Goal: Task Accomplishment & Management: Manage account settings

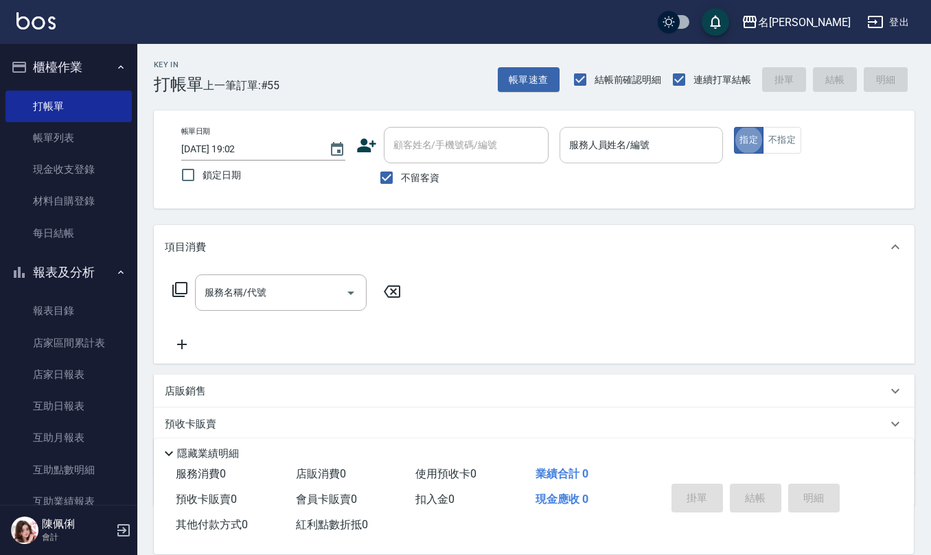
click at [618, 155] on input "服務人員姓名/編號" at bounding box center [641, 145] width 152 height 24
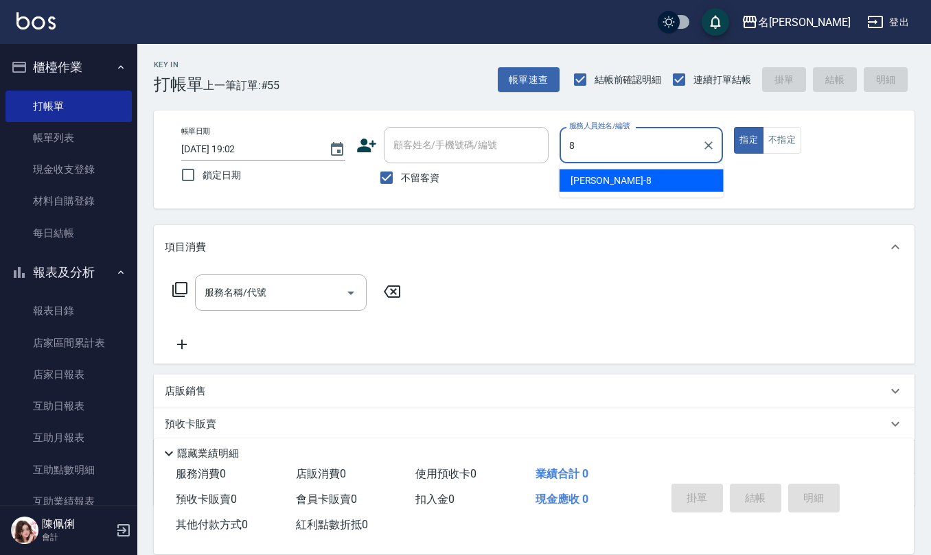
type input "[PERSON_NAME]-8"
type button "true"
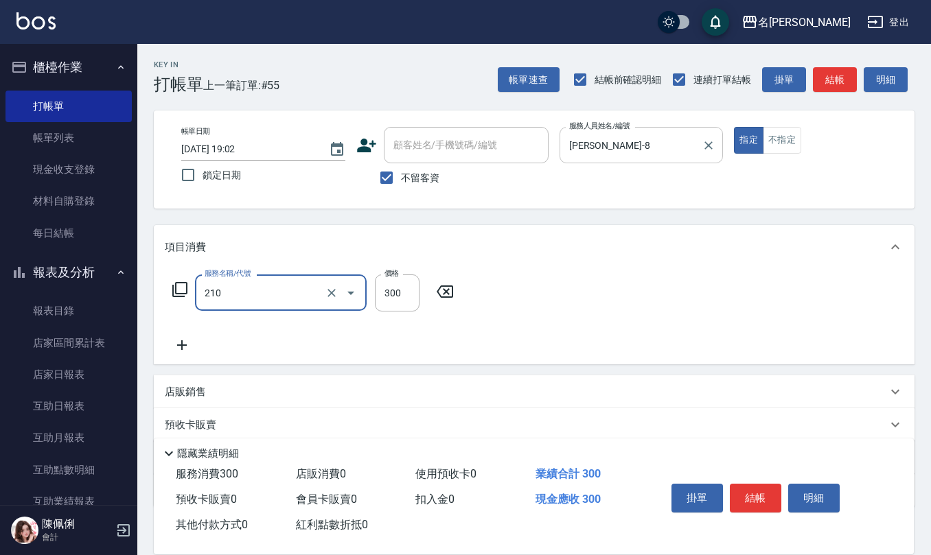
type input "[PERSON_NAME]洗髮精(210)"
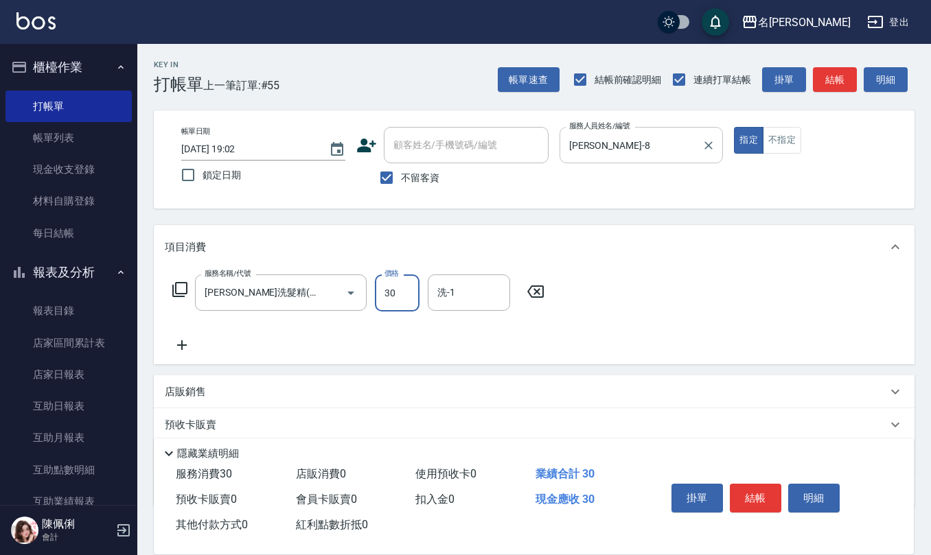
type input "300"
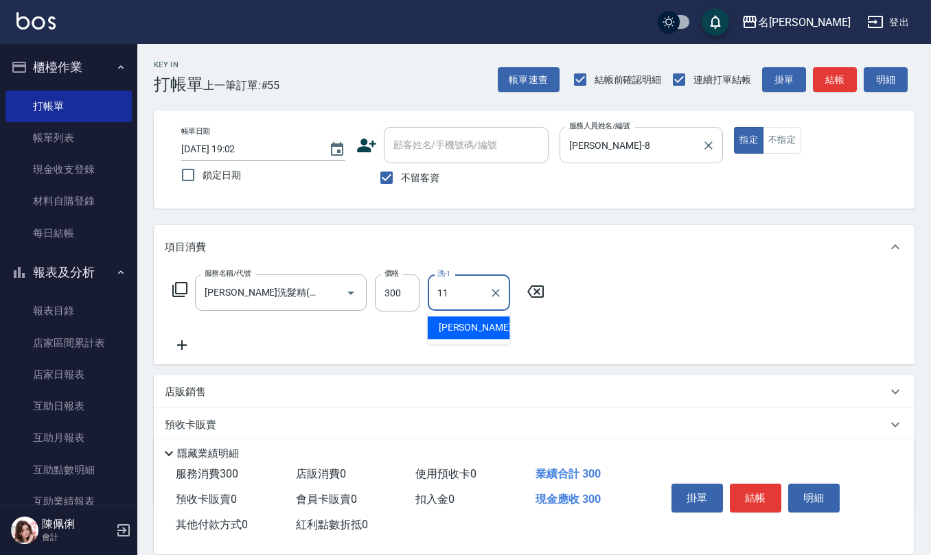
type input "[PERSON_NAME]橙-11"
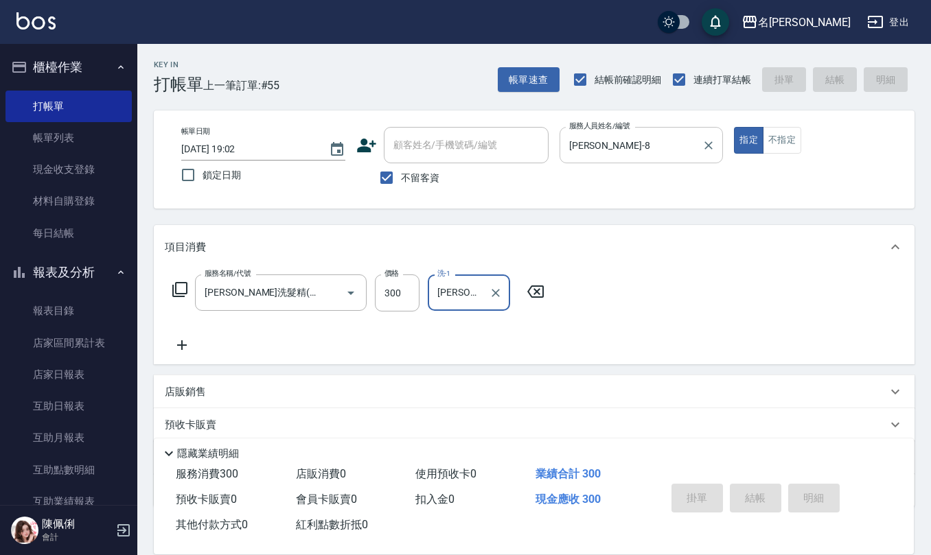
type input "[DATE] 19:54"
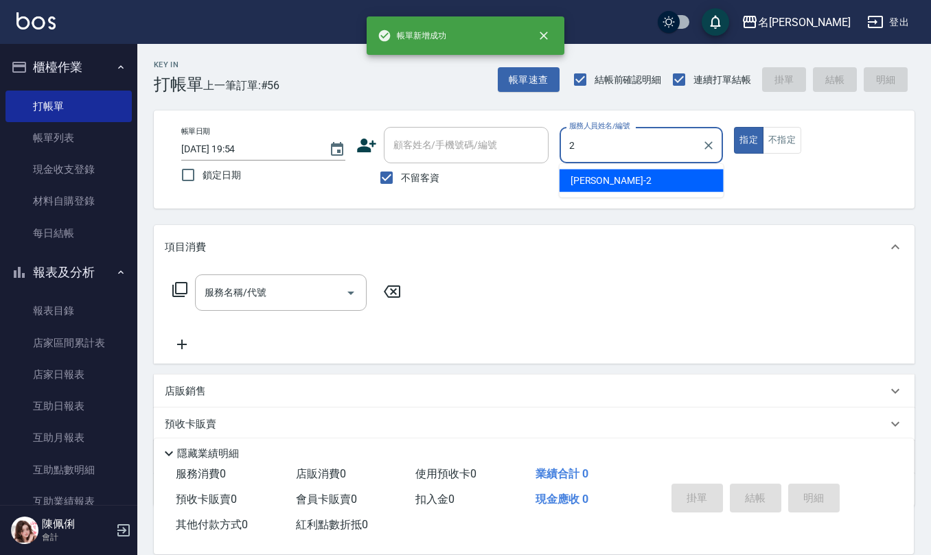
type input "[PERSON_NAME]-2"
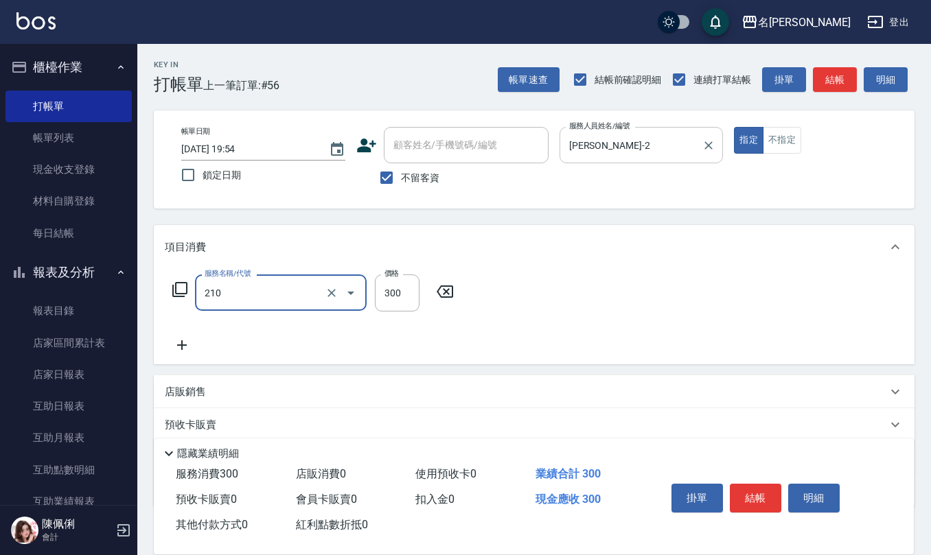
type input "[PERSON_NAME]洗髮精(210)"
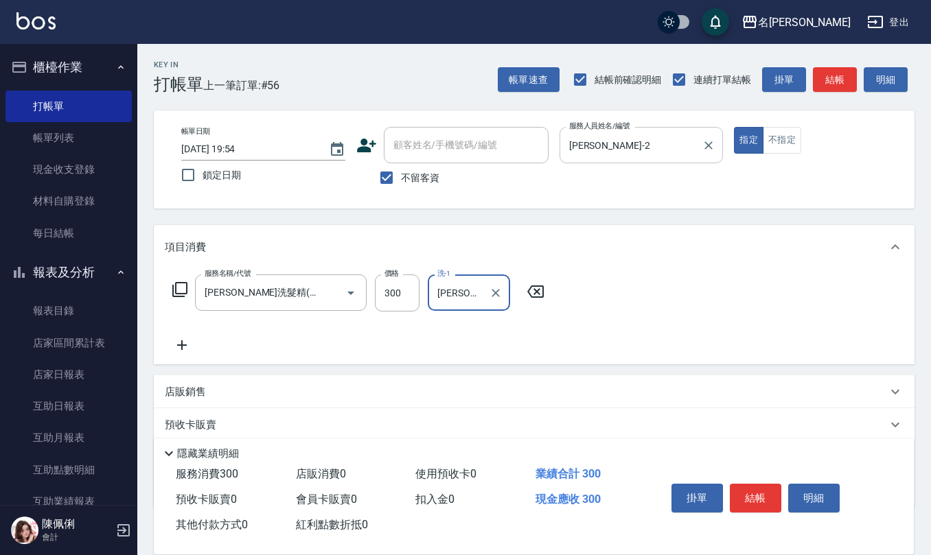
type input "[PERSON_NAME]-32"
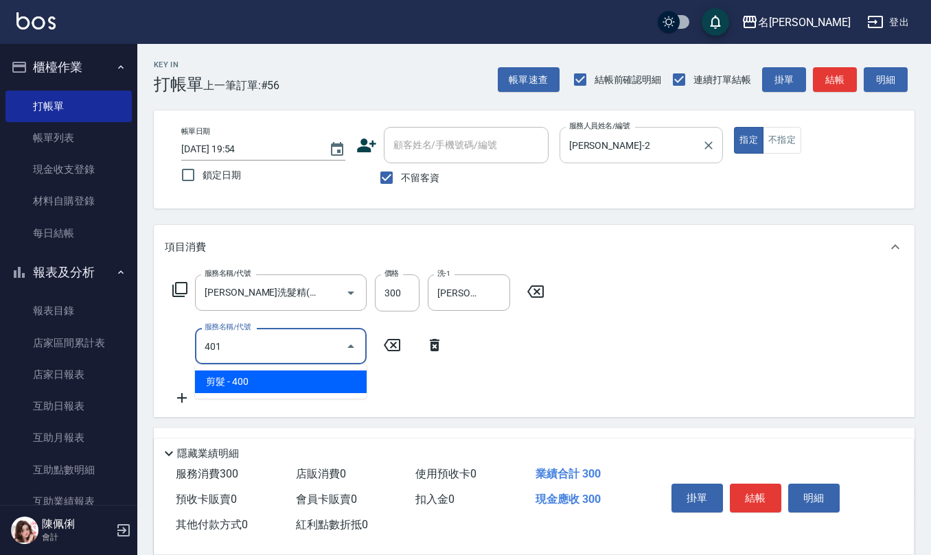
type input "剪髮(401)"
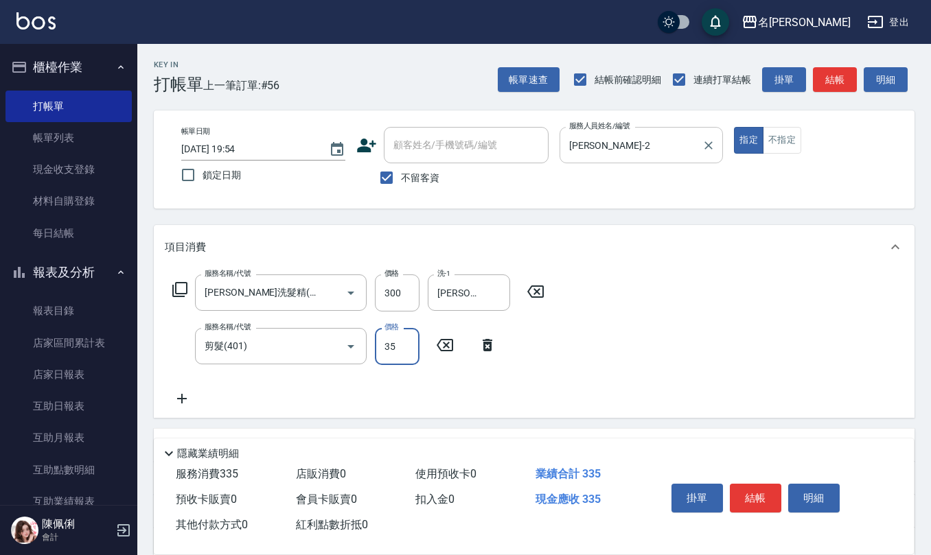
type input "350"
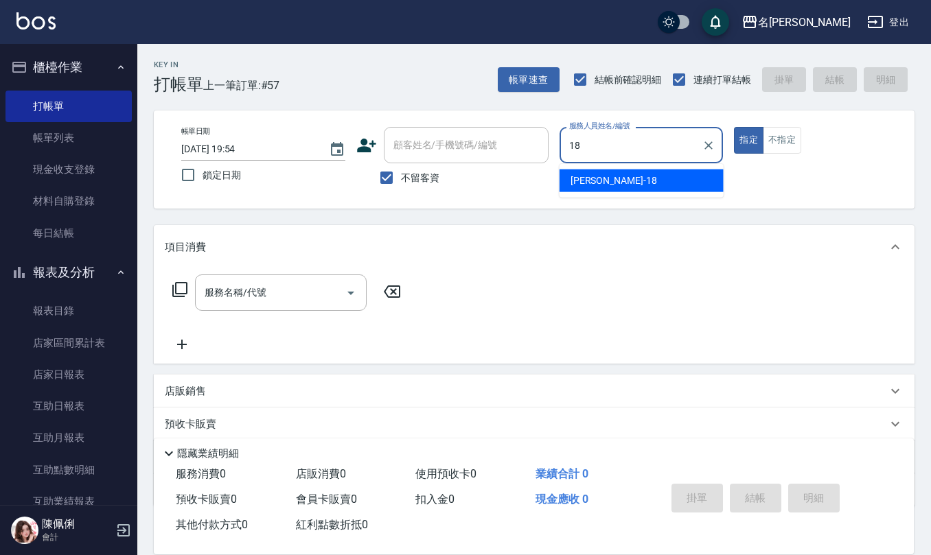
type input "[PERSON_NAME]-18"
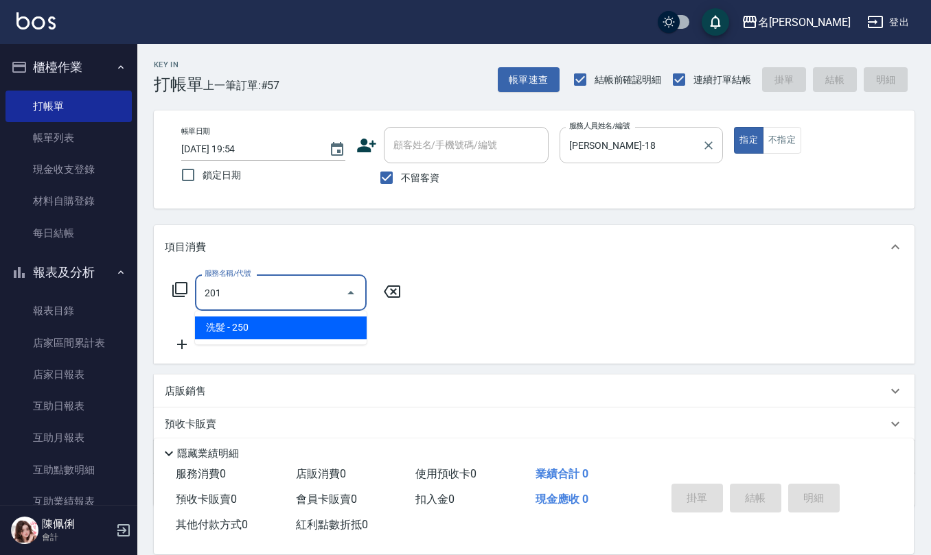
type input "洗髮(201)"
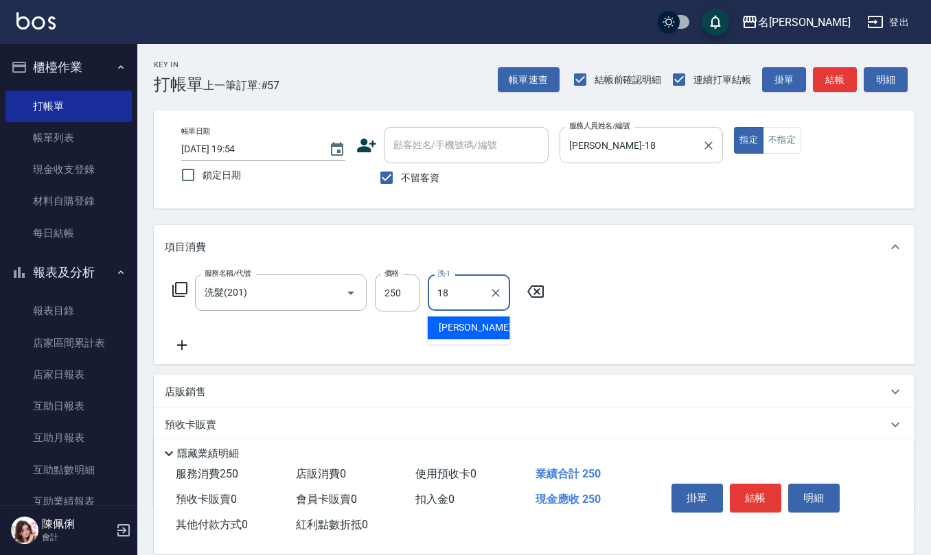
type input "[PERSON_NAME]-18"
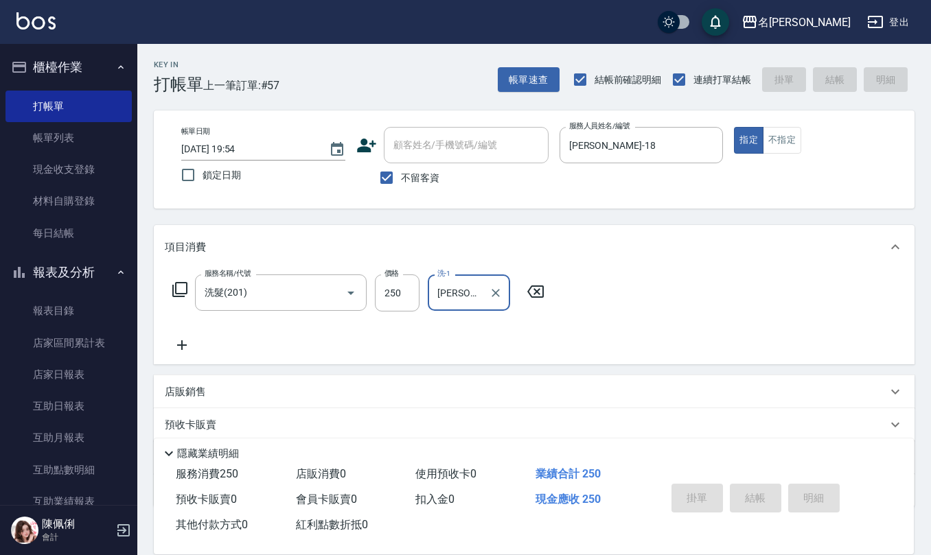
type input "[DATE] 19:56"
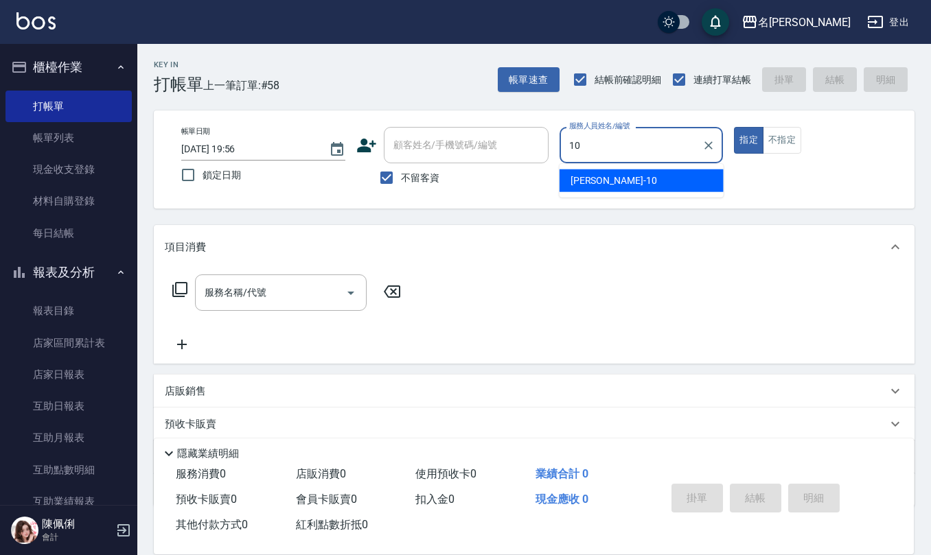
type input "[PERSON_NAME]-10"
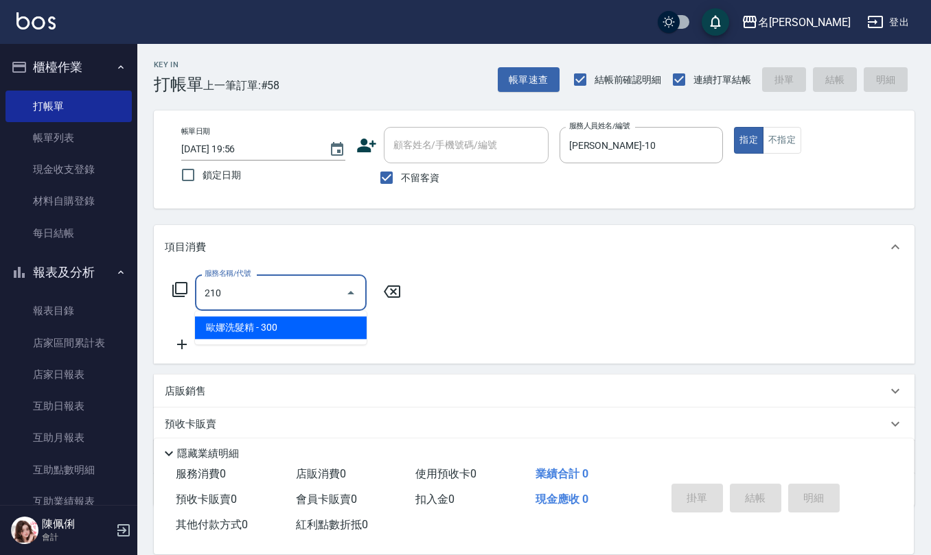
type input "[PERSON_NAME]洗髮精(210)"
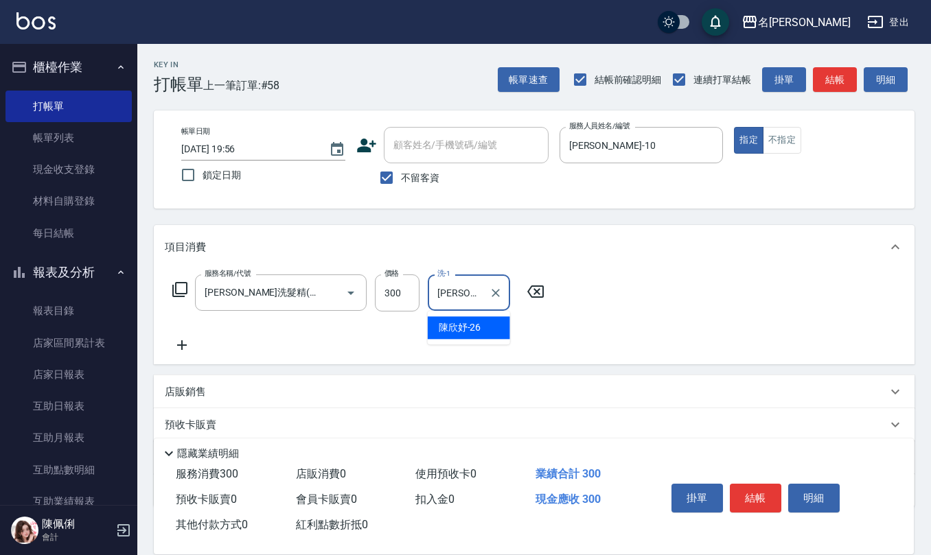
type input "[PERSON_NAME]-26"
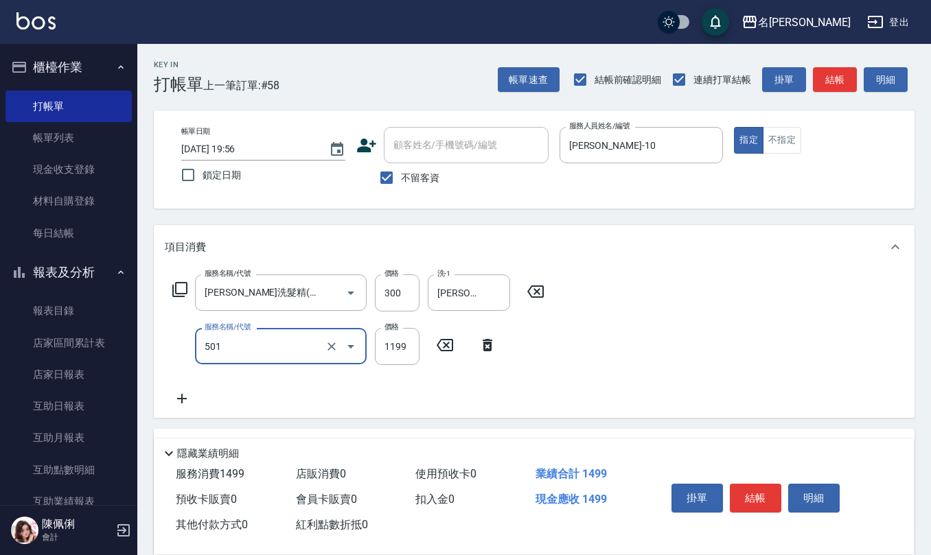
type input "染髮(501)"
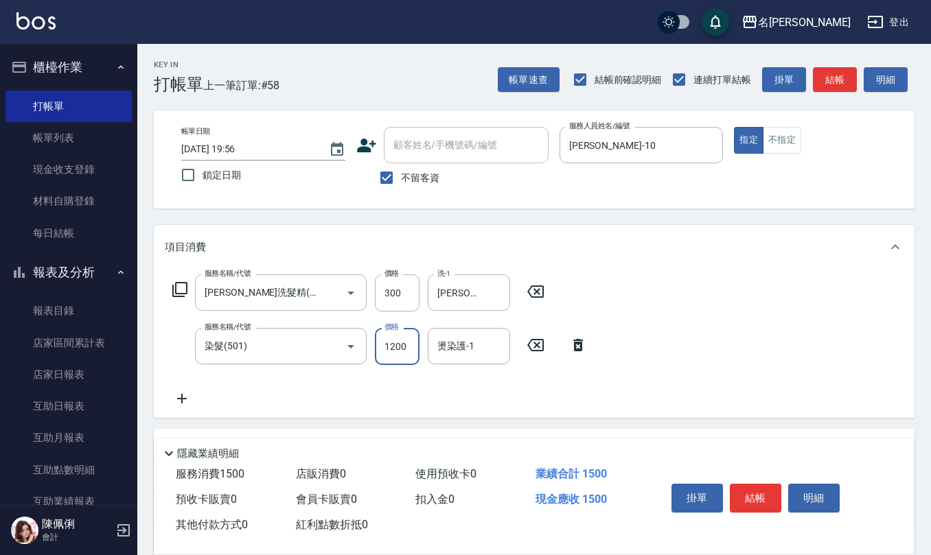
type input "1200"
type input "[PERSON_NAME]-26"
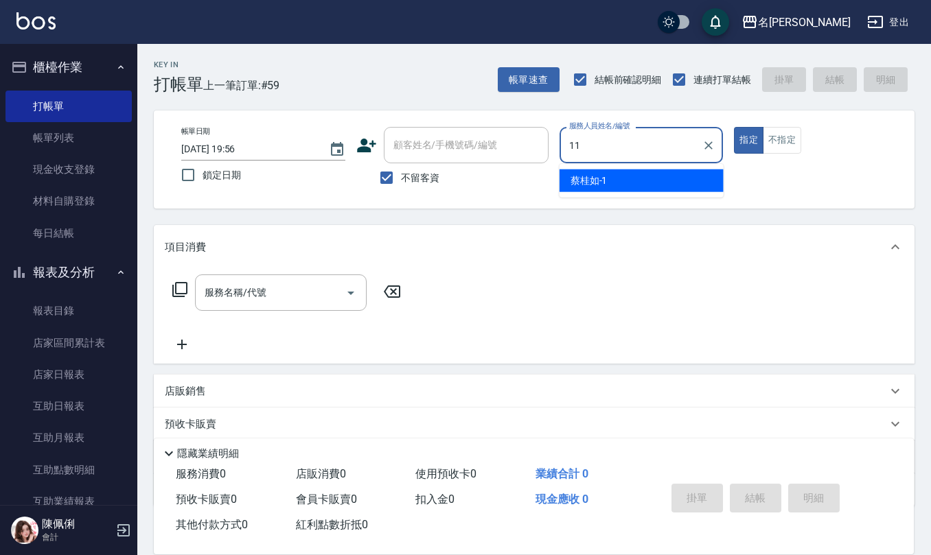
type input "[PERSON_NAME]橙-11"
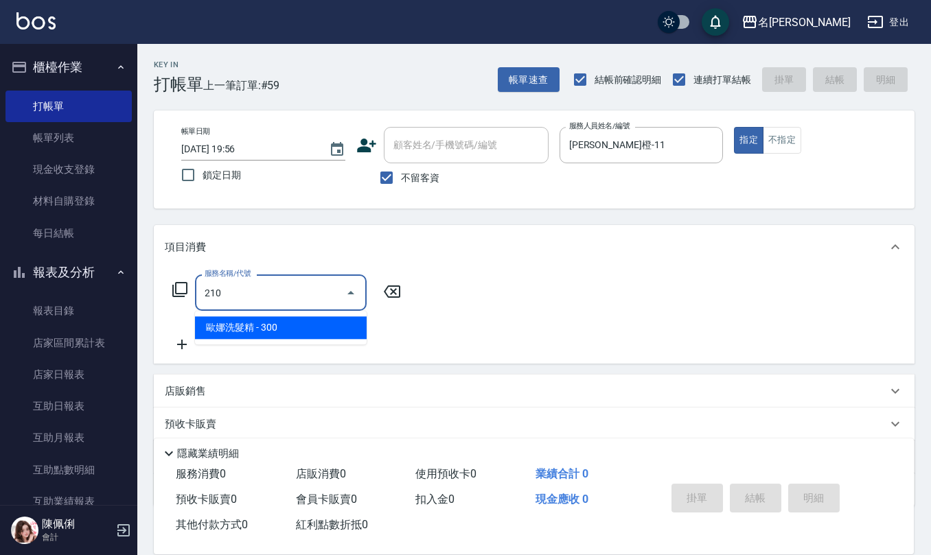
type input "[PERSON_NAME]洗髮精(210)"
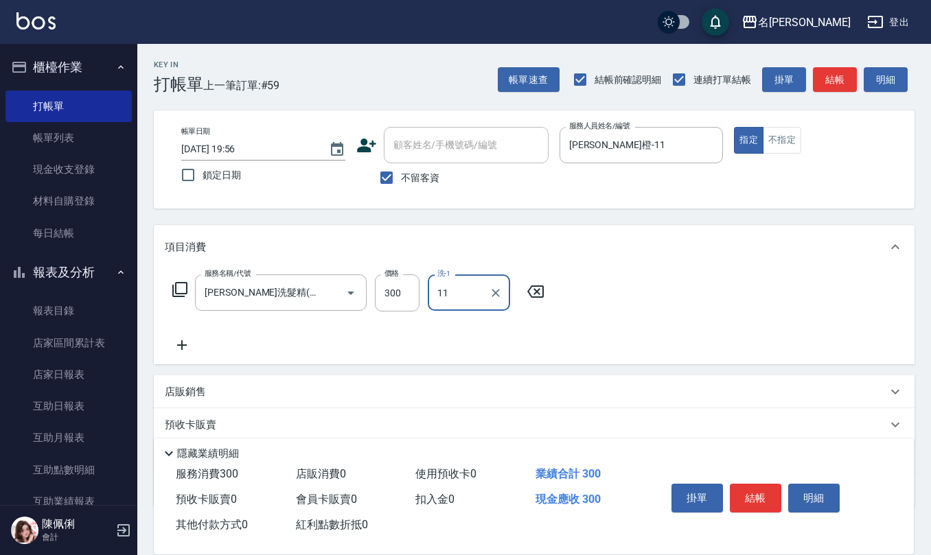
type input "[PERSON_NAME]橙-11"
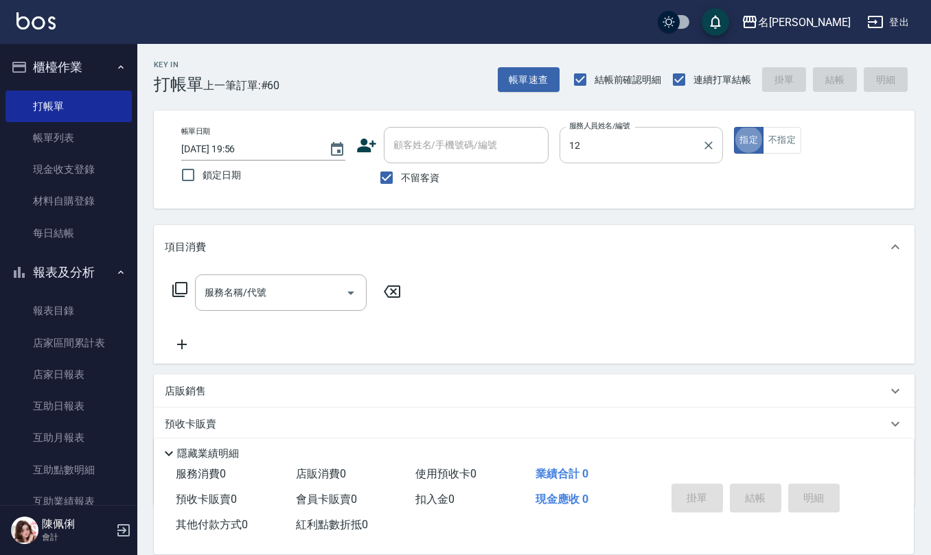
type input "[PERSON_NAME]-12"
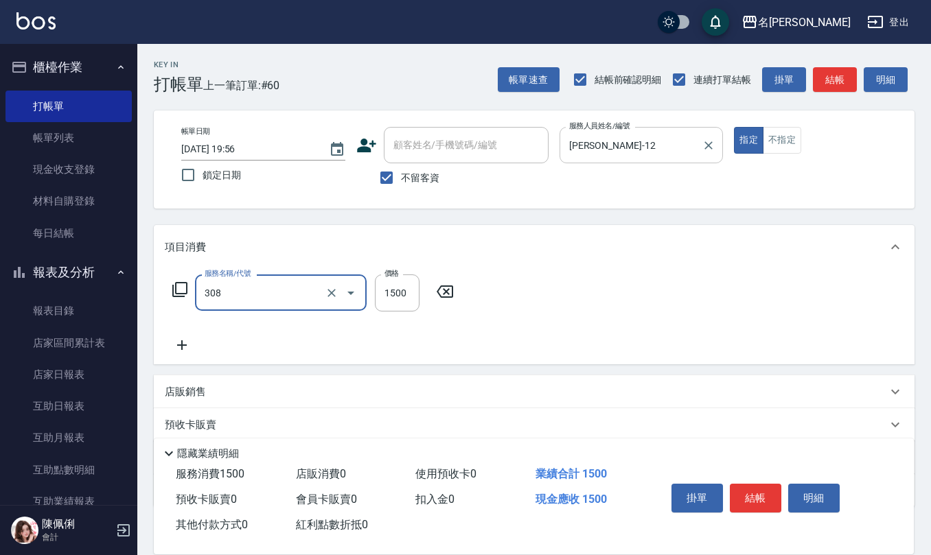
type input "效能離子燙1500(308)"
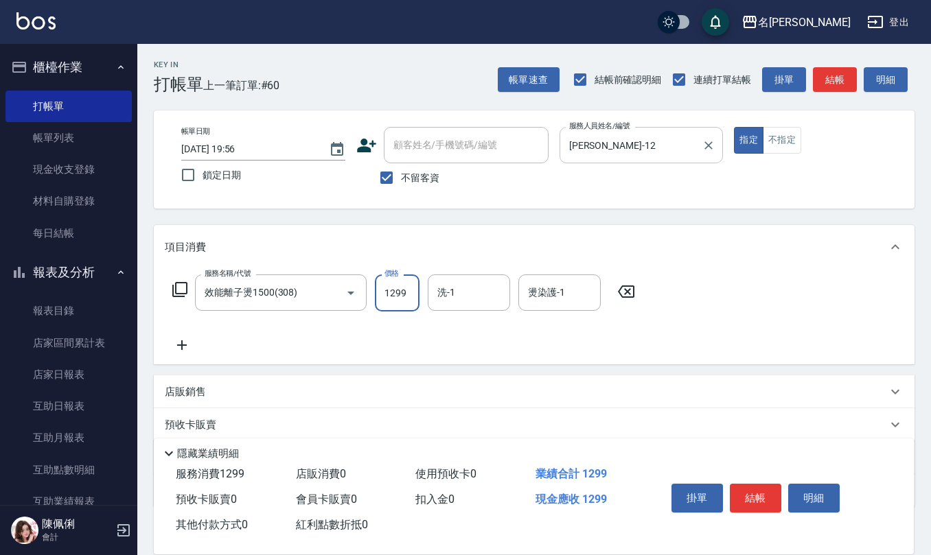
type input "1299"
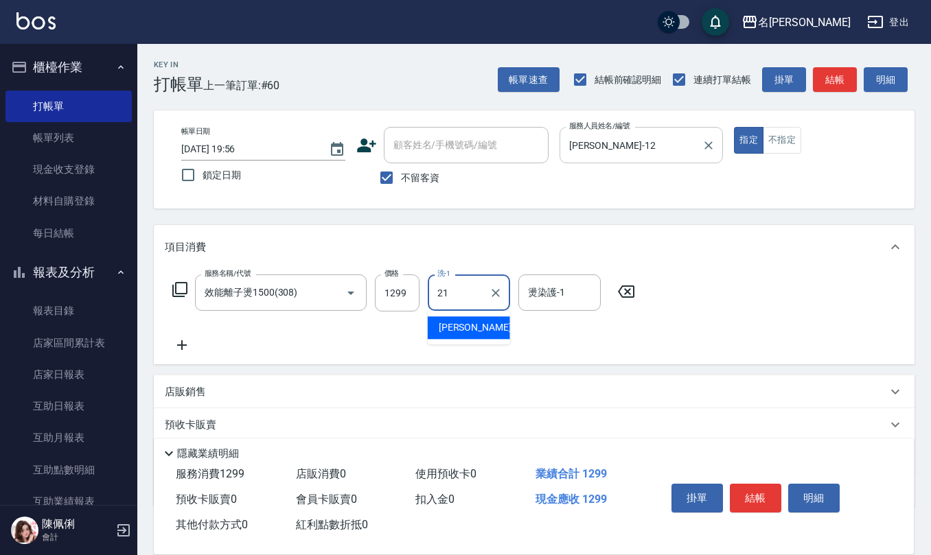
type input "[PERSON_NAME]-21"
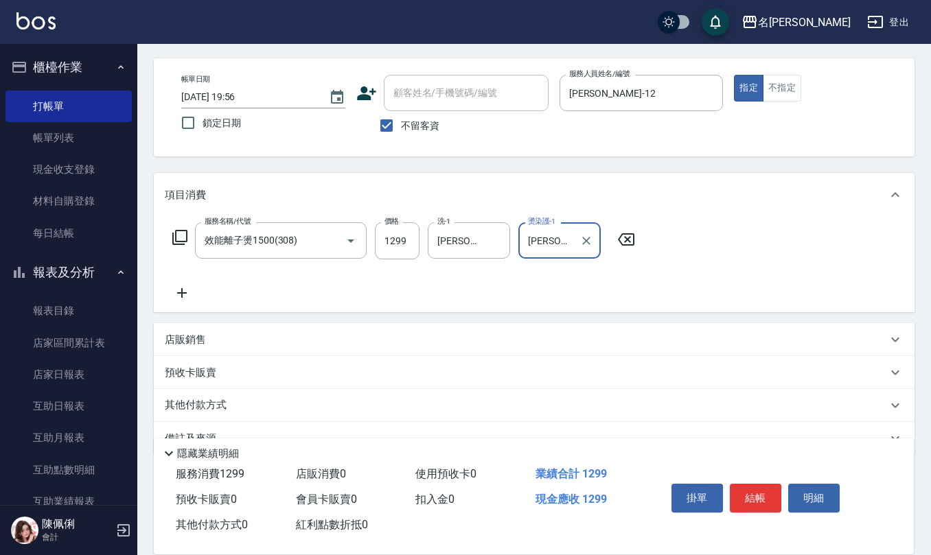
scroll to position [80, 0]
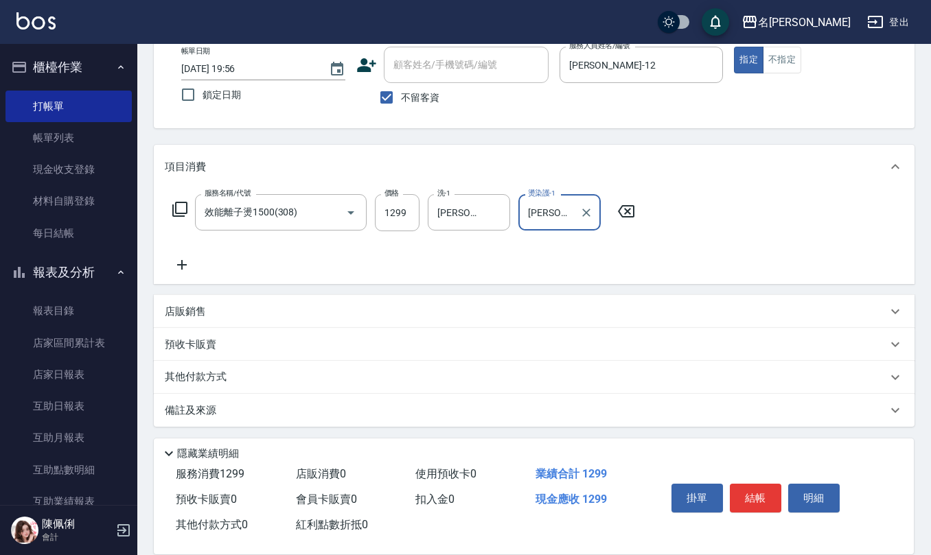
type input "[PERSON_NAME]-21"
click at [259, 415] on div "備註及來源" at bounding box center [526, 411] width 722 height 14
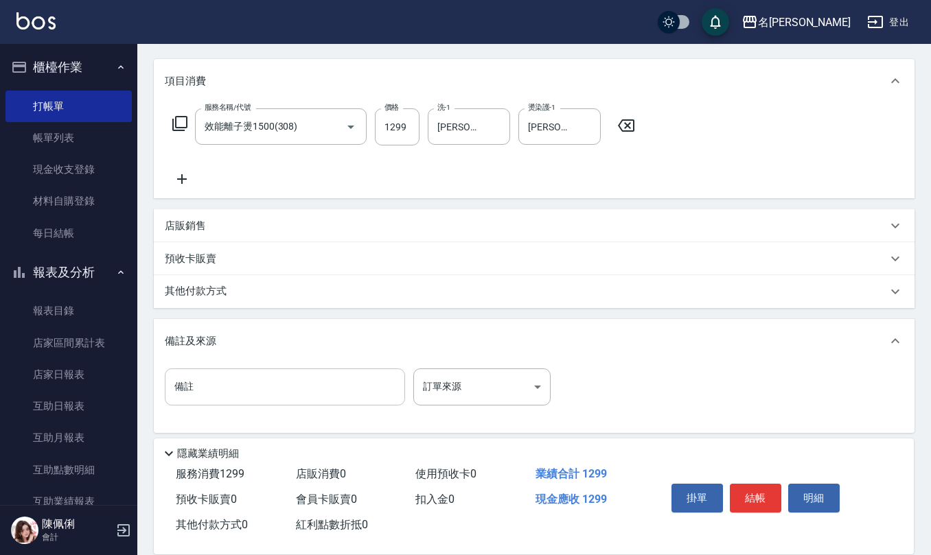
scroll to position [173, 0]
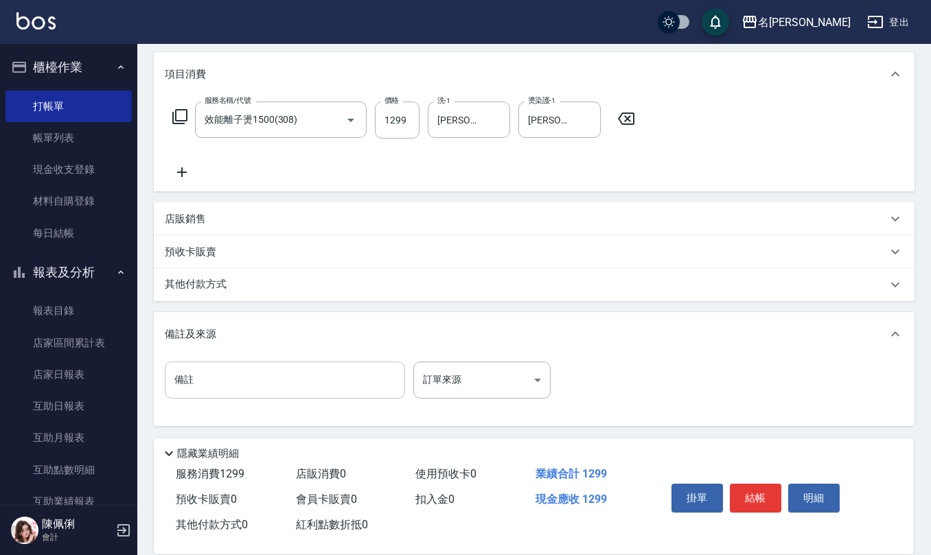
click at [289, 371] on input "備註" at bounding box center [285, 380] width 240 height 37
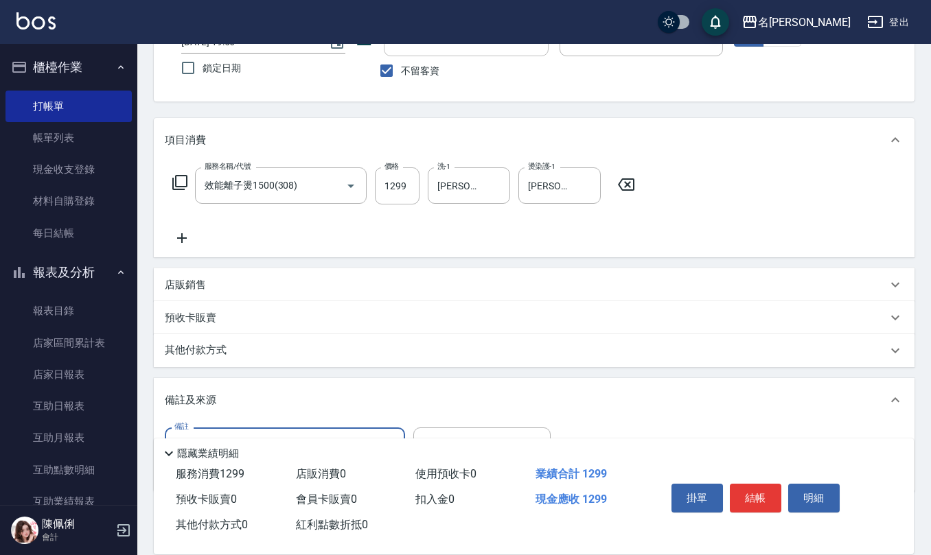
scroll to position [0, 0]
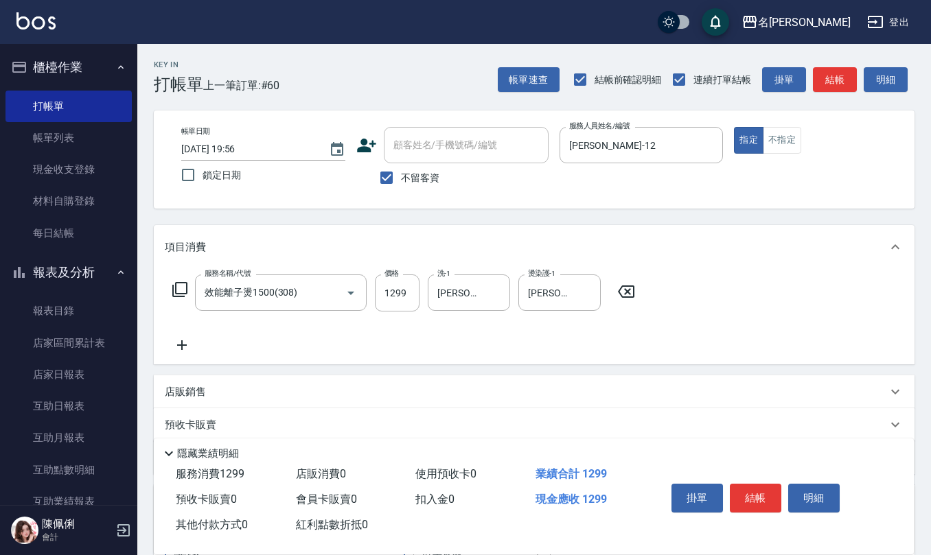
type input "調配p"
click at [388, 181] on input "不留客資" at bounding box center [386, 177] width 29 height 29
checkbox input "false"
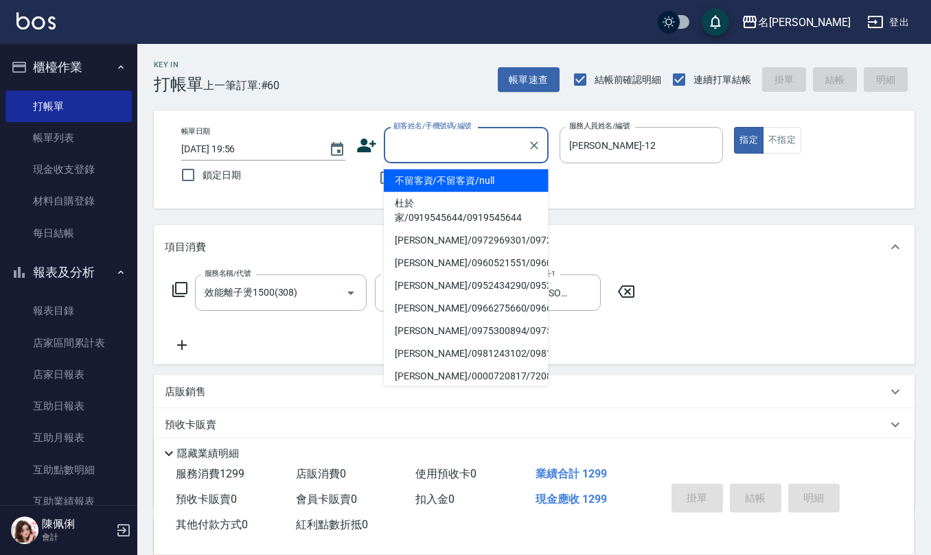
click at [434, 141] on div "顧客姓名/手機號碼/編號 顧客姓名/手機號碼/編號" at bounding box center [466, 145] width 165 height 36
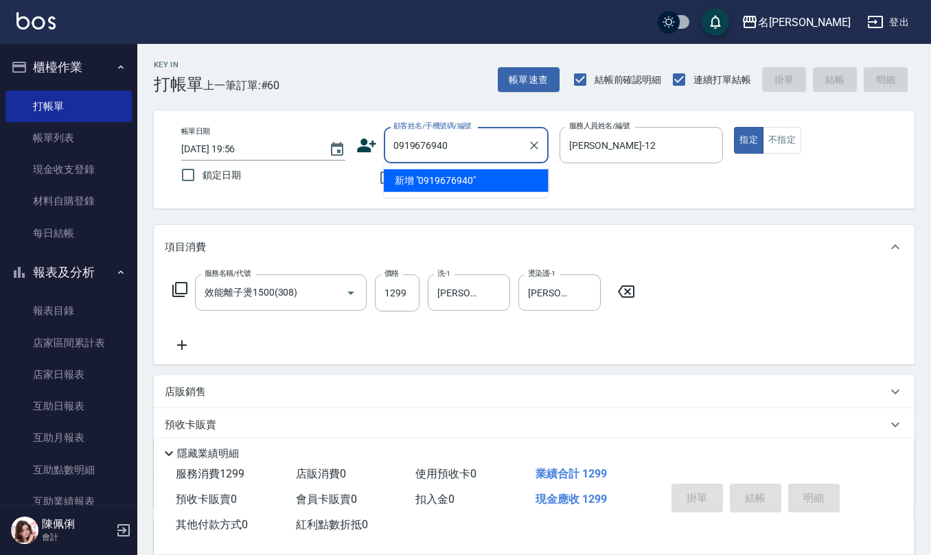
drag, startPoint x: 475, startPoint y: 140, endPoint x: 235, endPoint y: 119, distance: 241.1
click at [259, 118] on div "帳單日期 [DATE] 19:56 鎖定日期 顧客姓名/手機號碼/編號 0919676940 顧客姓名/手機號碼/編號 不留客資 服務人員姓名/編號 [PER…" at bounding box center [534, 159] width 760 height 98
type input "0919676940"
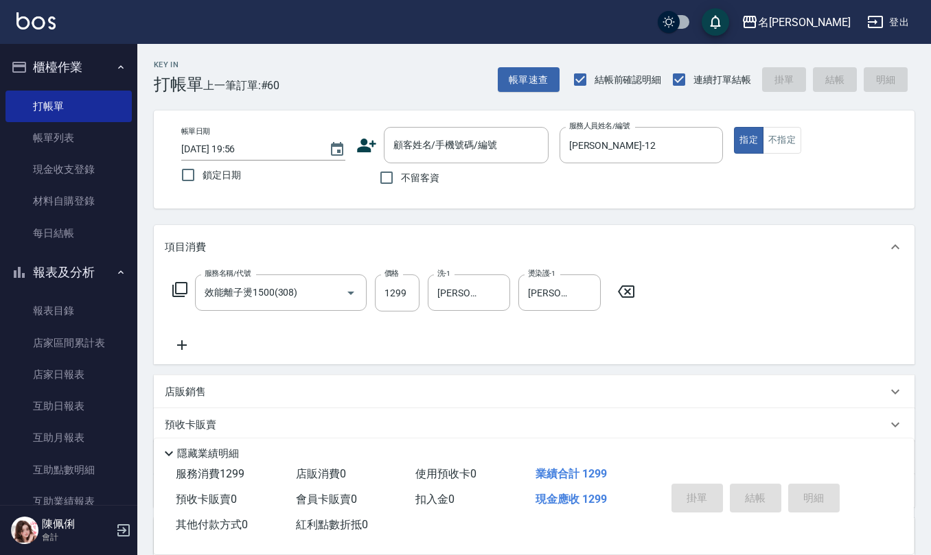
click at [360, 141] on icon at bounding box center [366, 146] width 19 height 14
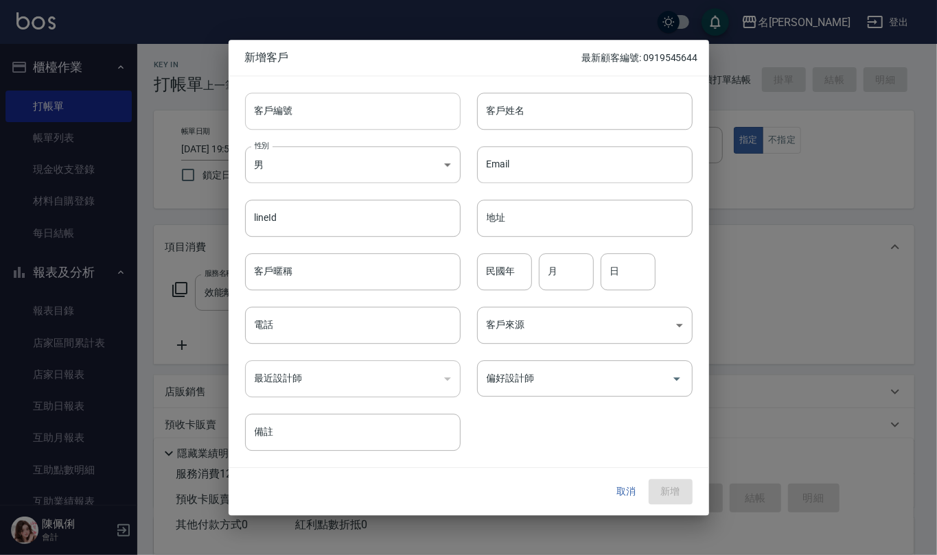
click at [333, 108] on input "客戶編號" at bounding box center [352, 111] width 215 height 37
paste input "0919676940"
type input "0919676940"
click at [336, 317] on input "電話" at bounding box center [352, 325] width 215 height 37
paste input "0919676940"
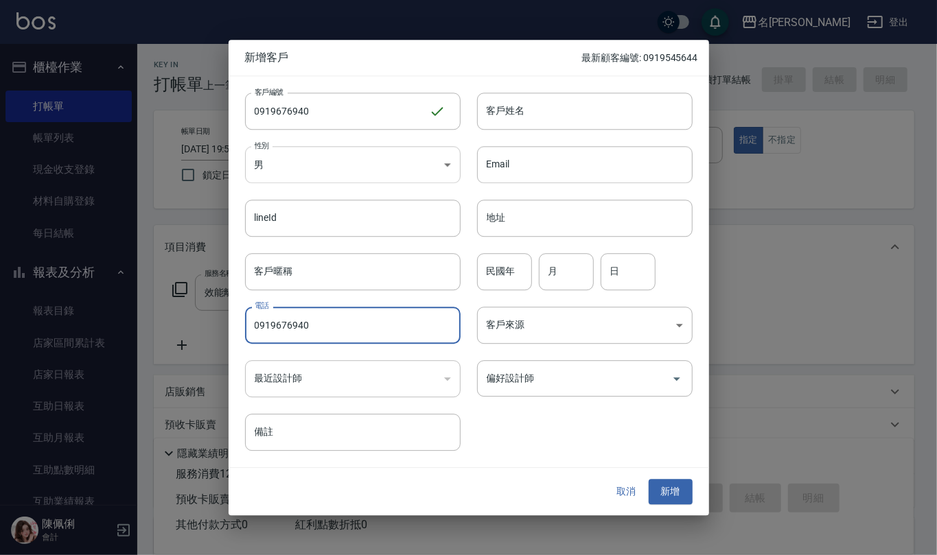
type input "0919676940"
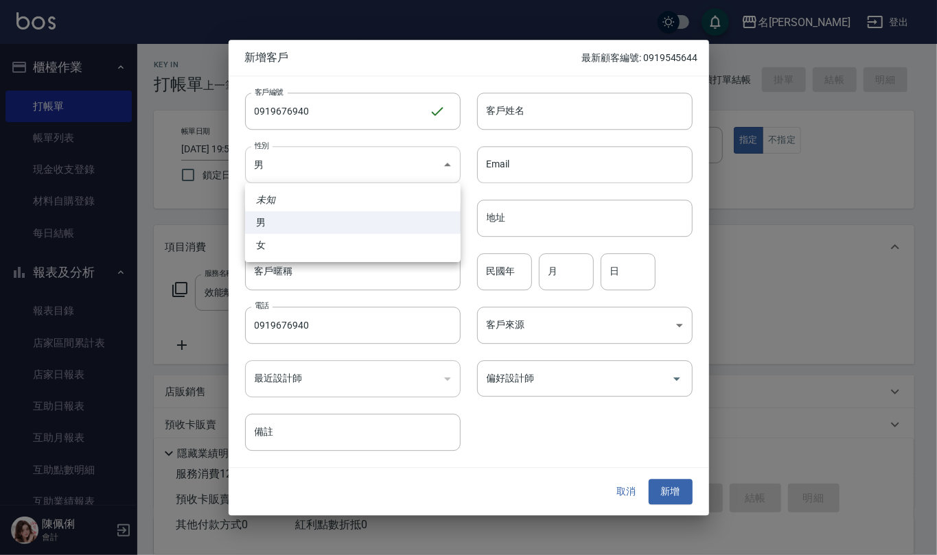
click at [353, 180] on body "名留仁二 登出 櫃檯作業 打帳單 帳單列表 現金收支登錄 材料自購登錄 每日結帳 報表及分析 報表目錄 店家區間累計表 店家日報表 互助日報表 互助月報表 互…" at bounding box center [468, 380] width 937 height 761
drag, startPoint x: 327, startPoint y: 246, endPoint x: 423, endPoint y: 185, distance: 113.8
click at [327, 244] on li "女" at bounding box center [352, 245] width 215 height 23
type input "[DEMOGRAPHIC_DATA]"
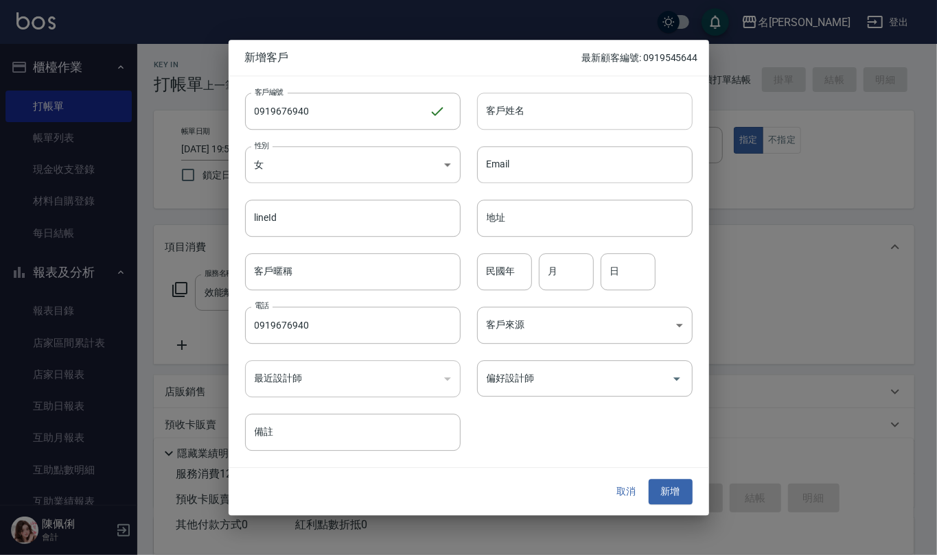
click at [511, 124] on input "客戶姓名" at bounding box center [584, 111] width 215 height 37
type input "[PERSON_NAME]"
drag, startPoint x: 503, startPoint y: 283, endPoint x: 511, endPoint y: 262, distance: 22.2
click at [504, 279] on input "民國年" at bounding box center [504, 271] width 55 height 37
type input "60"
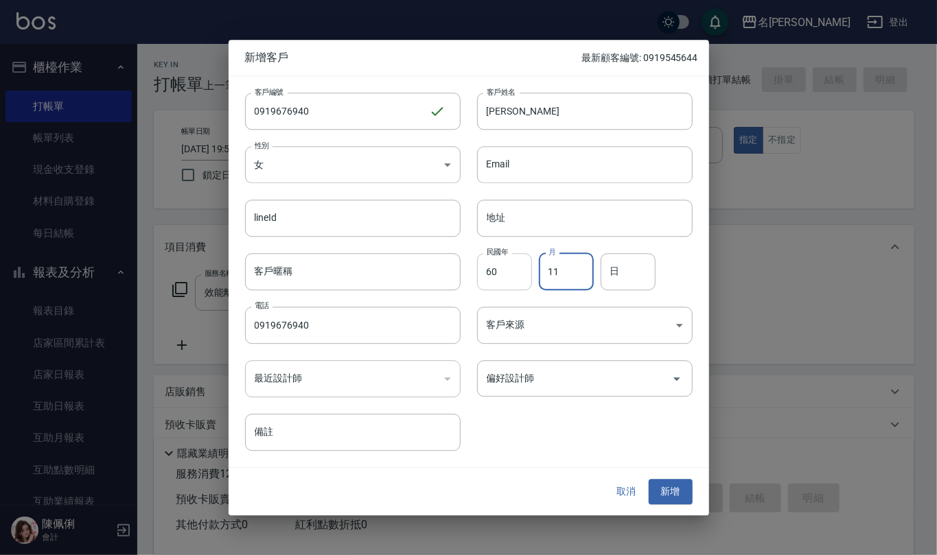
type input "11"
type input "18"
click at [676, 490] on button "新增" at bounding box center [671, 492] width 44 height 25
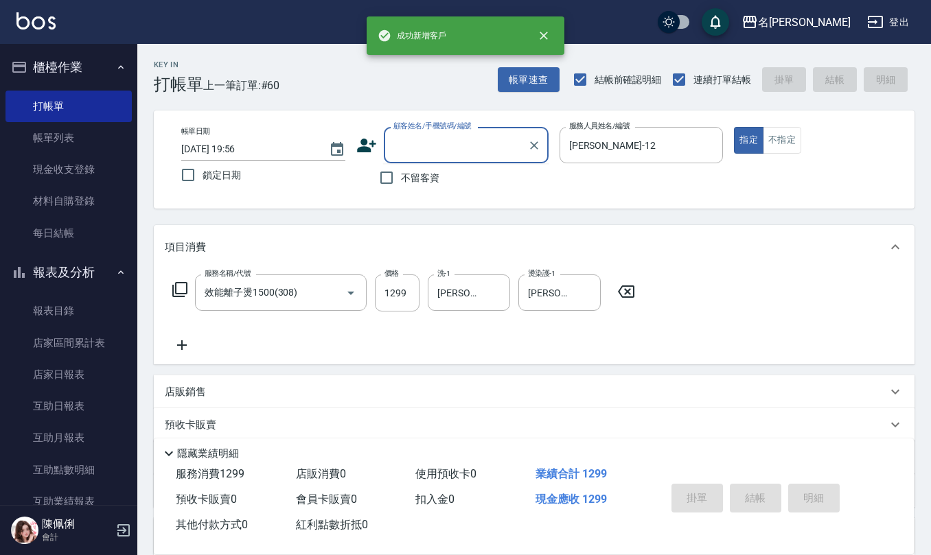
click at [481, 143] on input "顧客姓名/手機號碼/編號" at bounding box center [456, 145] width 132 height 24
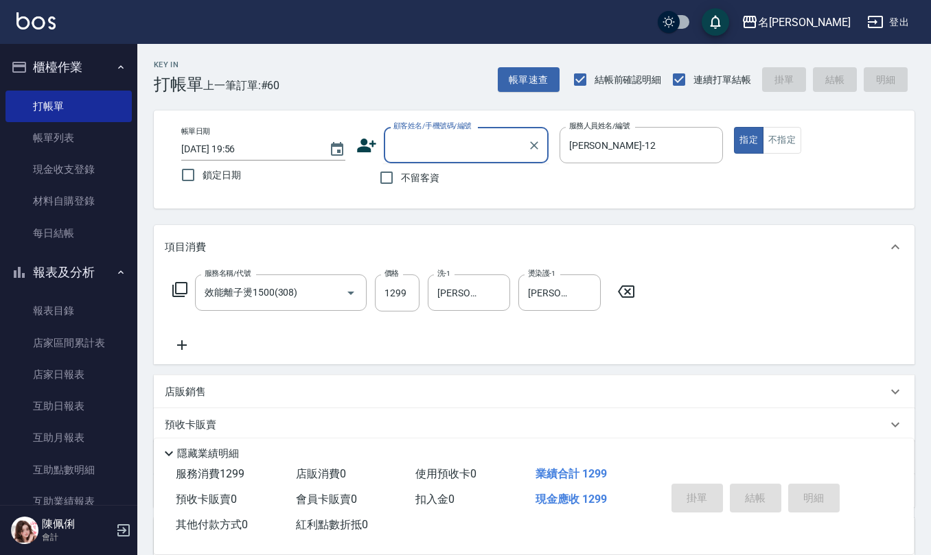
paste input "0919676940"
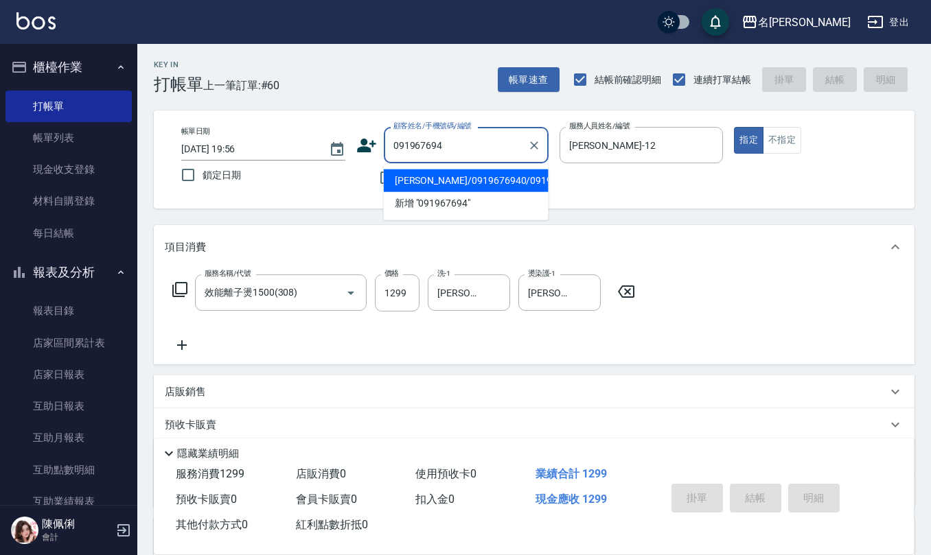
type input "[PERSON_NAME]/0919676940/0919676940"
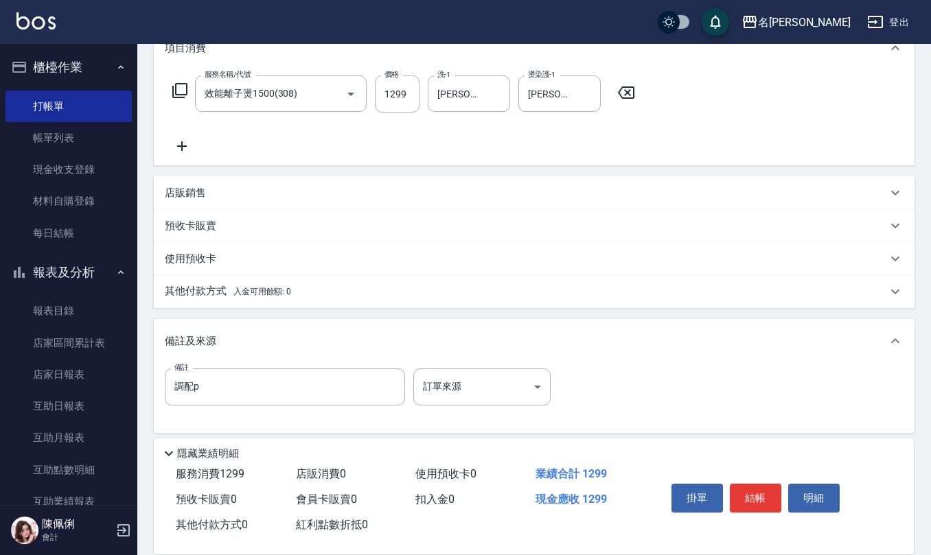
scroll to position [206, 0]
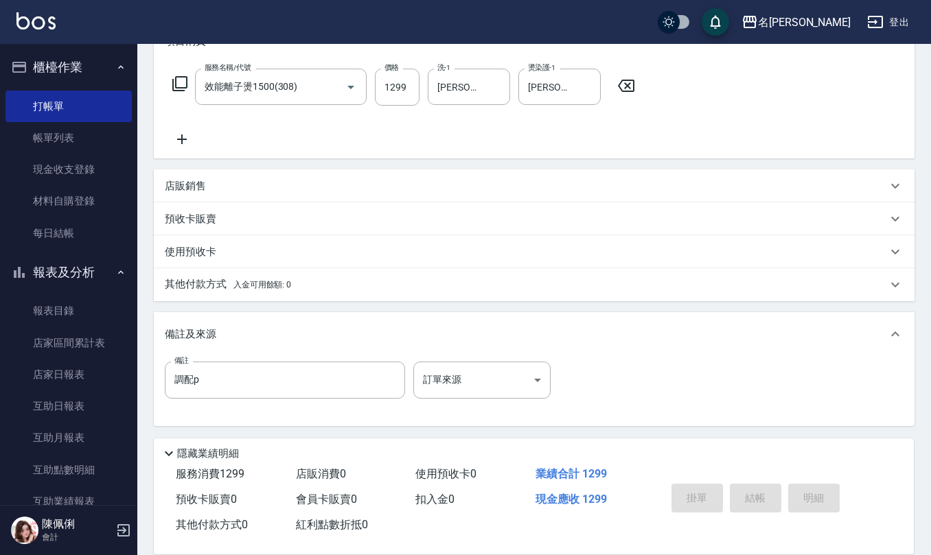
type input "[DATE] 19:57"
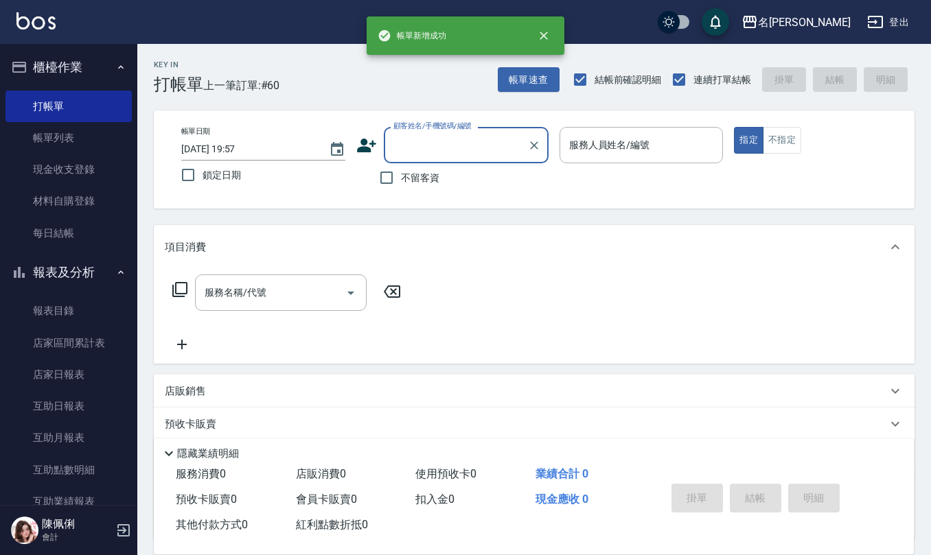
scroll to position [0, 0]
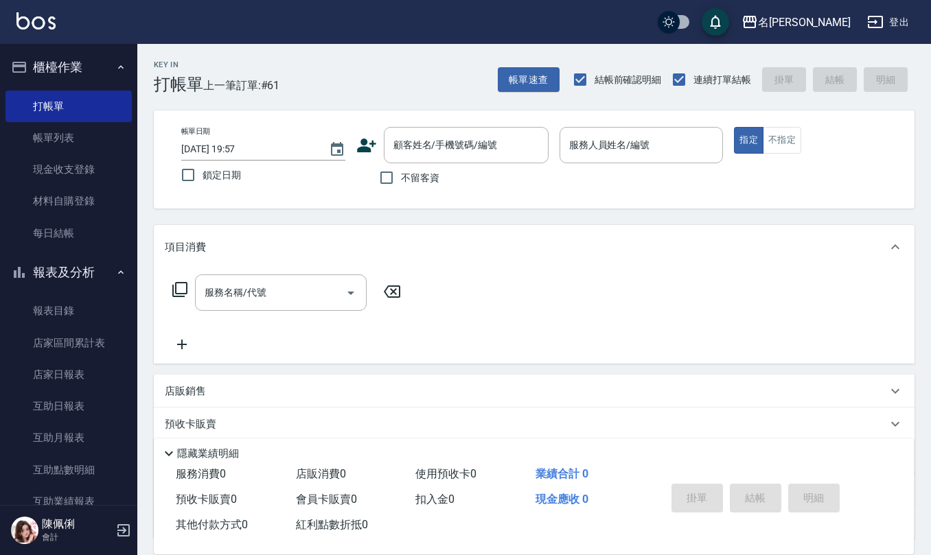
click at [420, 179] on span "不留客資" at bounding box center [420, 178] width 38 height 14
click at [401, 179] on input "不留客資" at bounding box center [386, 177] width 29 height 29
checkbox input "true"
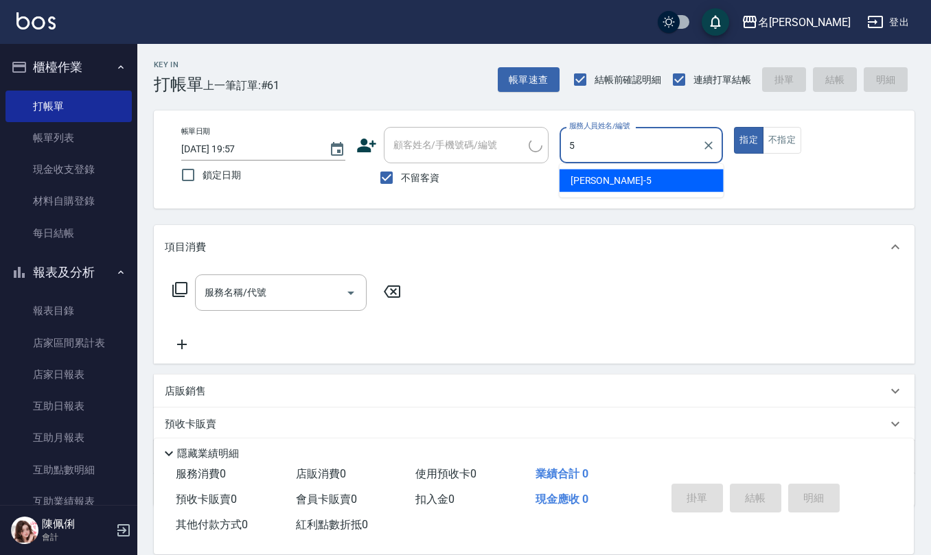
type input "[PERSON_NAME]5"
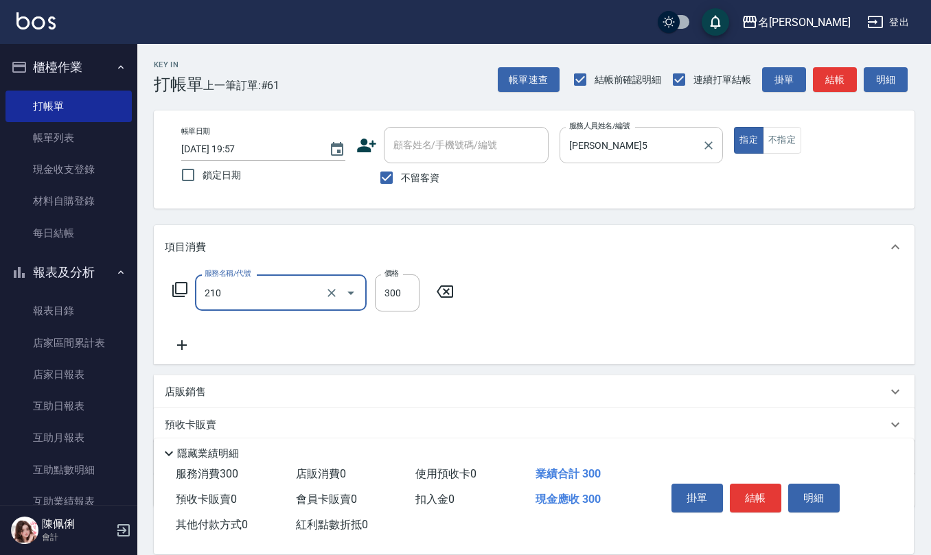
type input "[PERSON_NAME]洗髮精(210)"
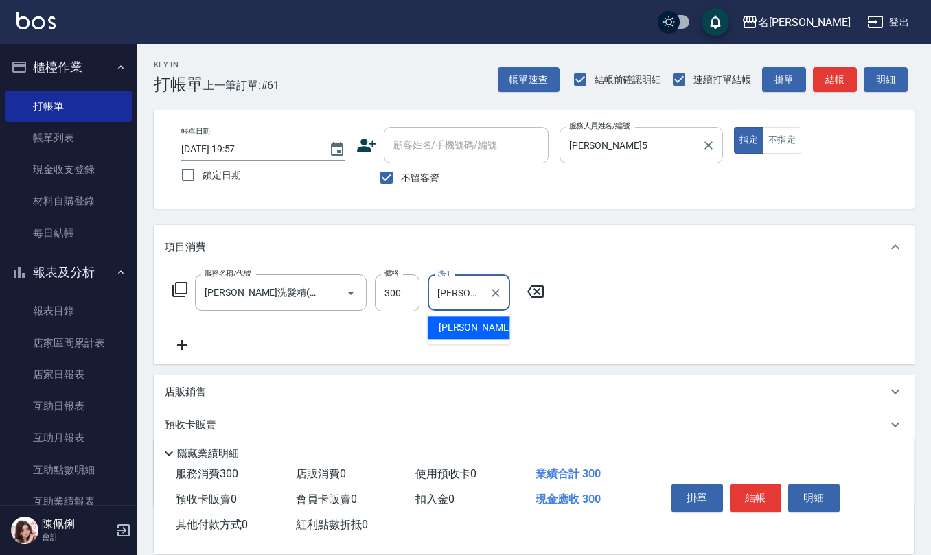
type input "[PERSON_NAME]5"
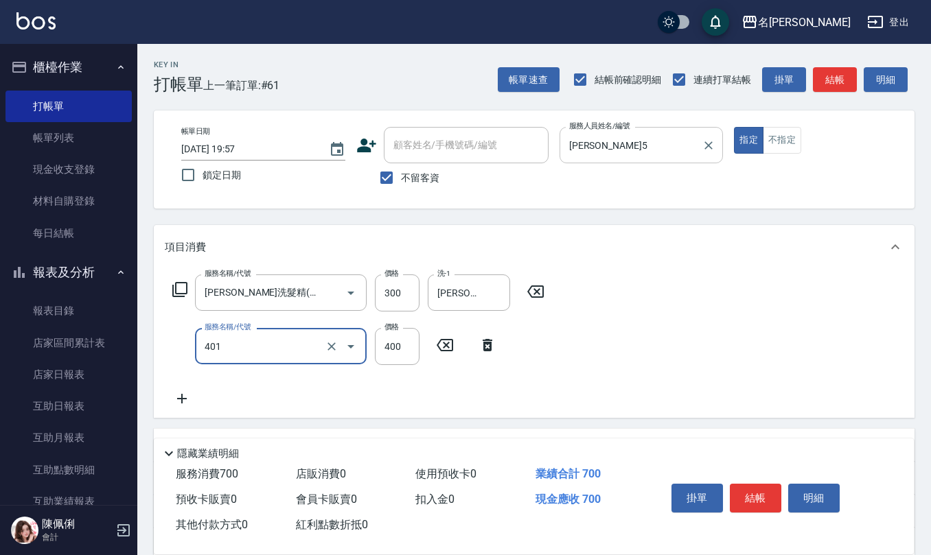
type input "剪髮(401)"
type input "250"
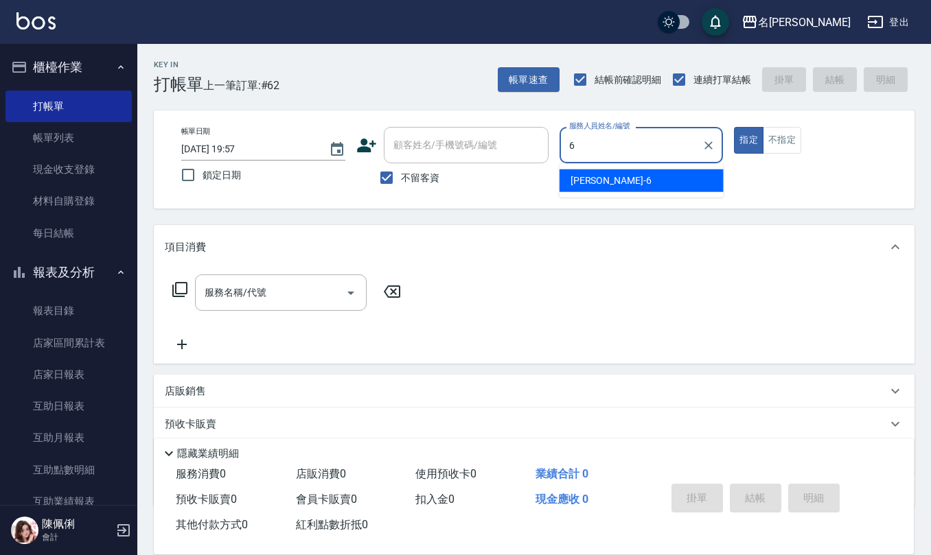
type input "[PERSON_NAME]-6"
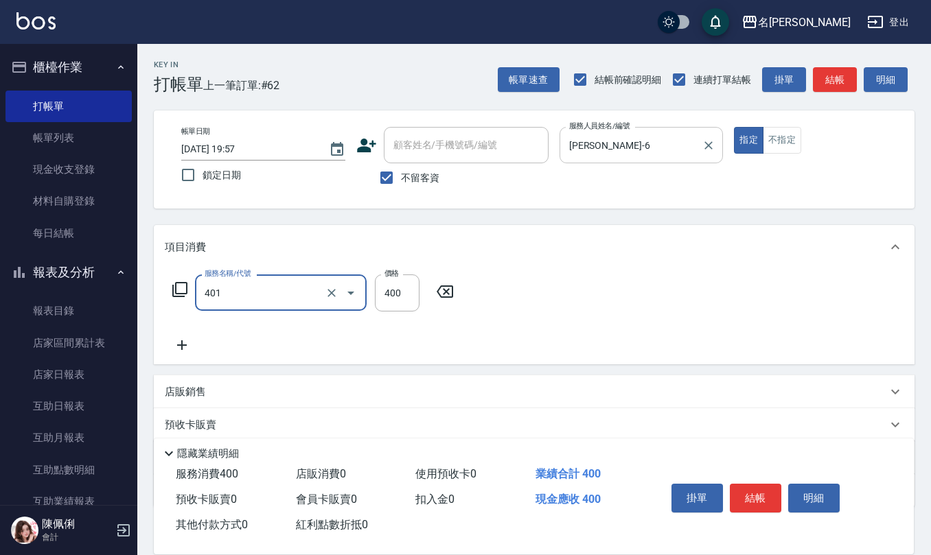
type input "剪髮(401)"
type input "350"
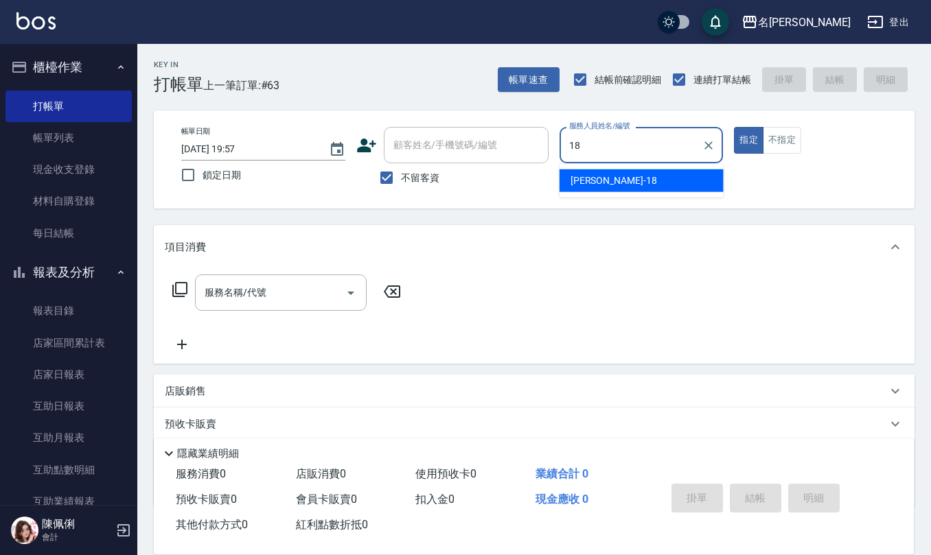
type input "[PERSON_NAME]-18"
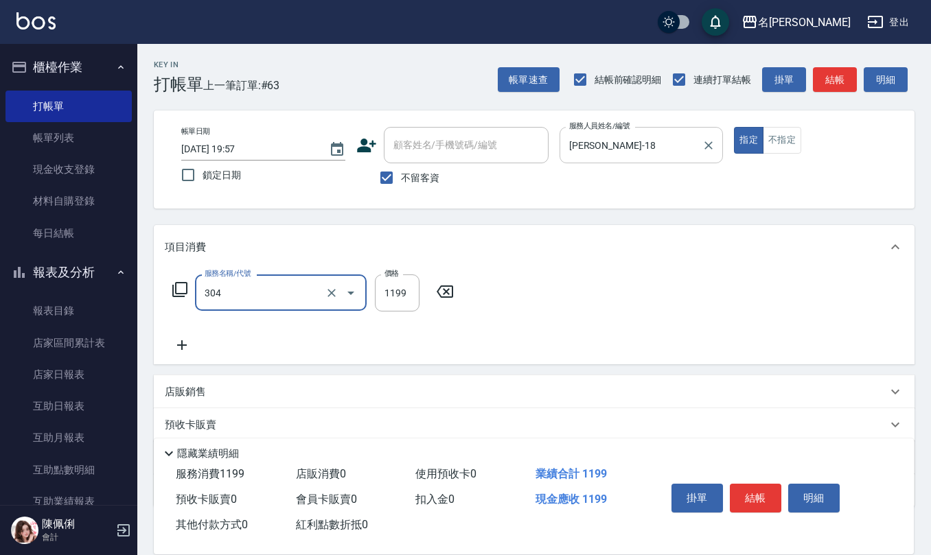
type input "離子燙(特價)(304)"
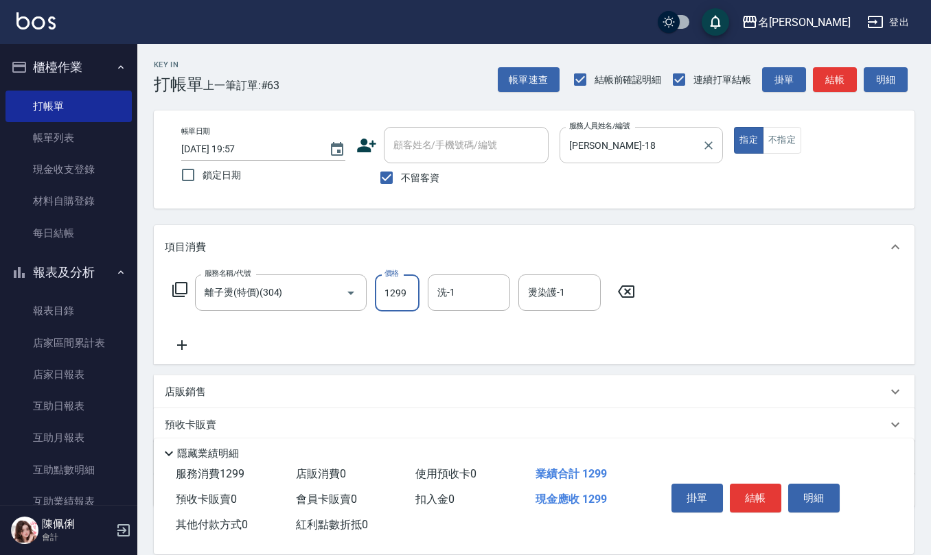
type input "1299"
type input "[PERSON_NAME]-28"
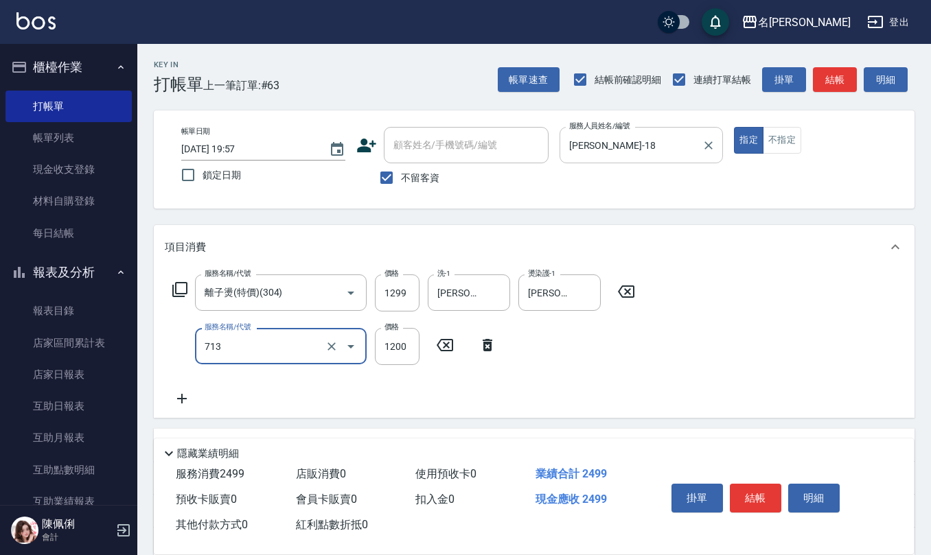
type input "水樣結構式1200(713)"
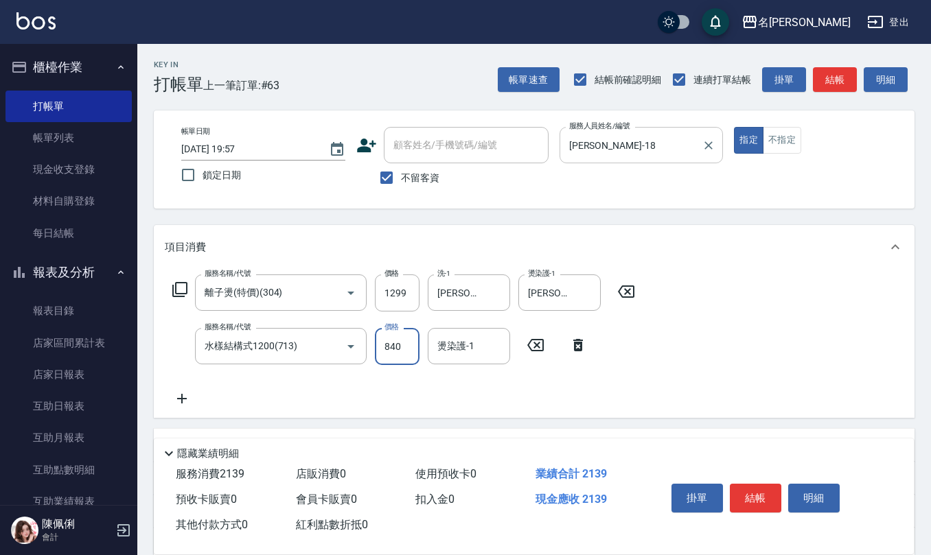
type input "840"
type input "[PERSON_NAME]-28"
click at [388, 178] on input "不留客資" at bounding box center [386, 177] width 29 height 29
checkbox input "false"
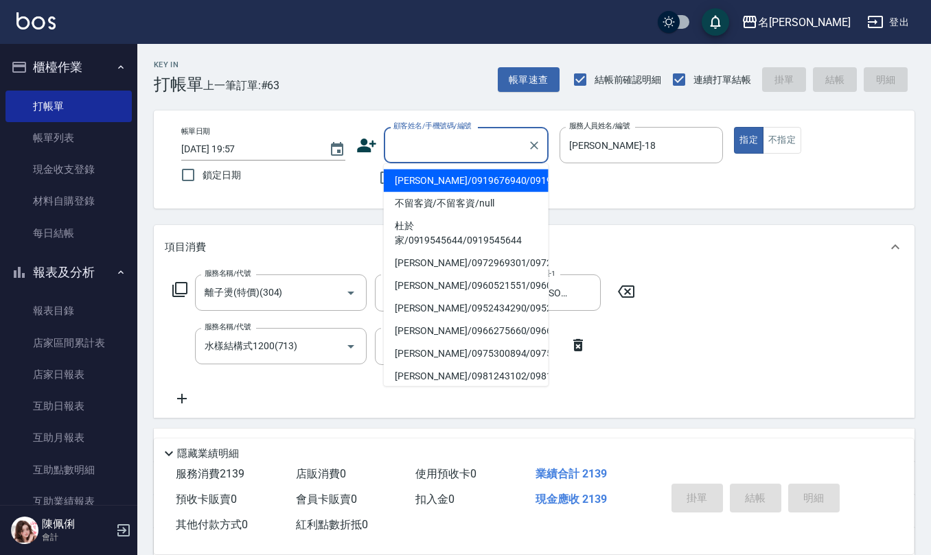
click at [421, 151] on input "顧客姓名/手機號碼/編號" at bounding box center [456, 145] width 132 height 24
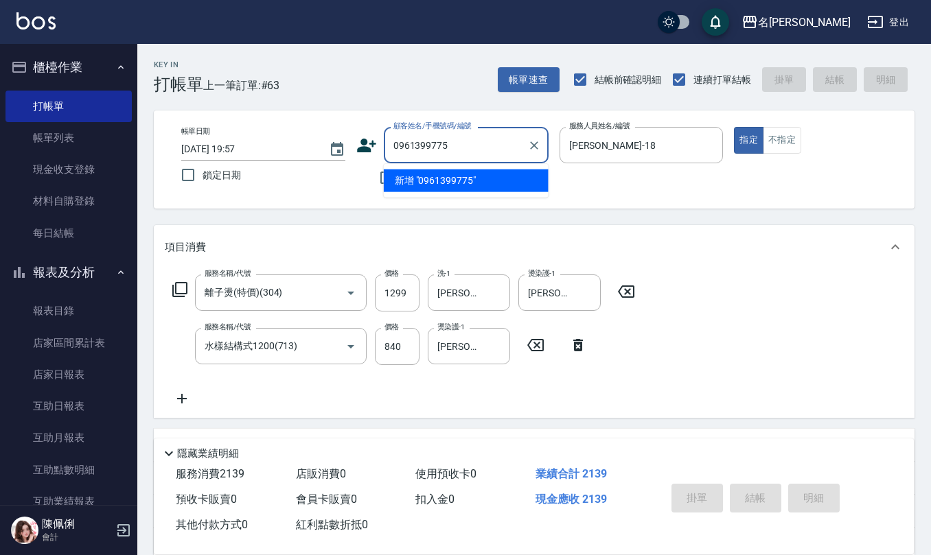
drag, startPoint x: 456, startPoint y: 151, endPoint x: 240, endPoint y: 154, distance: 216.2
click at [251, 150] on div "帳單日期 [DATE] 19:57 鎖定日期 顧客姓名/手機號碼/編號 0961399775 顧客姓名/手機號碼/編號 不留客資 服務人員姓名/編號 [PER…" at bounding box center [533, 159] width 727 height 65
type input "0961399775"
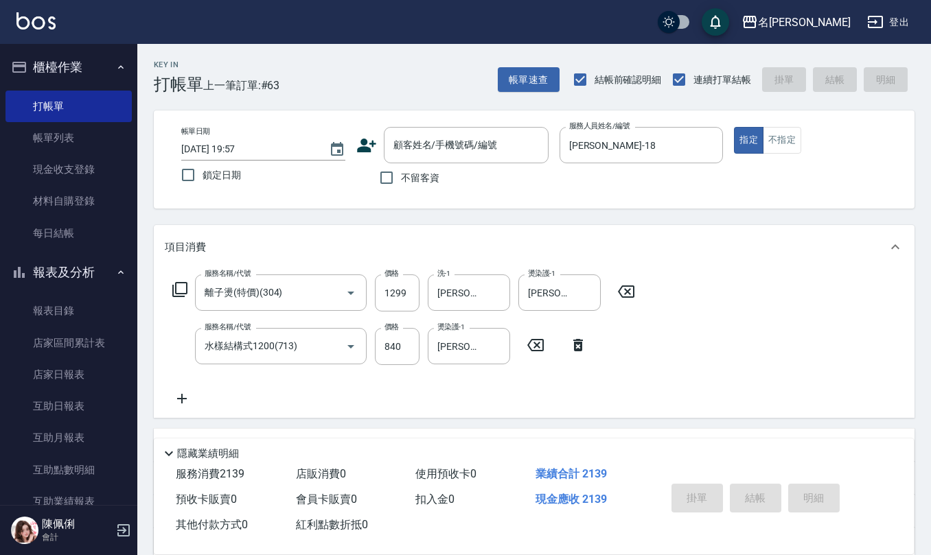
click at [360, 138] on icon at bounding box center [366, 145] width 21 height 21
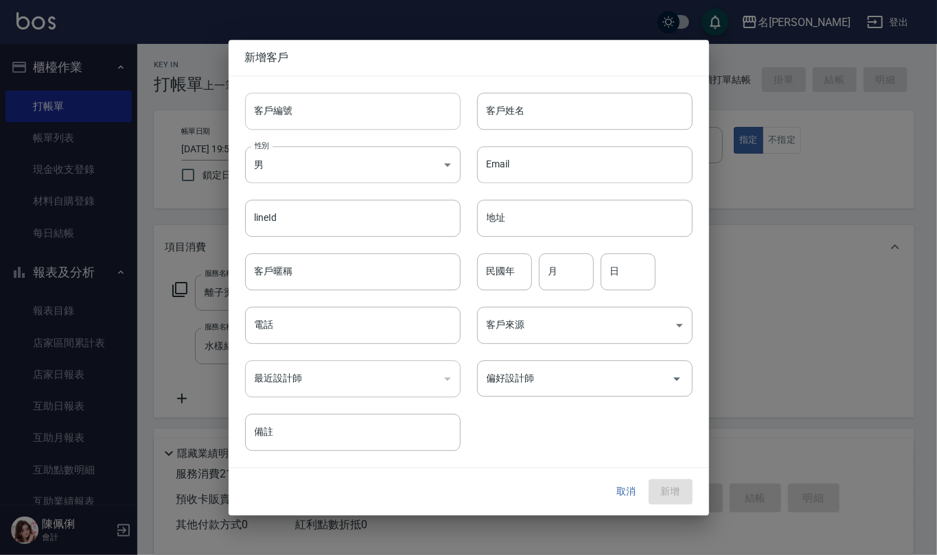
click at [353, 118] on input "客戶編號" at bounding box center [352, 111] width 215 height 37
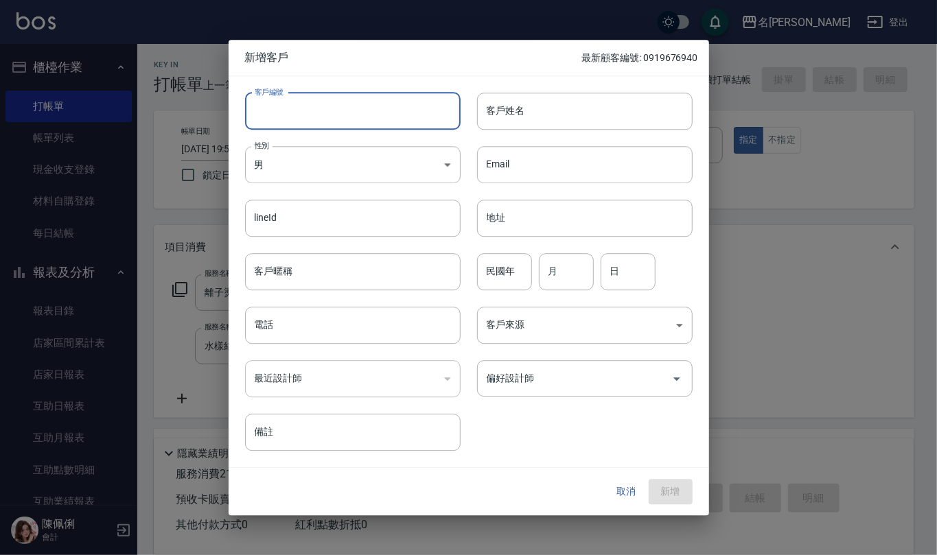
paste input "0961399775"
type input "0961399775"
drag, startPoint x: 328, startPoint y: 332, endPoint x: 319, endPoint y: 321, distance: 14.1
click at [324, 330] on input "電話" at bounding box center [352, 325] width 215 height 37
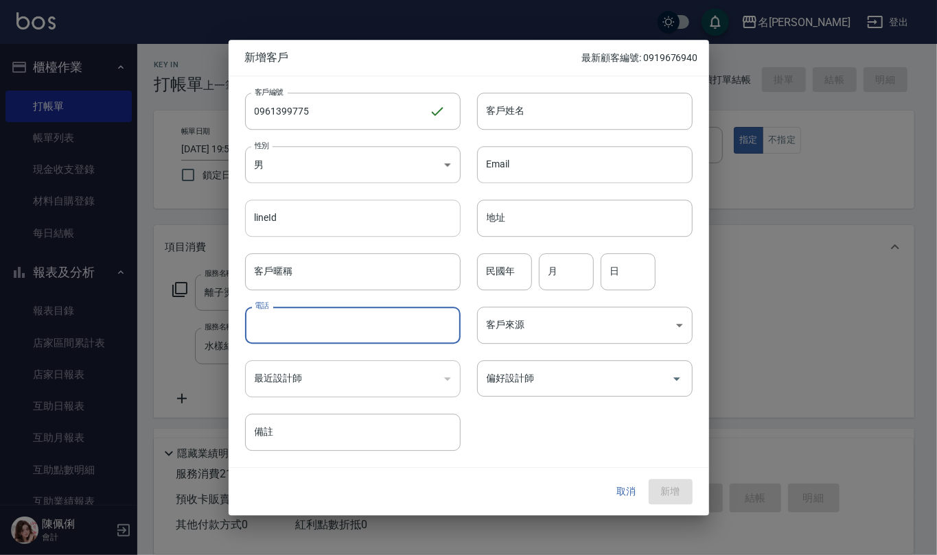
paste input "0961399775"
type input "0961399775"
click at [379, 163] on body "名留仁二 登出 櫃檯作業 打帳單 帳單列表 現金收支登錄 材料自購登錄 每日結帳 報表及分析 報表目錄 店家區間累計表 店家日報表 互助日報表 互助月報表 互…" at bounding box center [468, 361] width 937 height 723
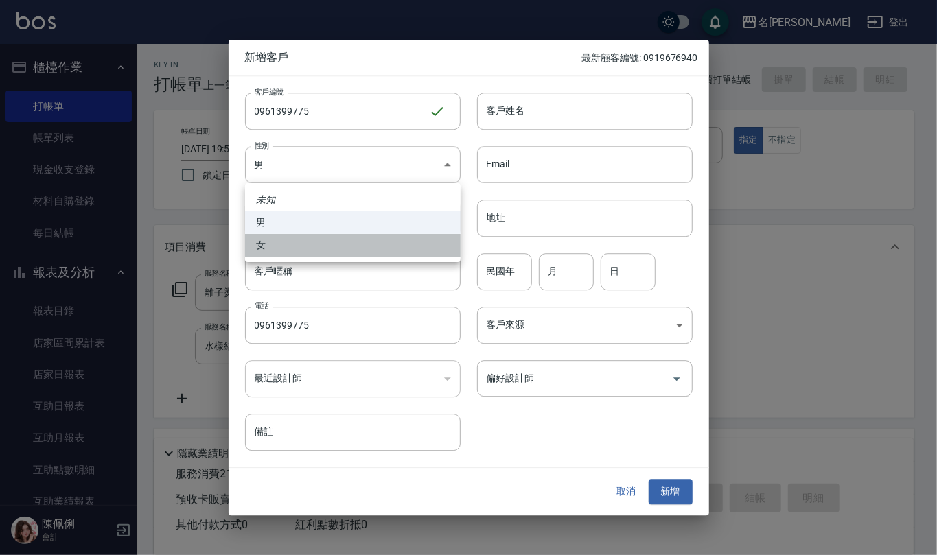
click at [360, 253] on li "女" at bounding box center [352, 245] width 215 height 23
type input "[DEMOGRAPHIC_DATA]"
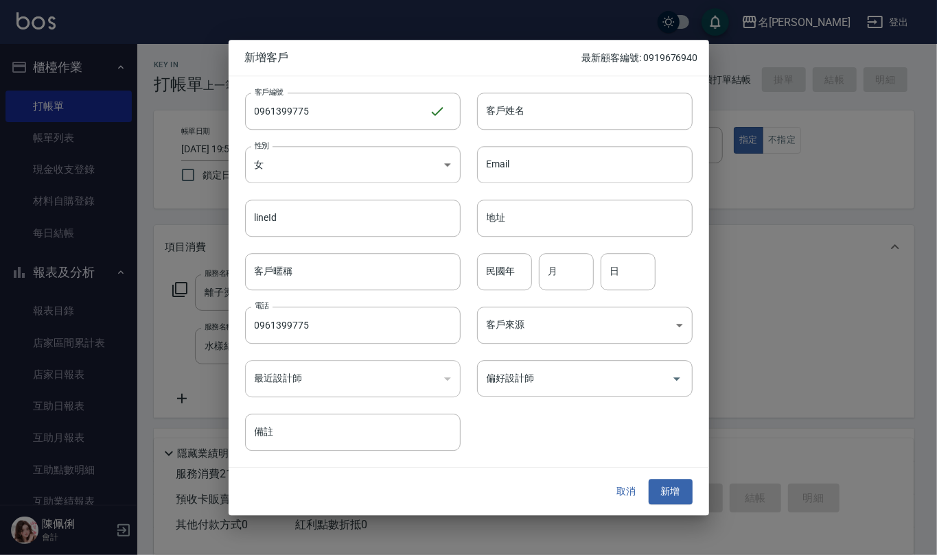
click at [522, 136] on div "Email Email" at bounding box center [576, 157] width 232 height 54
click at [531, 110] on input "客戶姓名" at bounding box center [584, 111] width 215 height 37
type input "[PERSON_NAME]"
click at [511, 268] on input "民國年" at bounding box center [504, 271] width 55 height 37
type input "92"
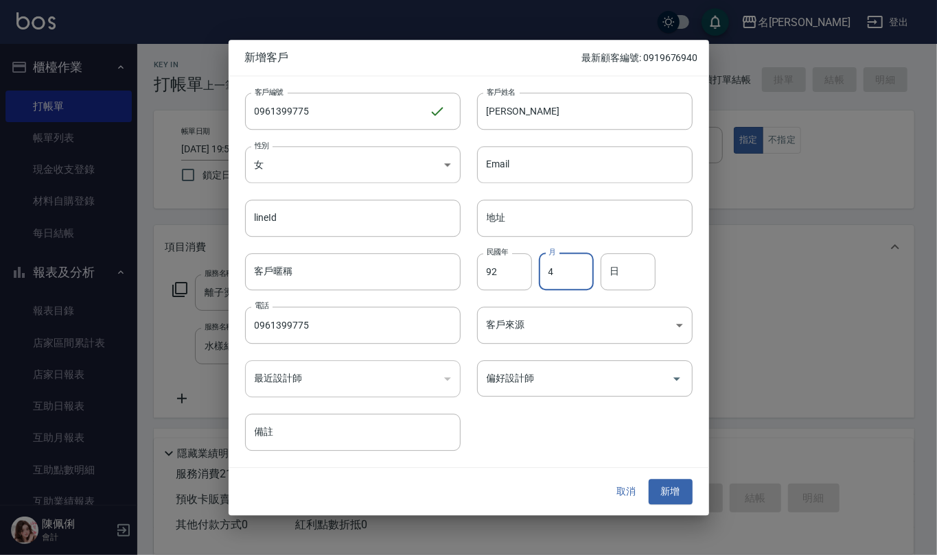
type input "4"
type input "16"
click at [517, 212] on input "地址" at bounding box center [584, 218] width 215 height 37
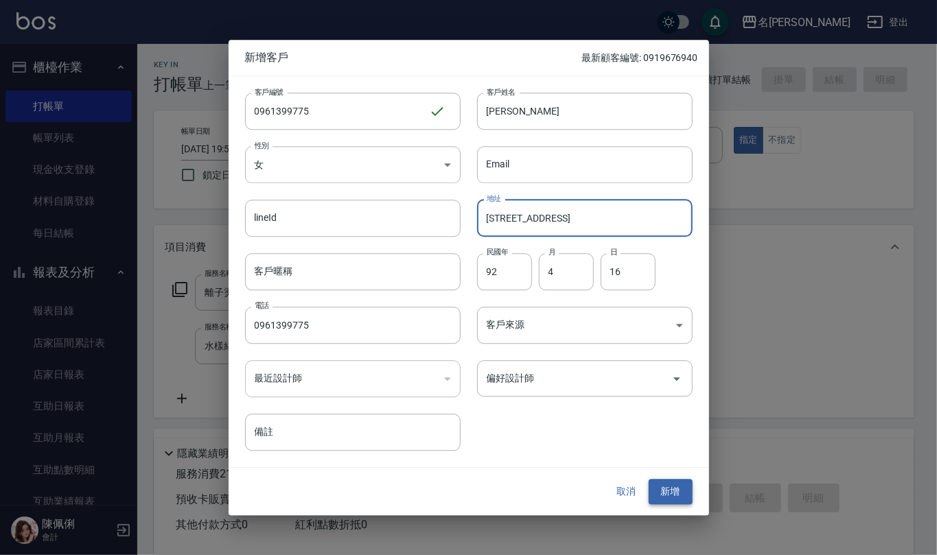
type input "[STREET_ADDRESS]"
click at [676, 489] on button "新增" at bounding box center [671, 492] width 44 height 25
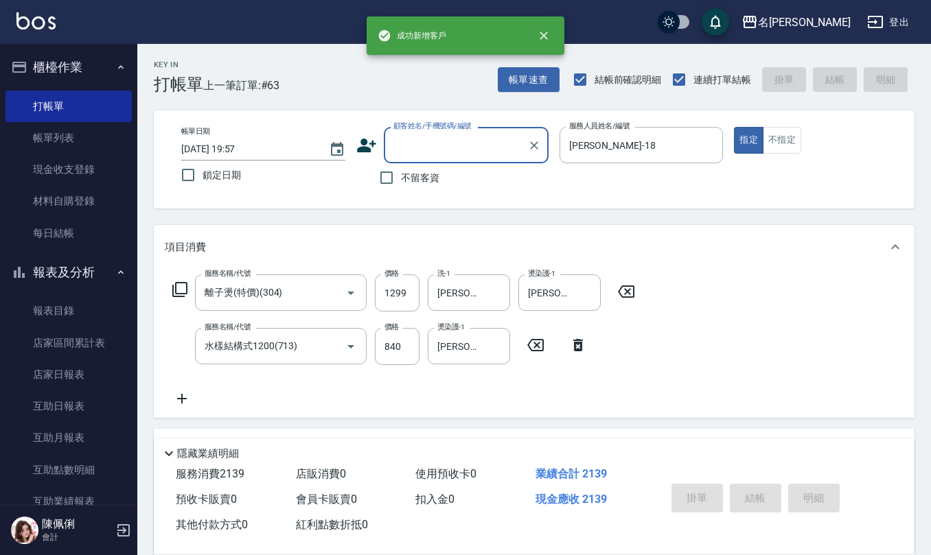
click at [482, 151] on input "顧客姓名/手機號碼/編號" at bounding box center [456, 145] width 132 height 24
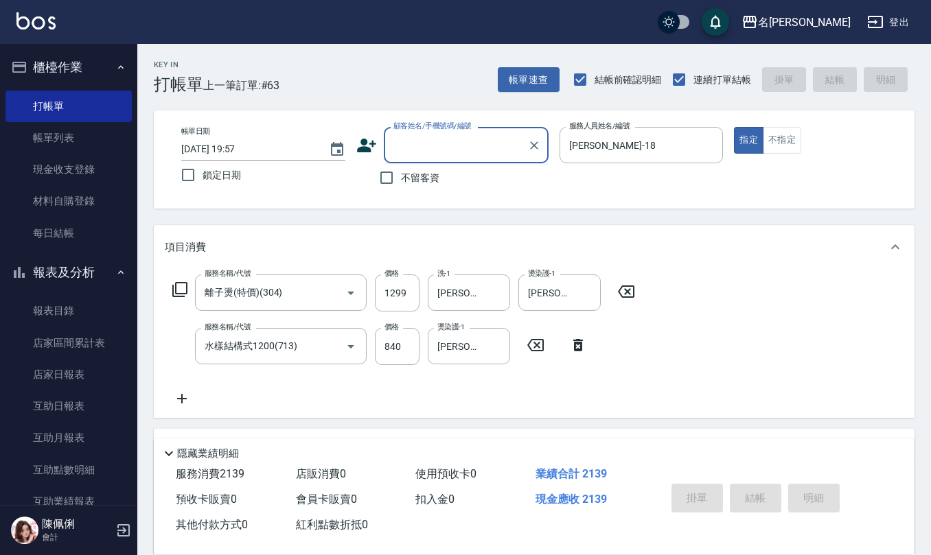
paste input "0961399775"
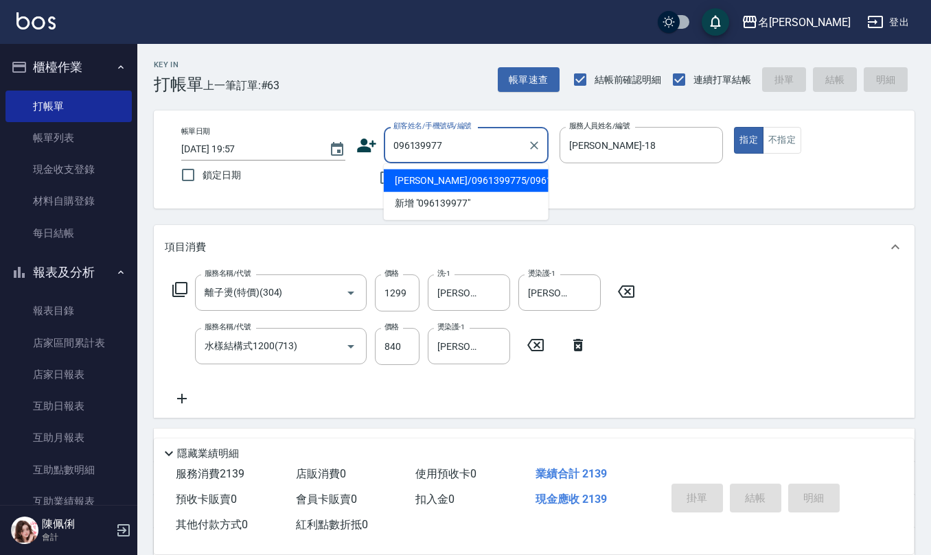
type input "[PERSON_NAME]/0961399775/0961399775"
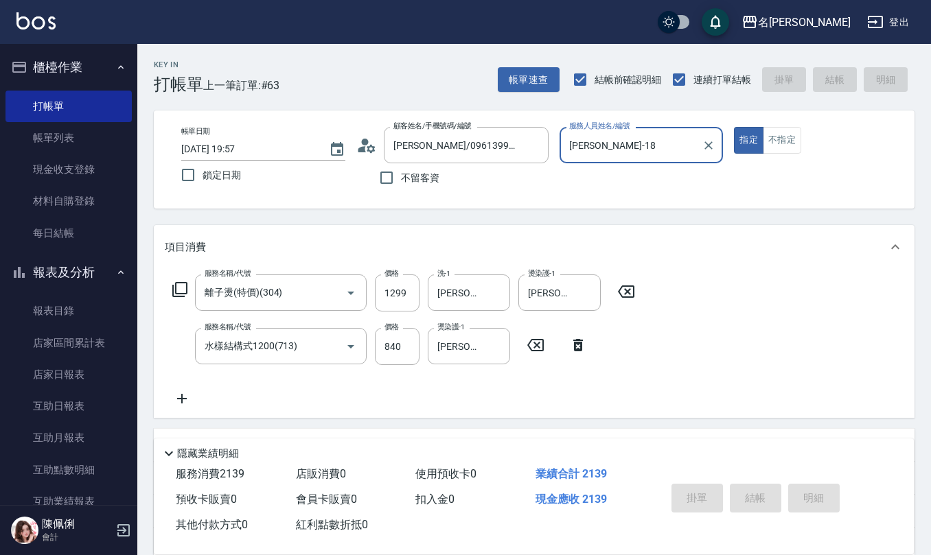
type input "[DATE] 19:58"
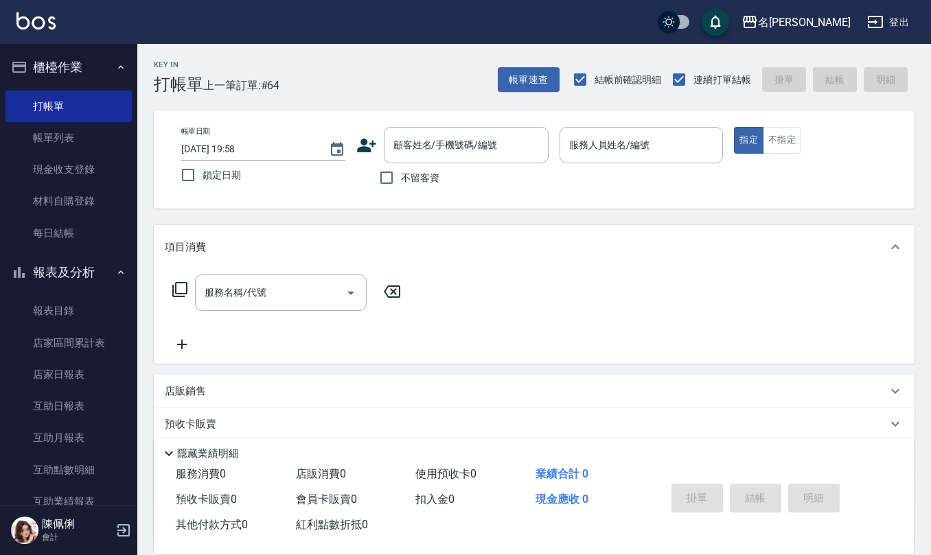
click at [413, 188] on label "不留客資" at bounding box center [405, 177] width 67 height 29
click at [401, 188] on input "不留客資" at bounding box center [386, 177] width 29 height 29
checkbox input "true"
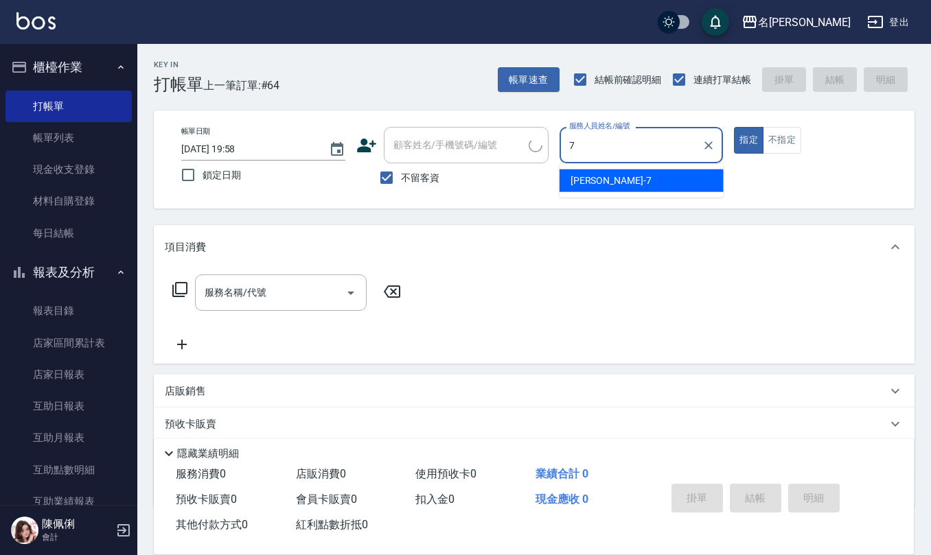
type input "[PERSON_NAME]-7"
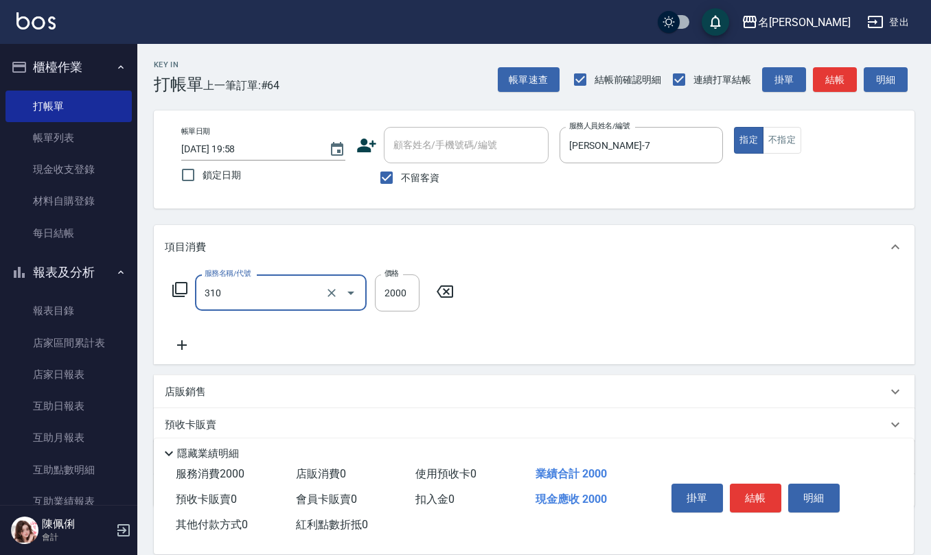
type input "MK果酸燙2000(310)"
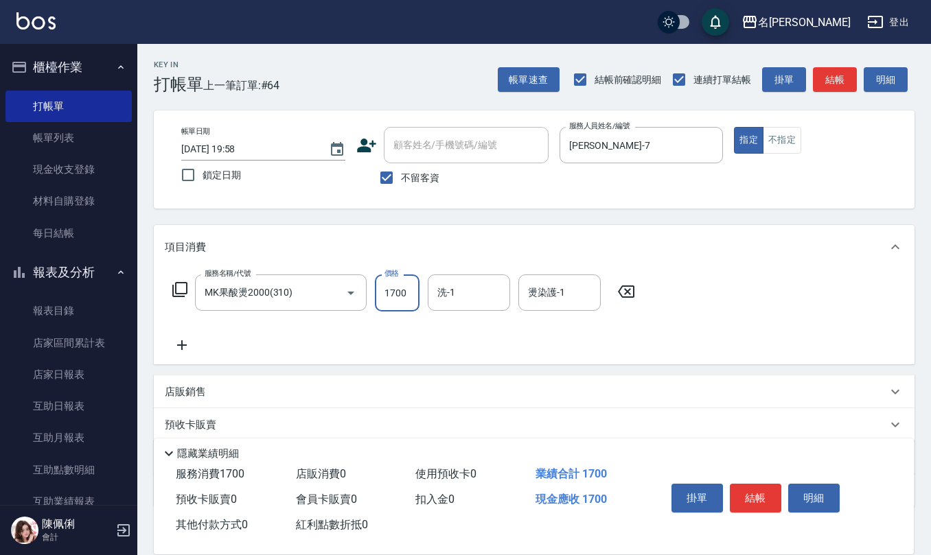
type input "1700"
type input "[PERSON_NAME]-28"
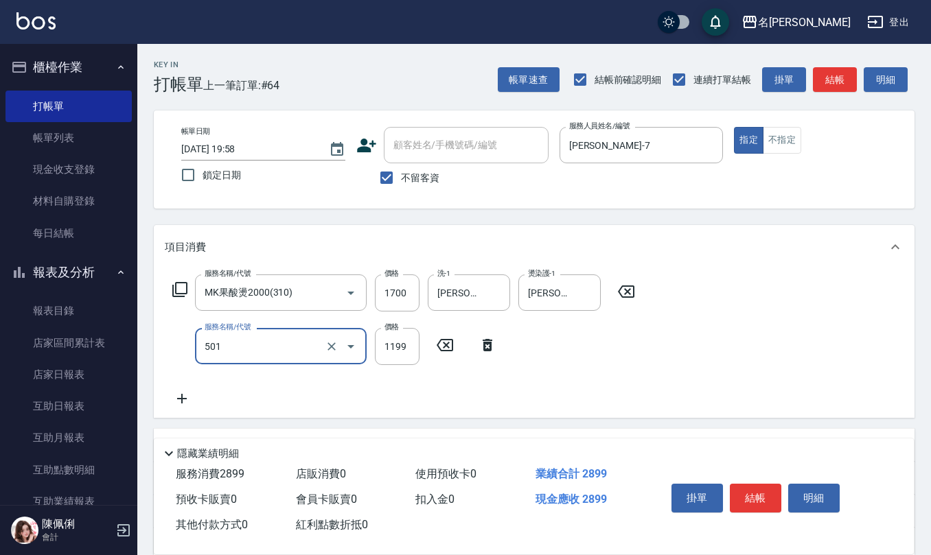
type input "染髮(501)"
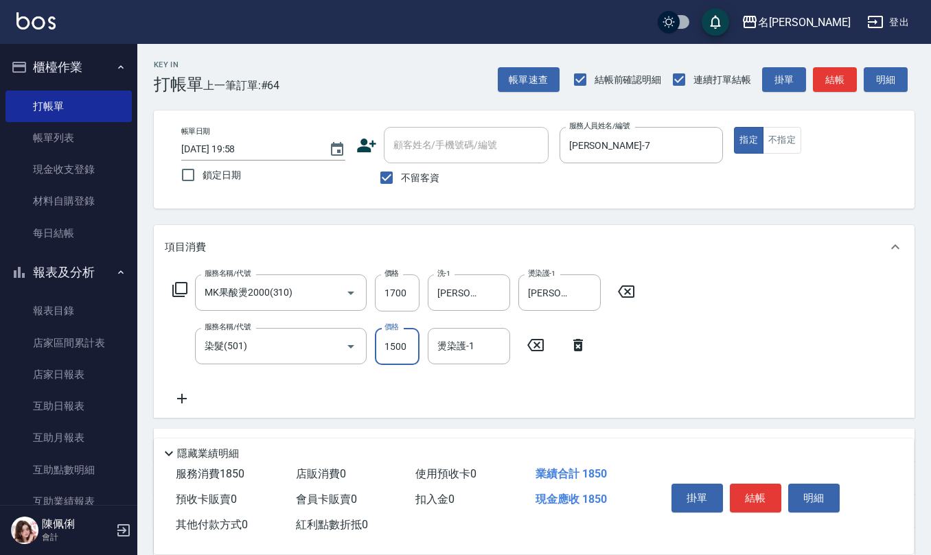
type input "1500"
type input "[PERSON_NAME]-28"
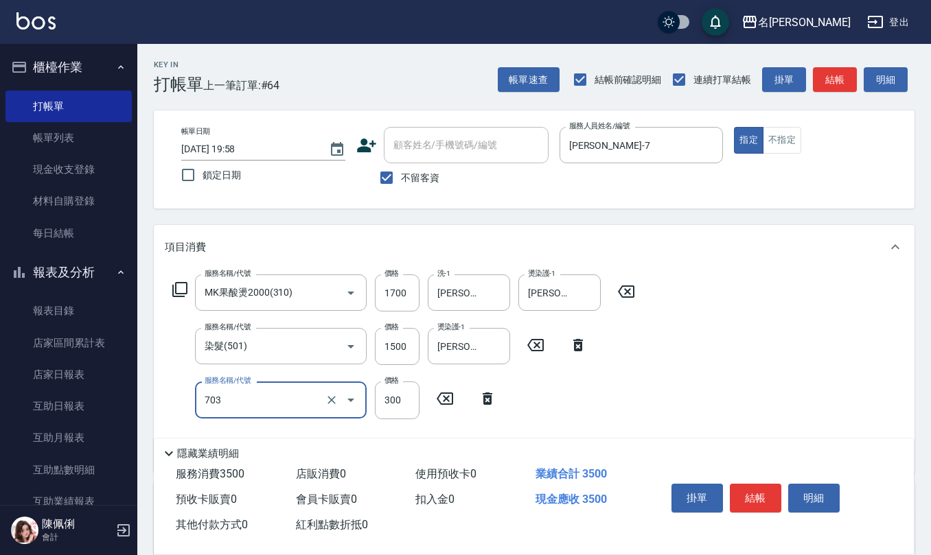
type input "(1236)設計師(703)"
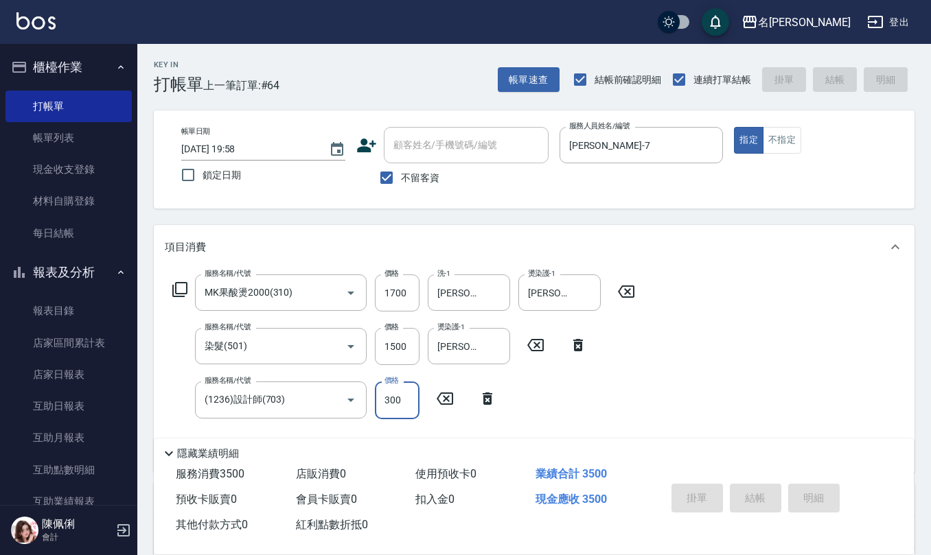
type input "[DATE] 19:59"
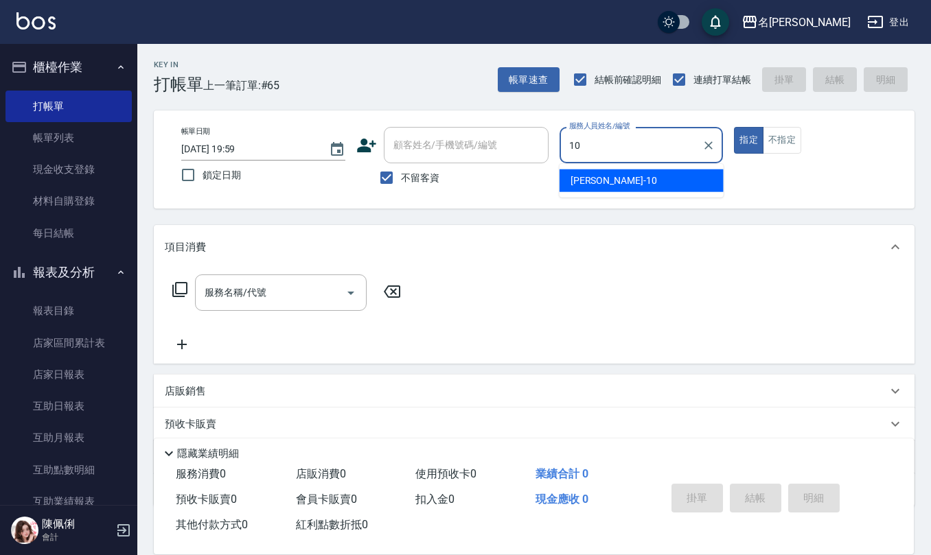
type input "[PERSON_NAME]-10"
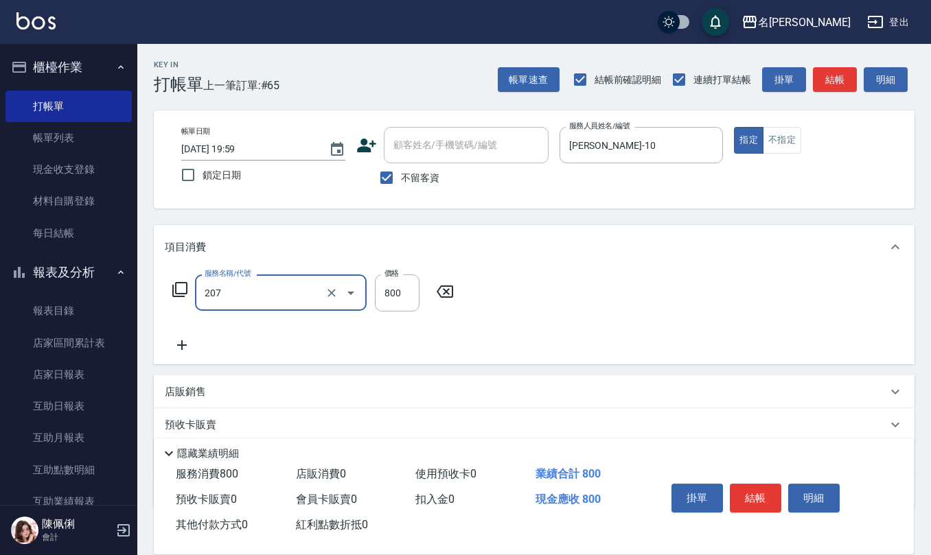
type input "清潔洗(207)"
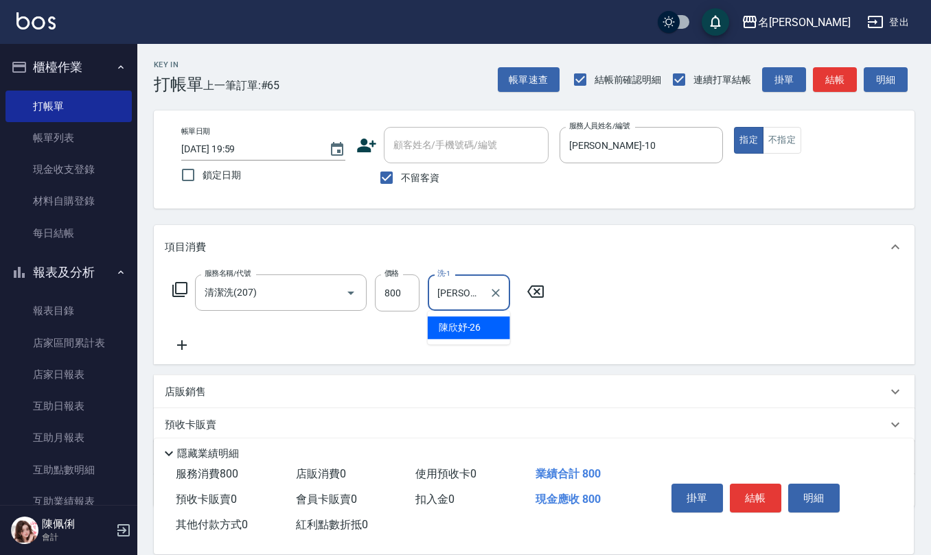
type input "[PERSON_NAME]-26"
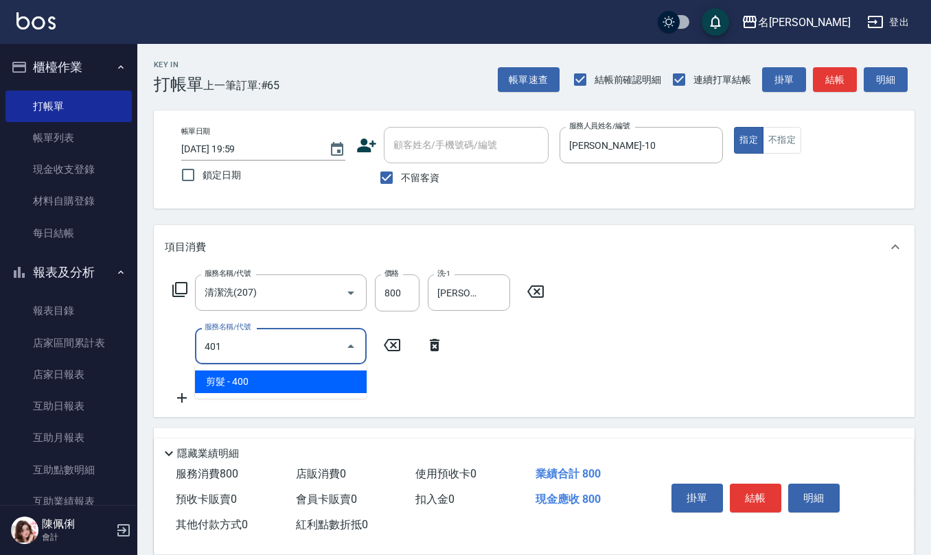
type input "剪髮(401)"
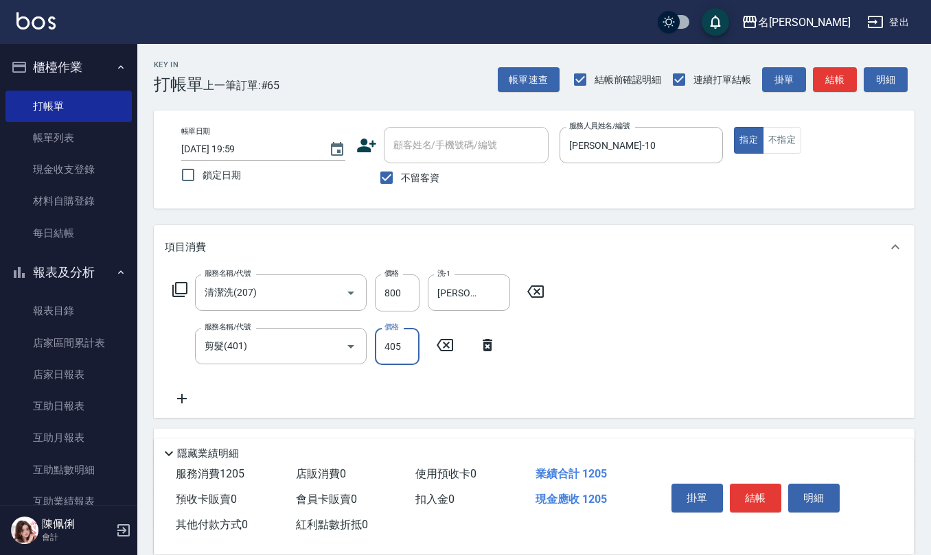
type input "405"
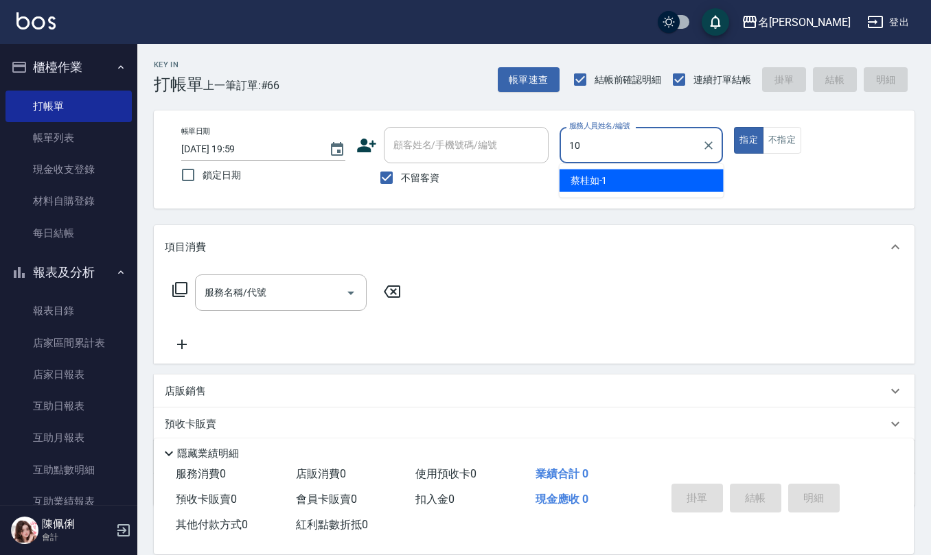
type input "[PERSON_NAME]-10"
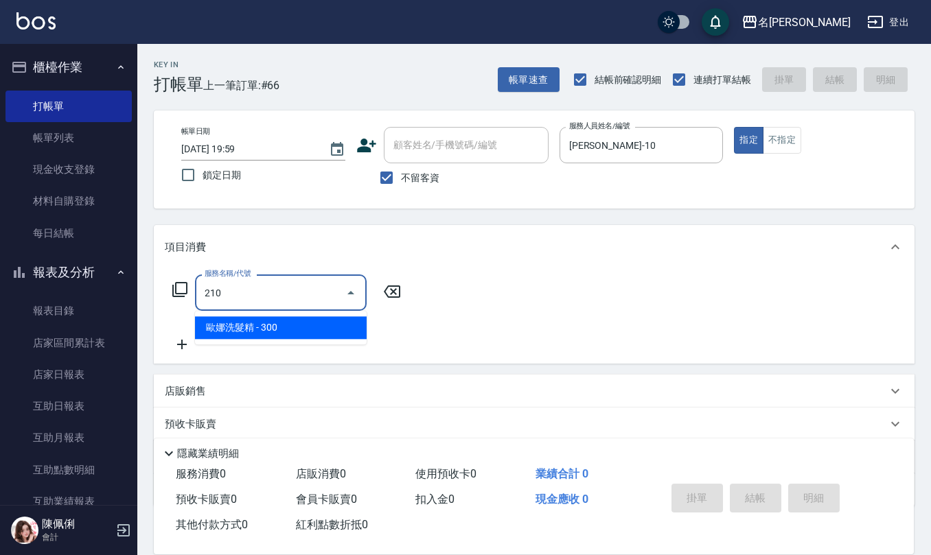
type input "[PERSON_NAME]洗髮精(210)"
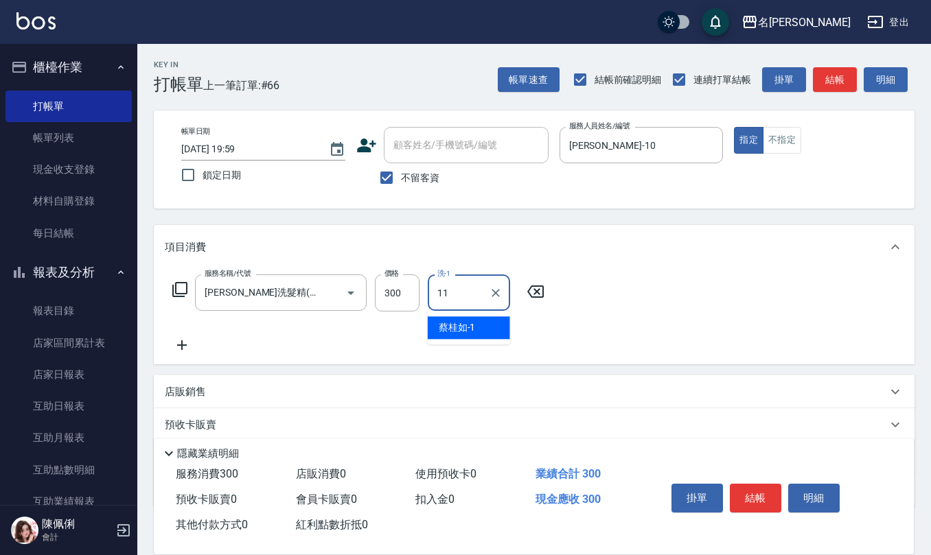
type input "[PERSON_NAME]橙-11"
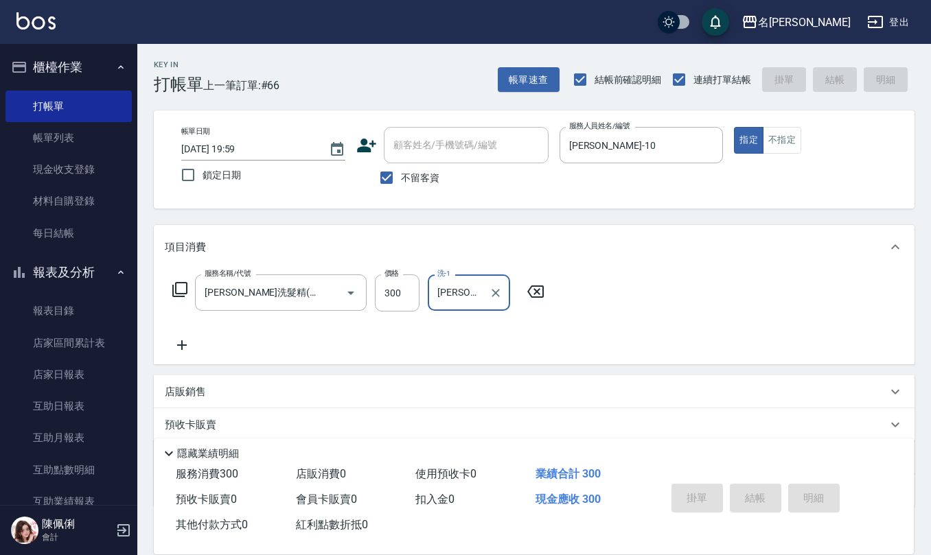
type input "[DATE] 20:00"
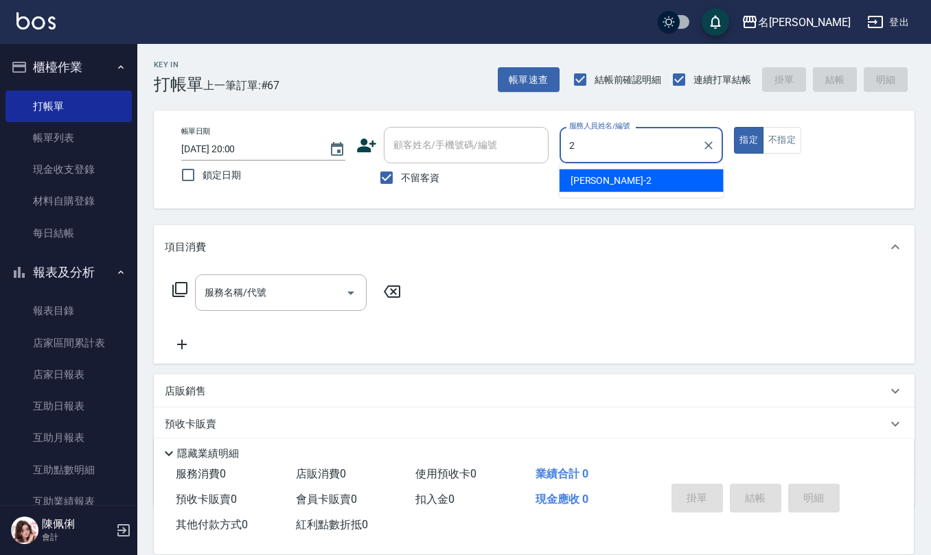
type input "[PERSON_NAME]-2"
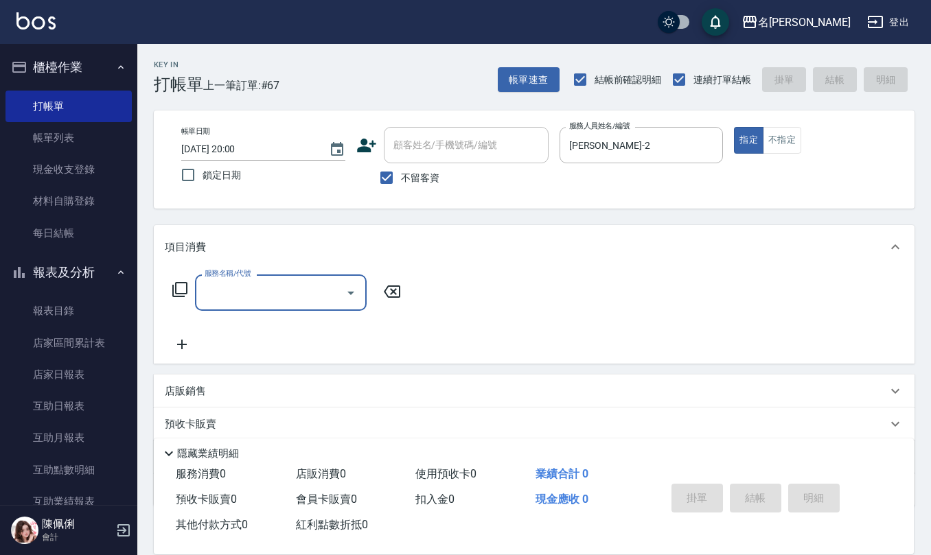
type input "2"
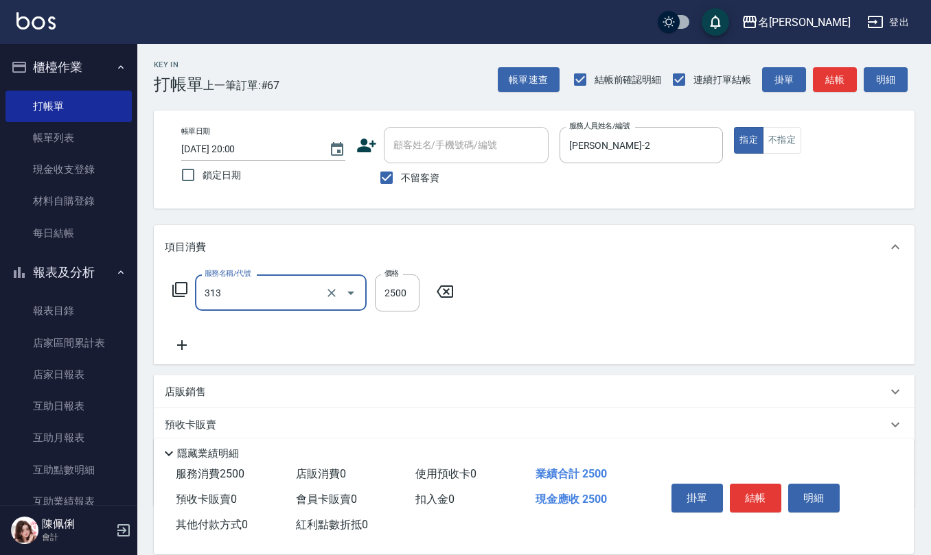
type input "生化還原2500(313)"
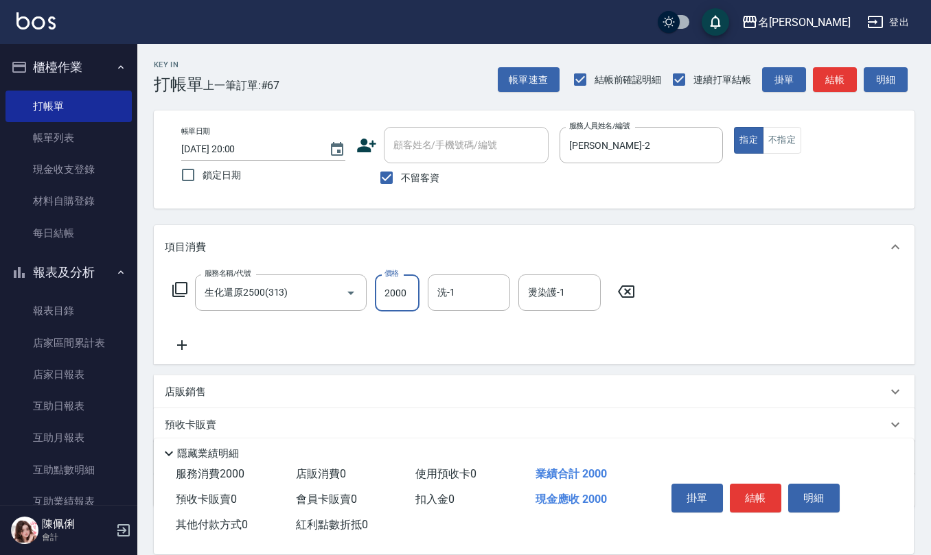
type input "2000"
type input "[PERSON_NAME]-32"
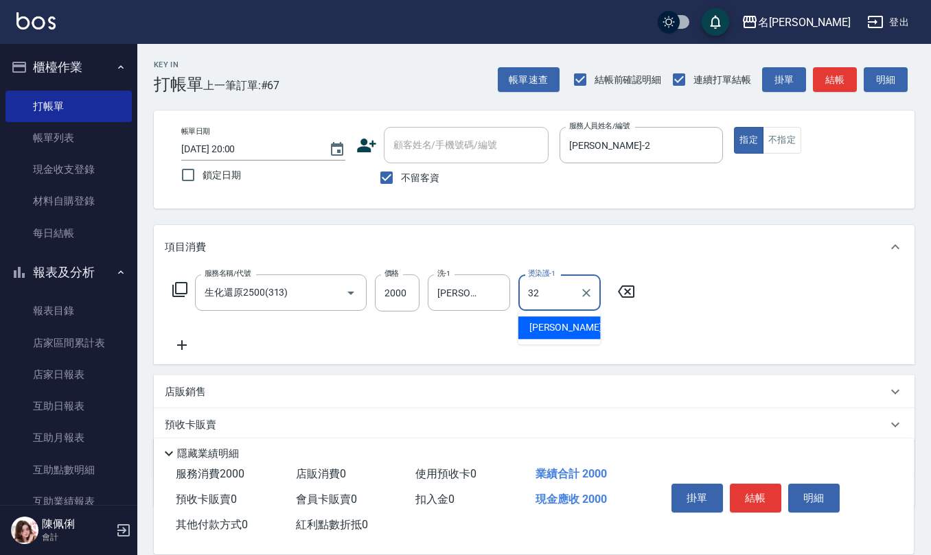
type input "[PERSON_NAME]-32"
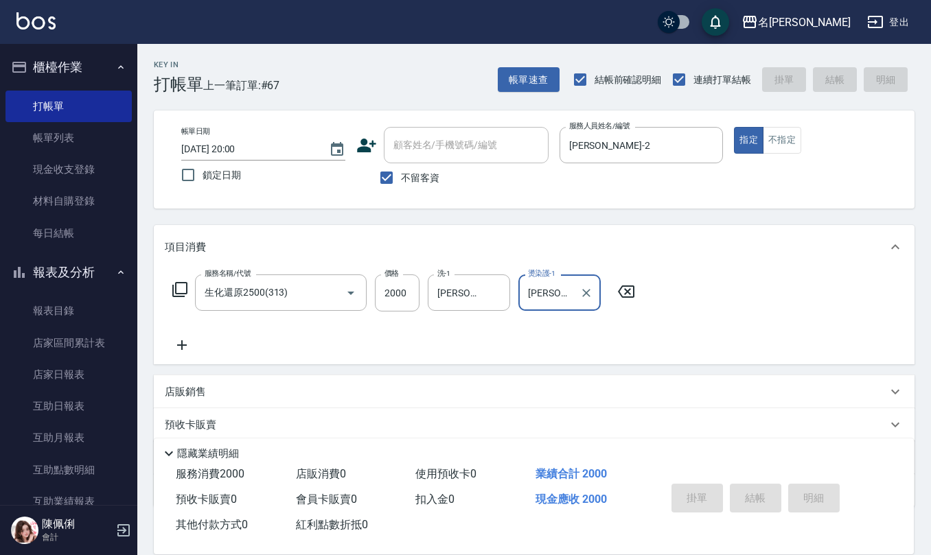
type input "[DATE] 20:01"
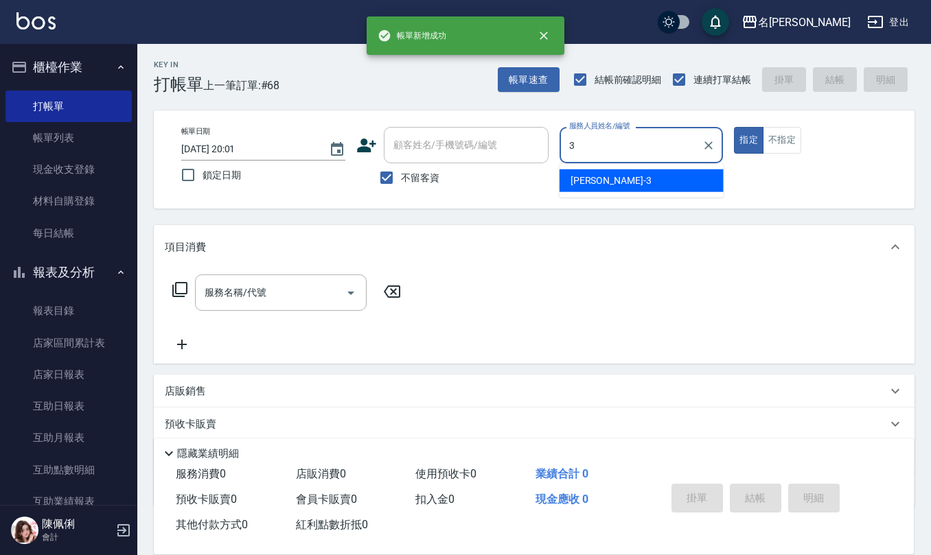
type input "[PERSON_NAME]-3"
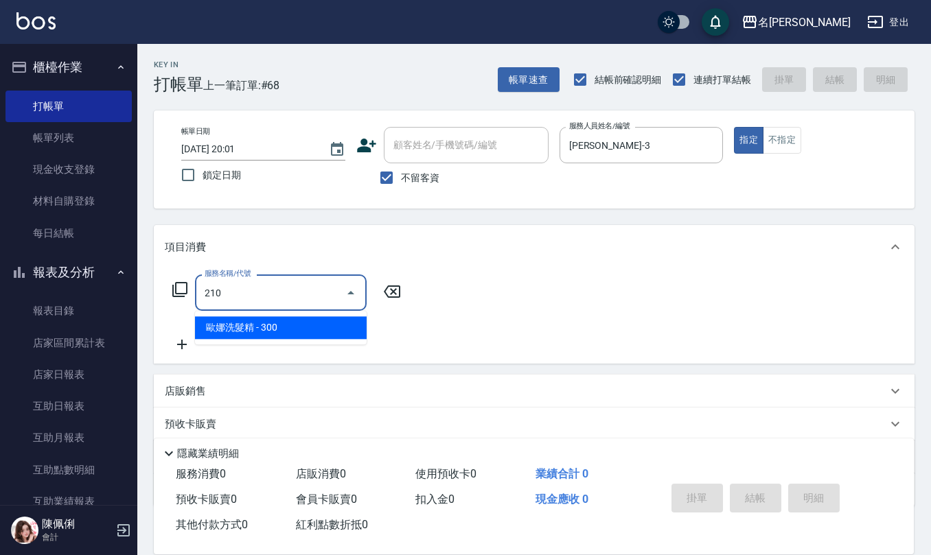
type input "[PERSON_NAME]洗髮精(210)"
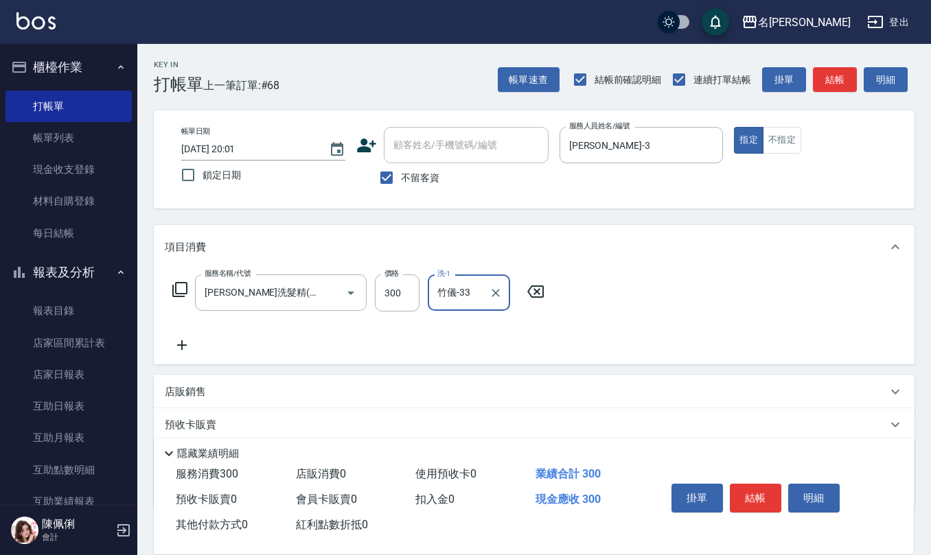
type input "竹儀-33"
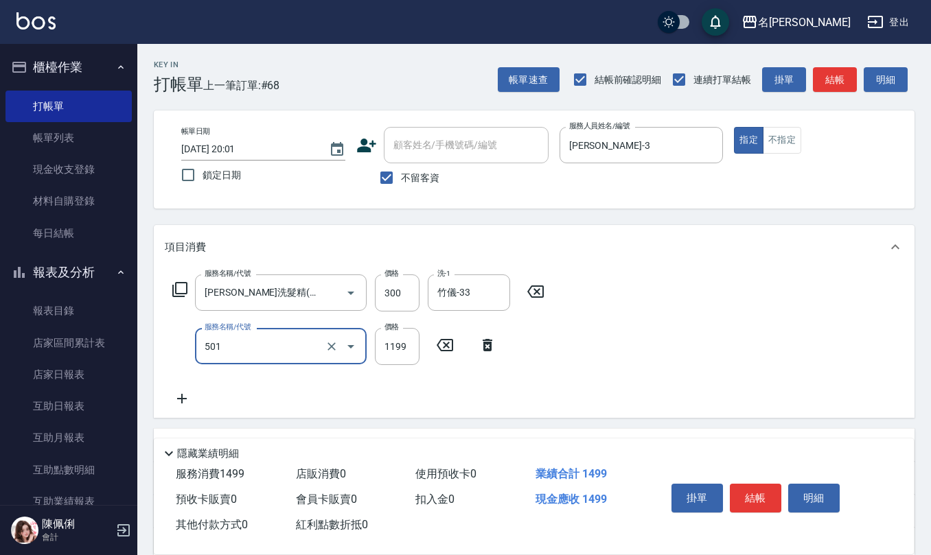
type input "染髮(501)"
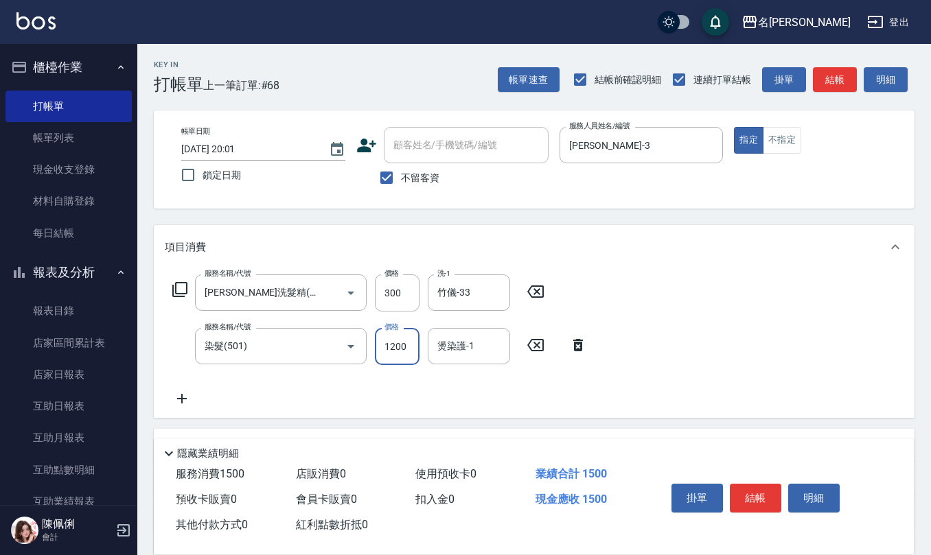
type input "1200"
type input "竹儀-33"
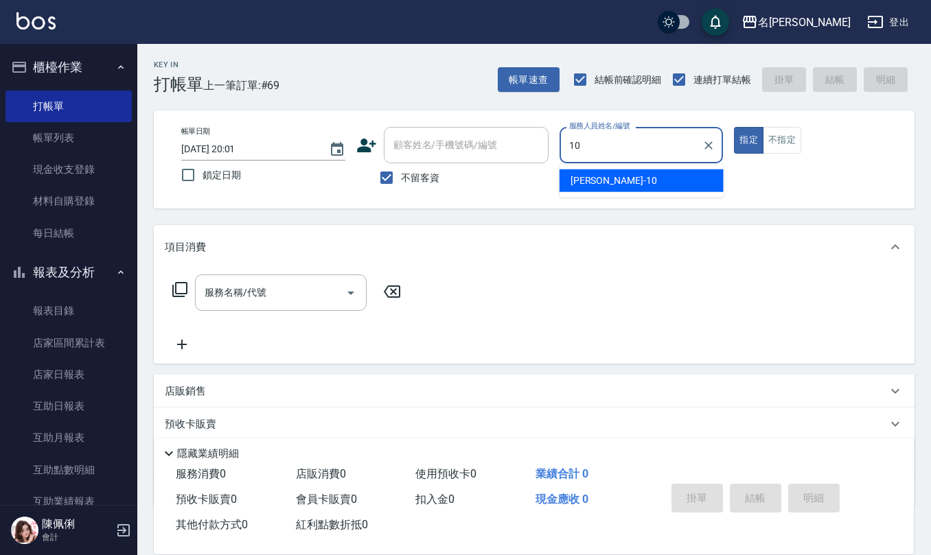
type input "[PERSON_NAME]-10"
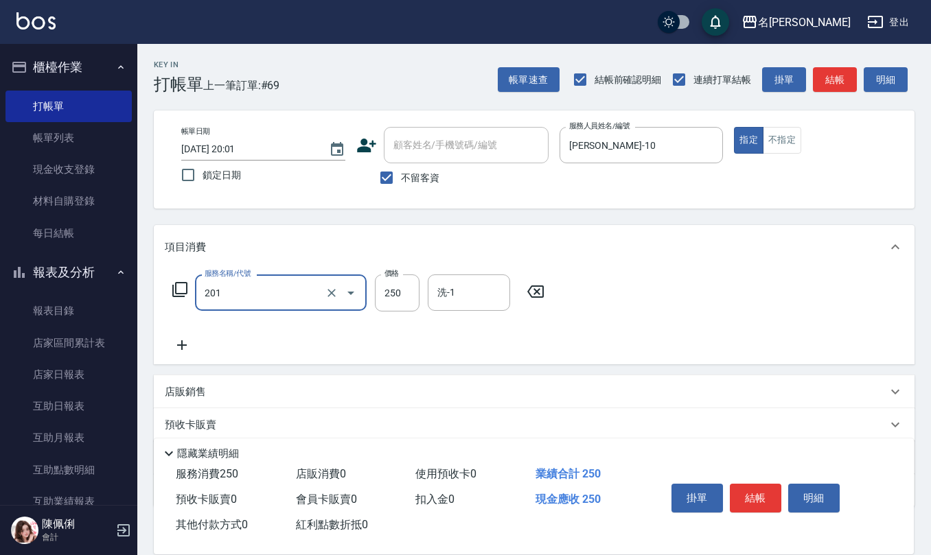
type input "洗髮(201)"
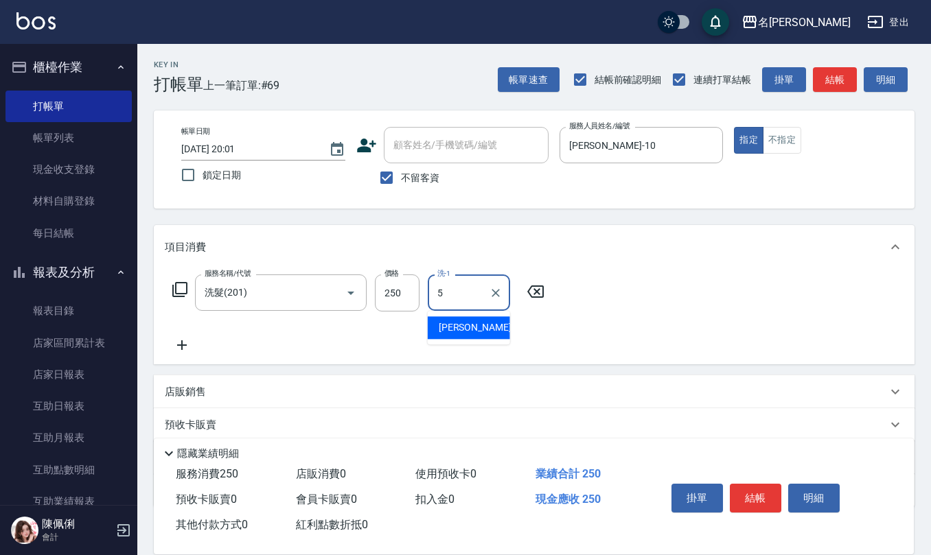
type input "[PERSON_NAME]5"
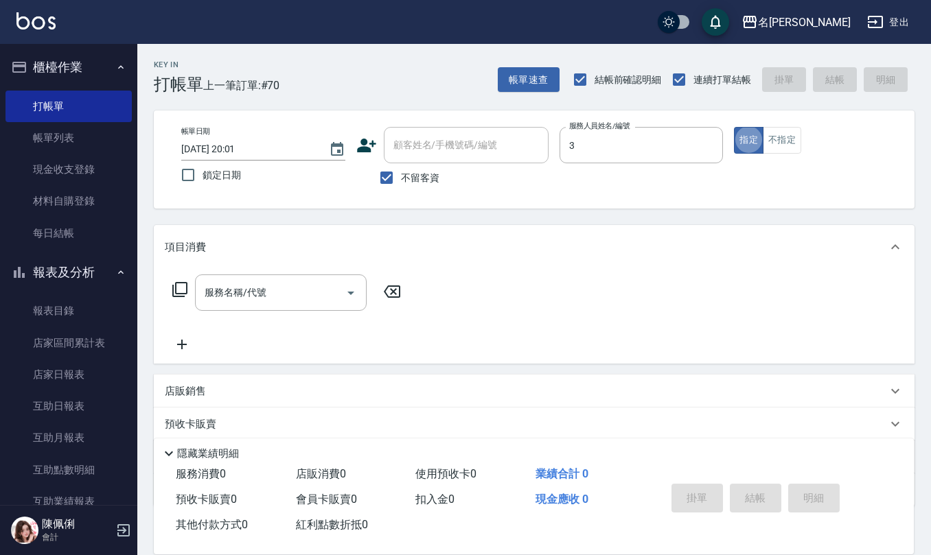
type input "[PERSON_NAME]-3"
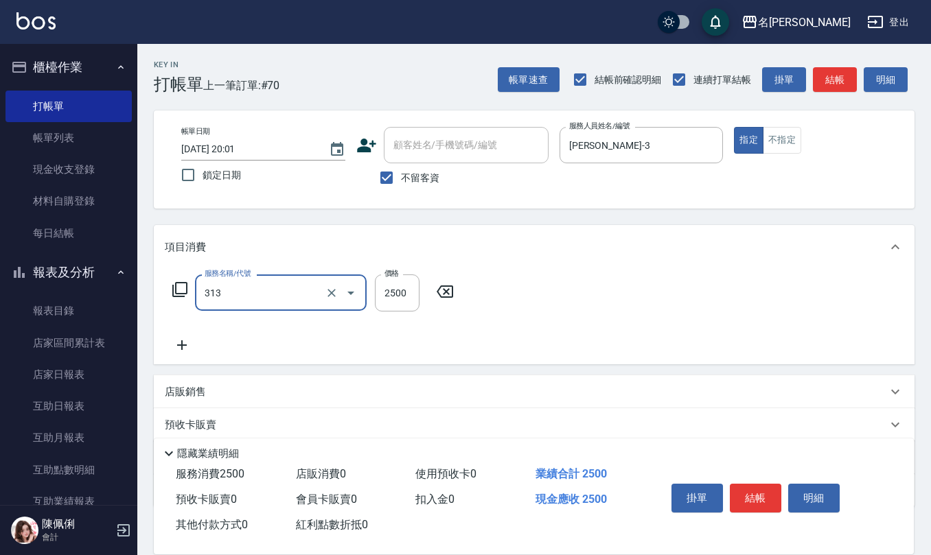
type input "生化還原2500(313)"
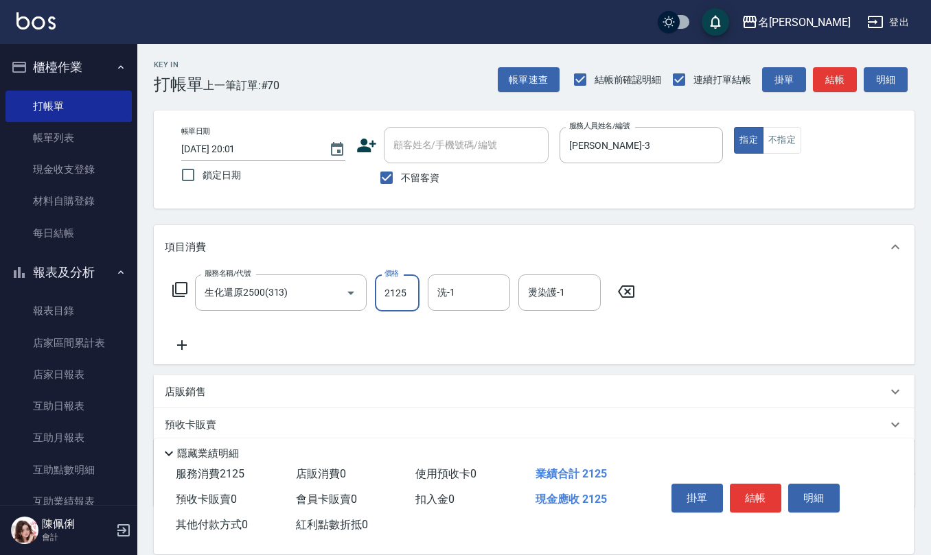
type input "2125"
type input "竹儀-33"
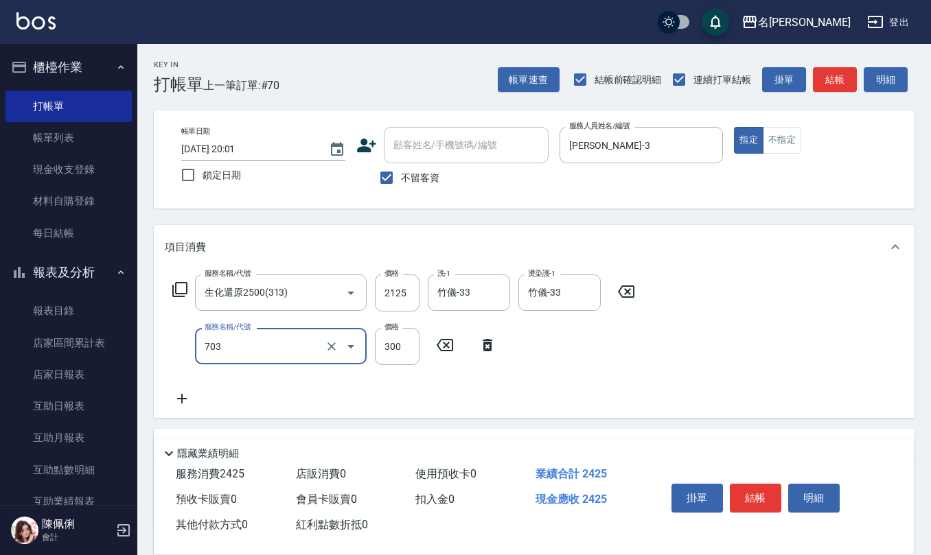
type input "(1236)設計師(703)"
type input "425"
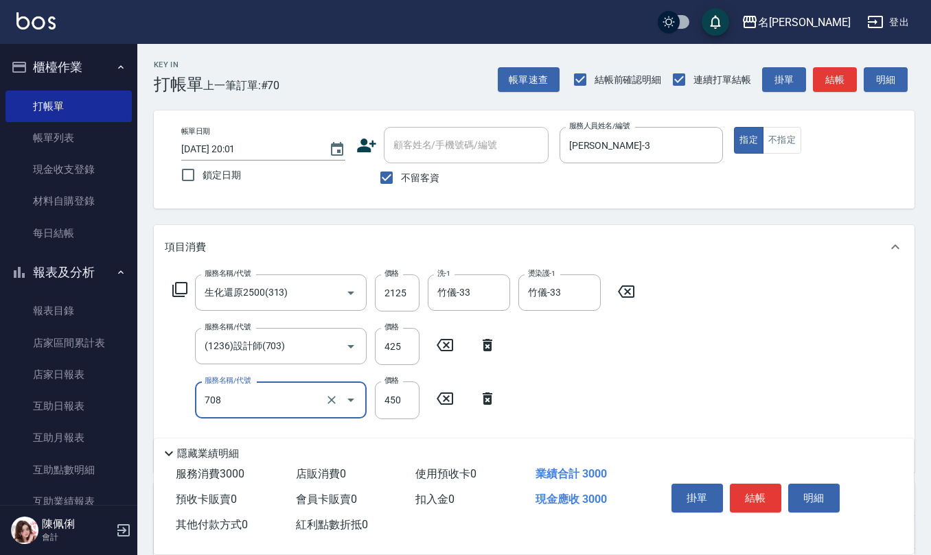
type input "松島舞鶴450(708)"
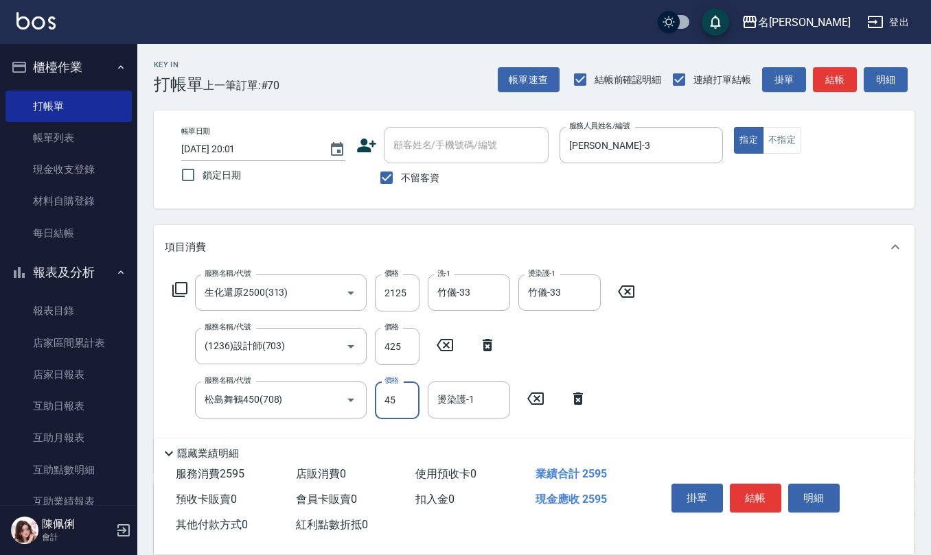
type input "450"
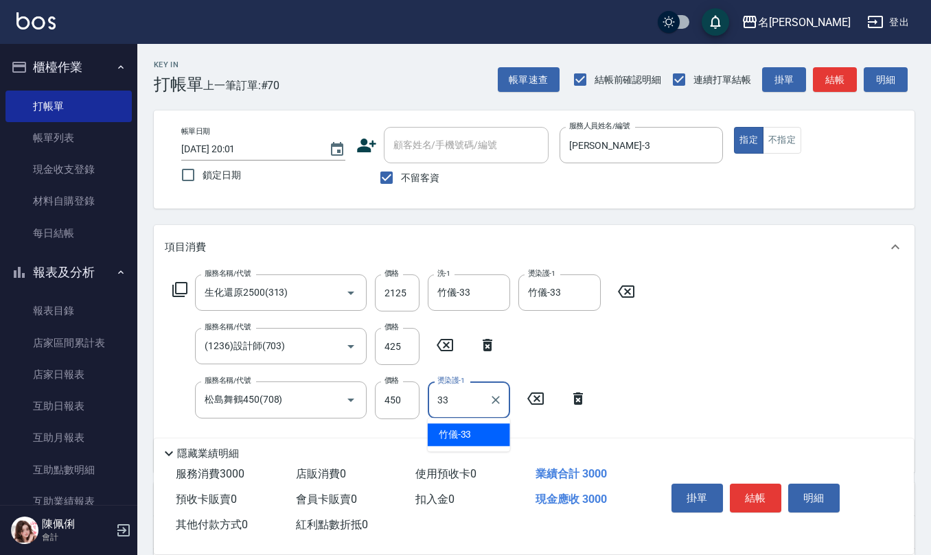
type input "竹儀-33"
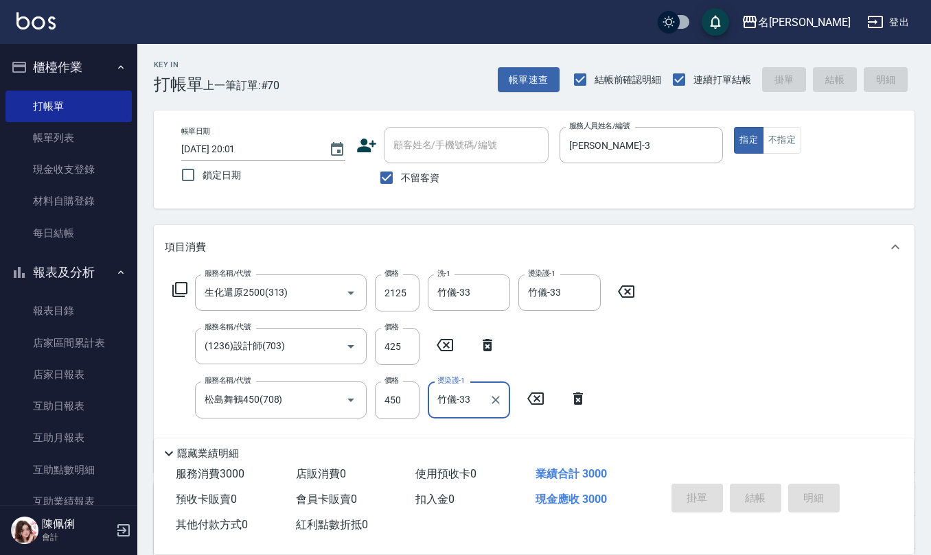
type input "[DATE] 20:04"
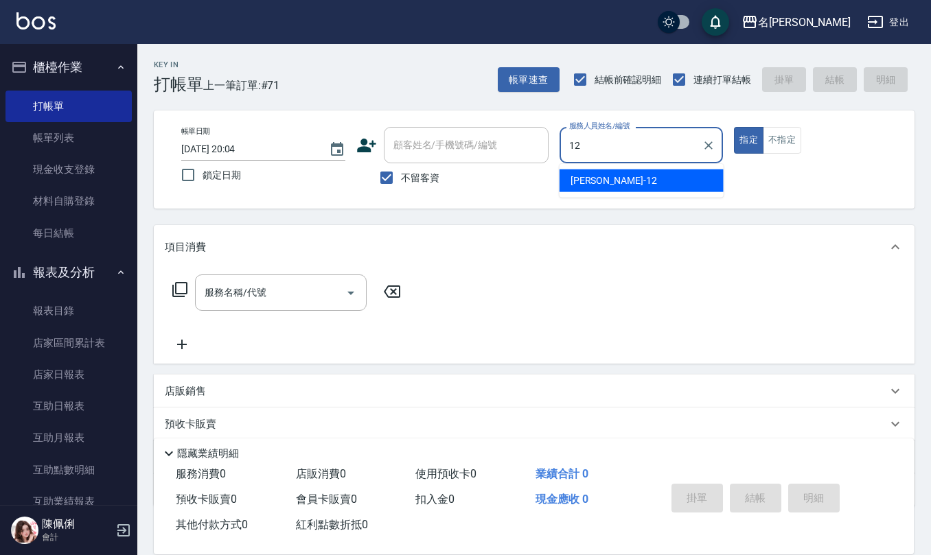
type input "[PERSON_NAME]-12"
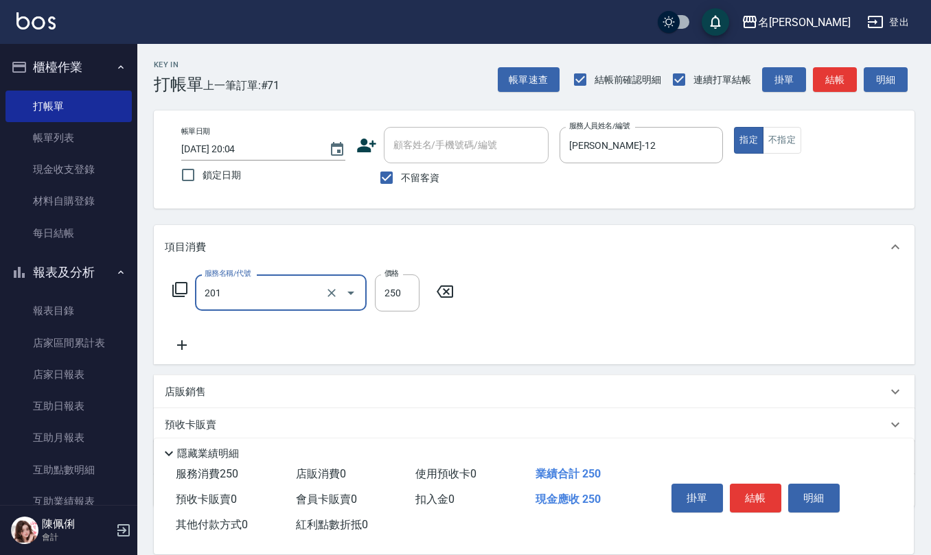
type input "洗髮(201)"
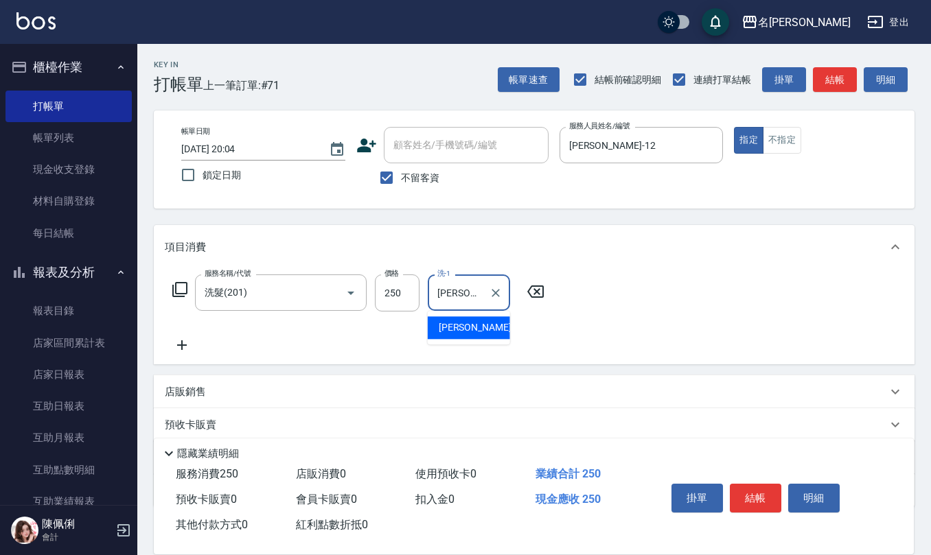
type input "[PERSON_NAME]-21"
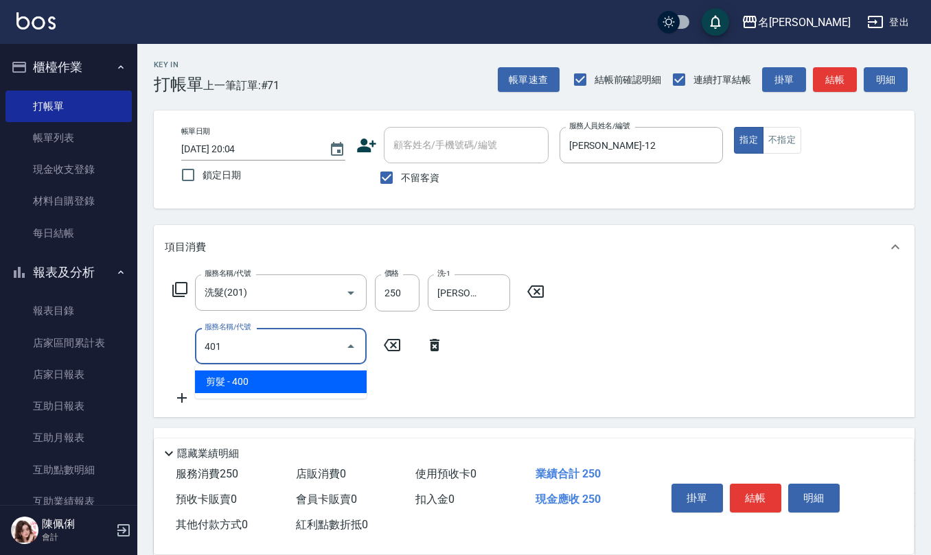
type input "剪髮(401)"
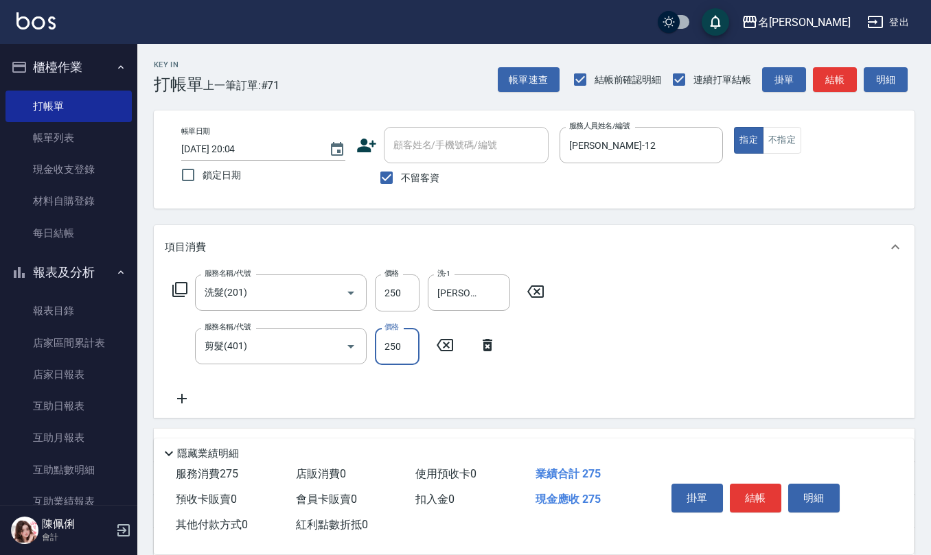
type input "250"
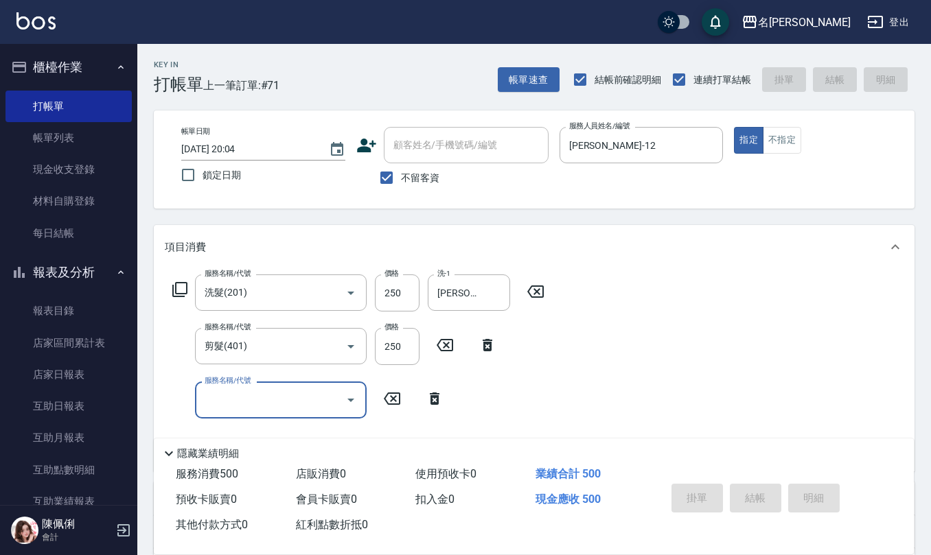
type input "[DATE] 20:05"
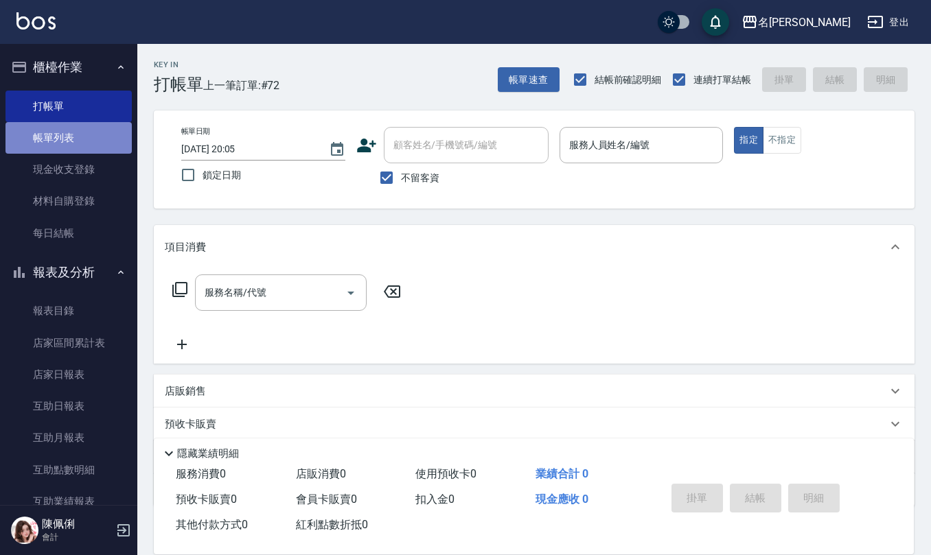
click at [71, 143] on link "帳單列表" at bounding box center [68, 138] width 126 height 32
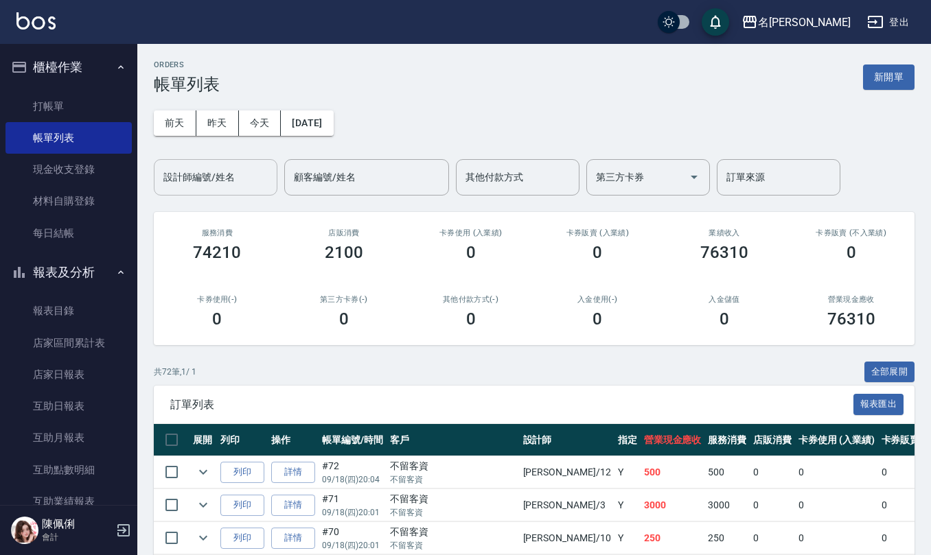
click at [237, 176] on input "設計師編號/姓名" at bounding box center [215, 177] width 111 height 24
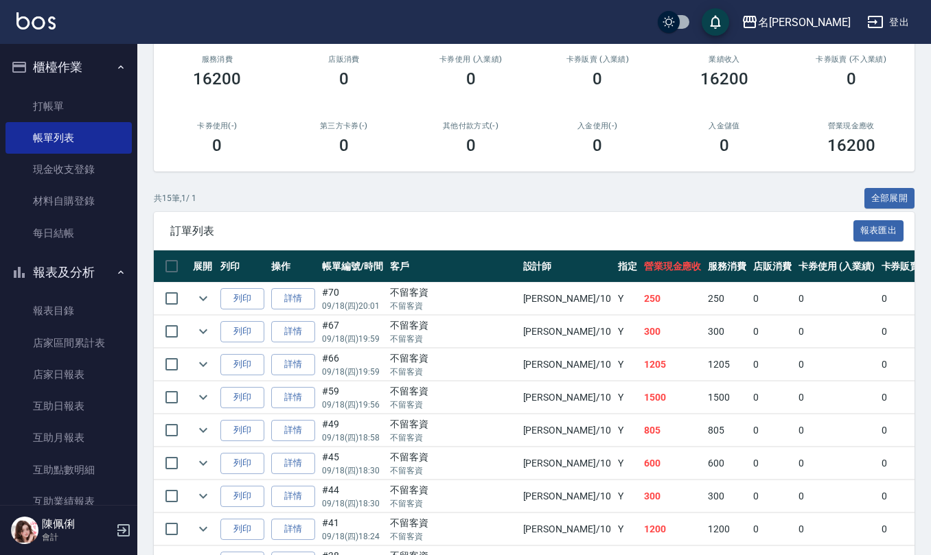
scroll to position [183, 0]
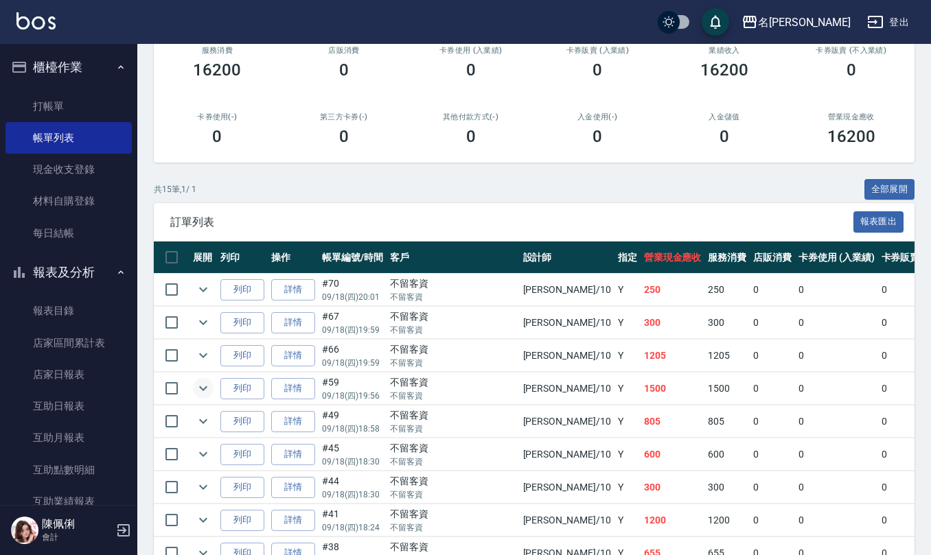
type input "[PERSON_NAME]-10"
click at [209, 385] on icon "expand row" at bounding box center [203, 388] width 16 height 16
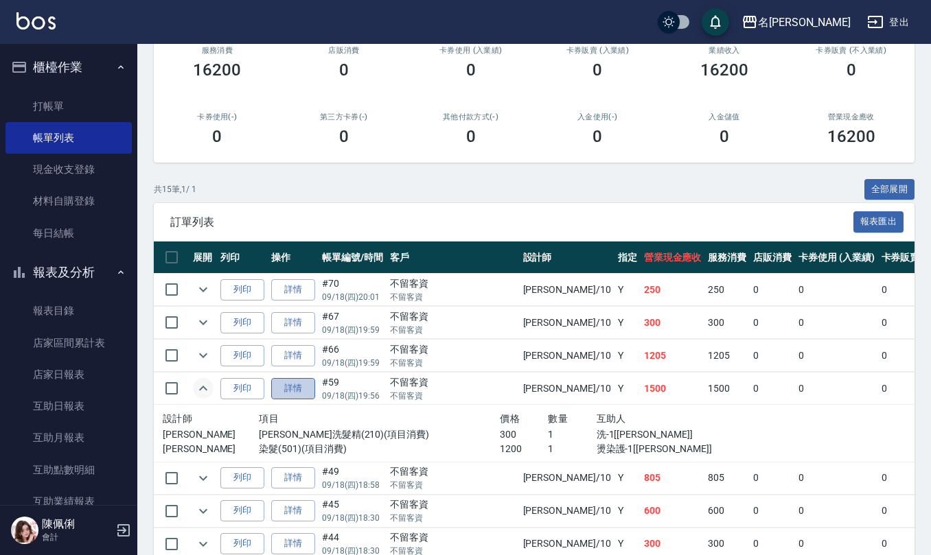
click at [302, 391] on link "詳情" at bounding box center [293, 388] width 44 height 21
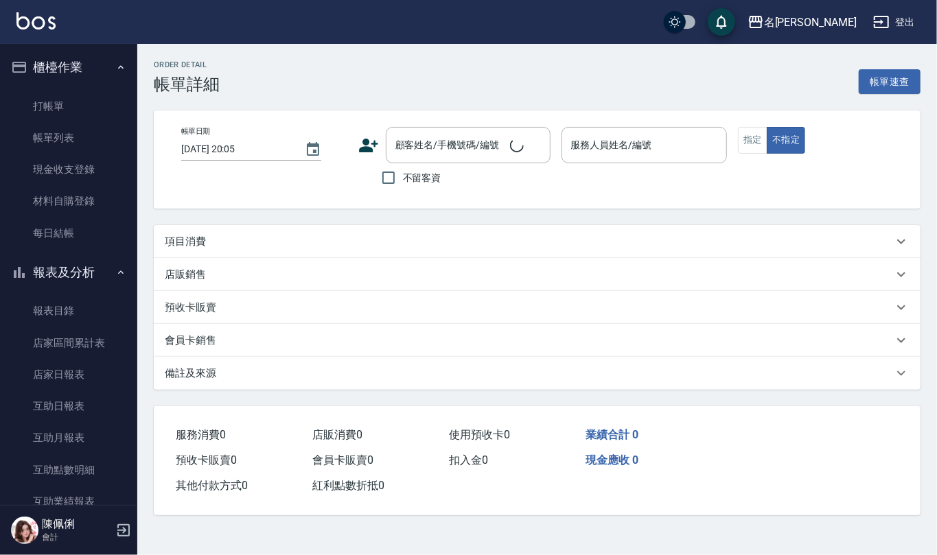
type input "[DATE] 19:56"
checkbox input "true"
type input "[PERSON_NAME]-10"
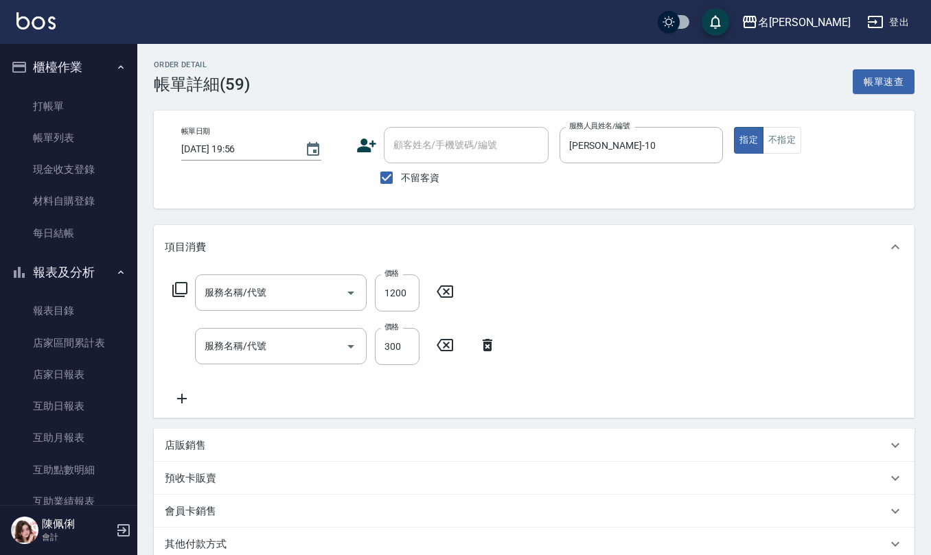
type input "染髮(501)"
type input "[PERSON_NAME]洗髮精(210)"
click at [393, 178] on input "不留客資" at bounding box center [386, 177] width 29 height 29
checkbox input "false"
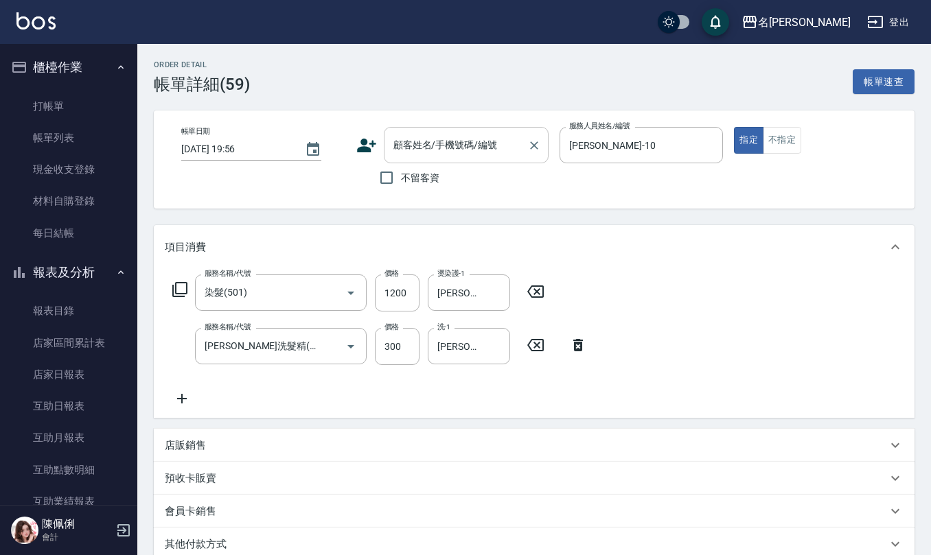
click at [481, 136] on input "顧客姓名/手機號碼/編號" at bounding box center [456, 145] width 132 height 24
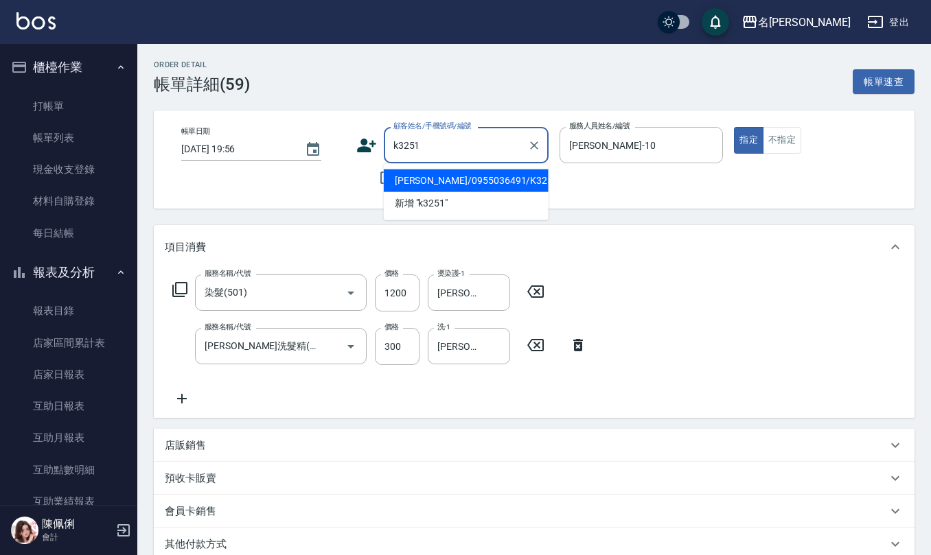
click at [465, 177] on li "[PERSON_NAME]/0955036491/K3251" at bounding box center [466, 181] width 165 height 23
type input "[PERSON_NAME]/0955036491/K3251"
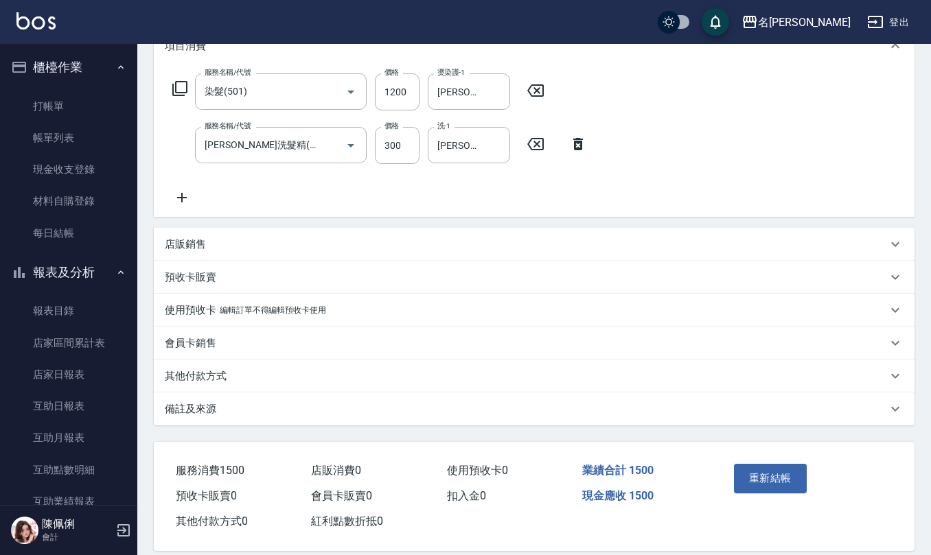
scroll to position [217, 0]
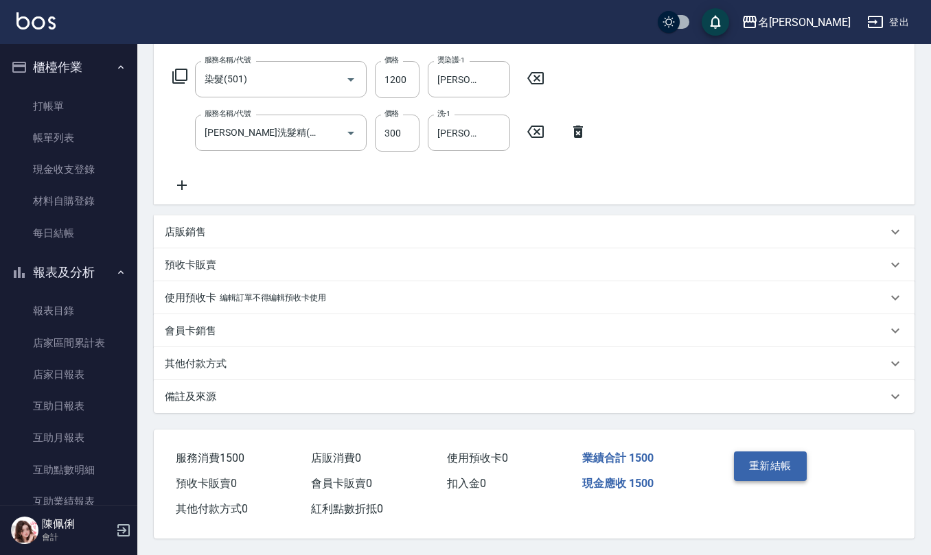
click at [759, 465] on button "重新結帳" at bounding box center [770, 466] width 73 height 29
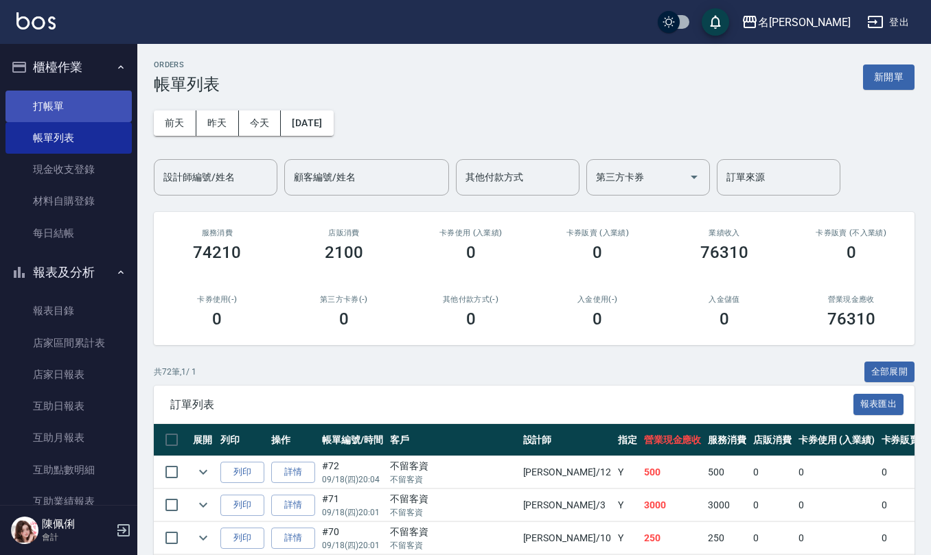
click at [63, 99] on link "打帳單" at bounding box center [68, 107] width 126 height 32
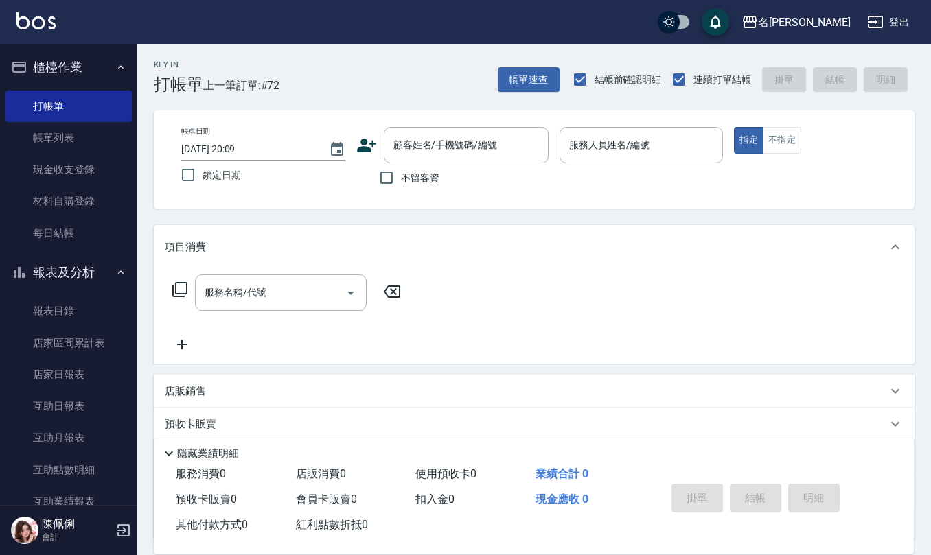
click at [404, 171] on span "不留客資" at bounding box center [420, 178] width 38 height 14
click at [401, 171] on input "不留客資" at bounding box center [386, 177] width 29 height 29
checkbox input "true"
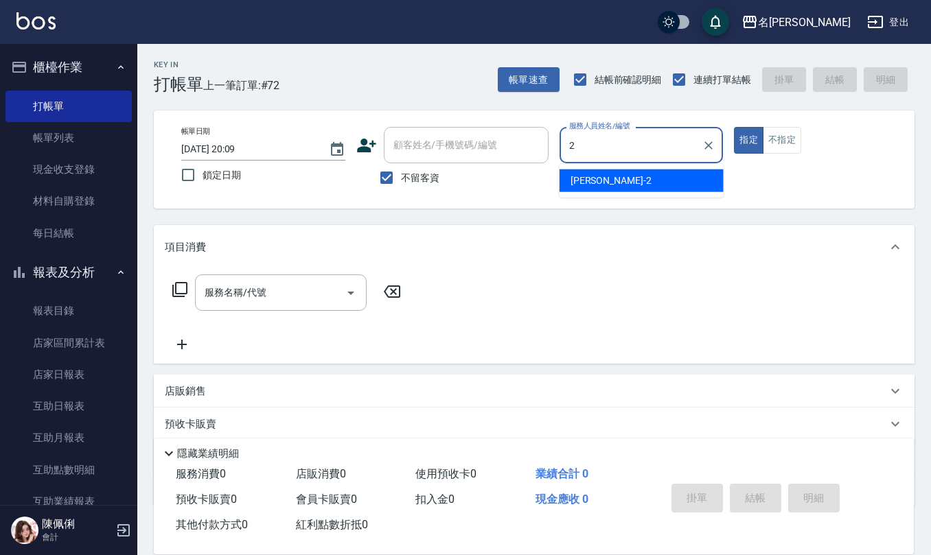
type input "[PERSON_NAME]-2"
type button "true"
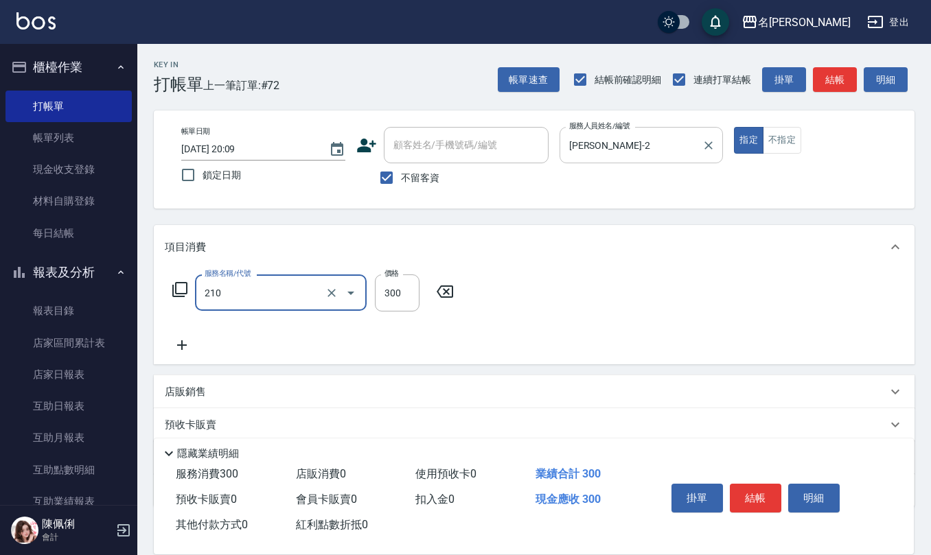
type input "[PERSON_NAME]洗髮精(210)"
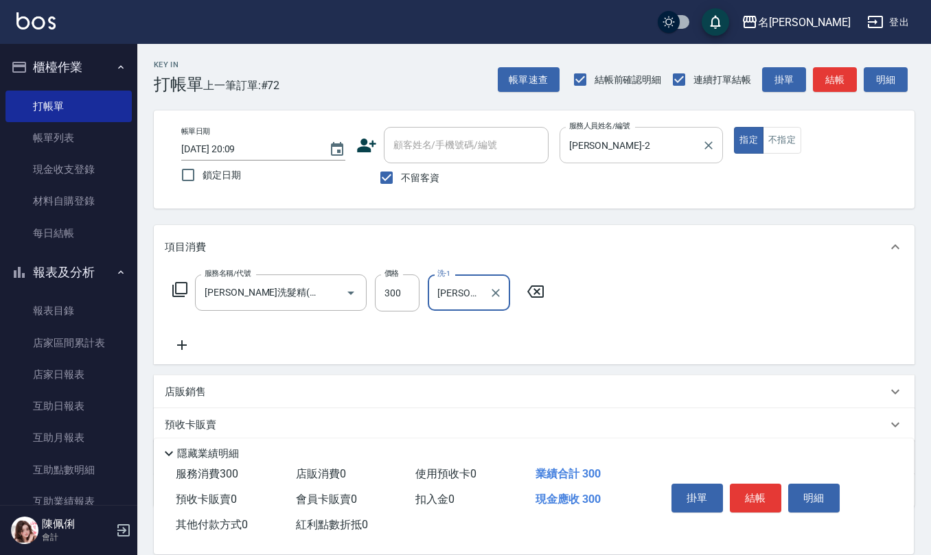
type input "[PERSON_NAME]-32"
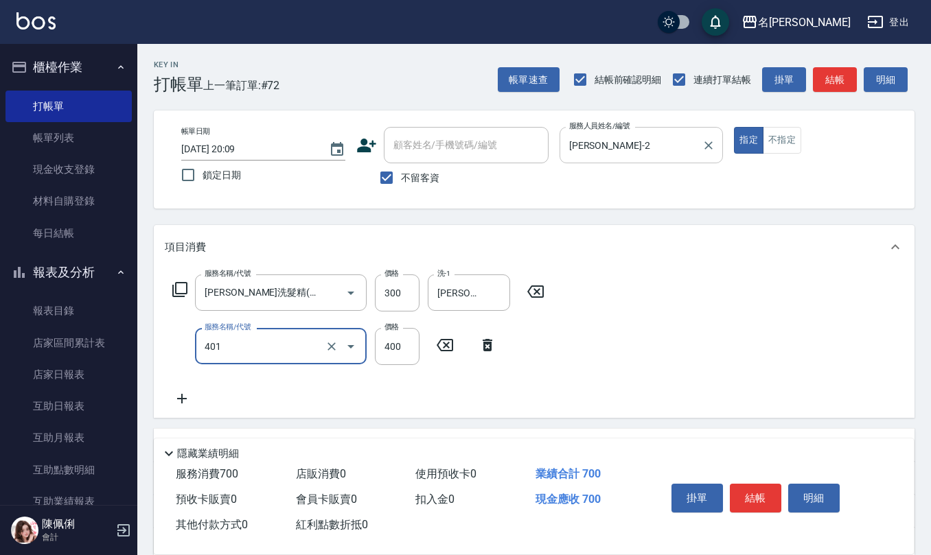
type input "剪髮(401)"
type input "350"
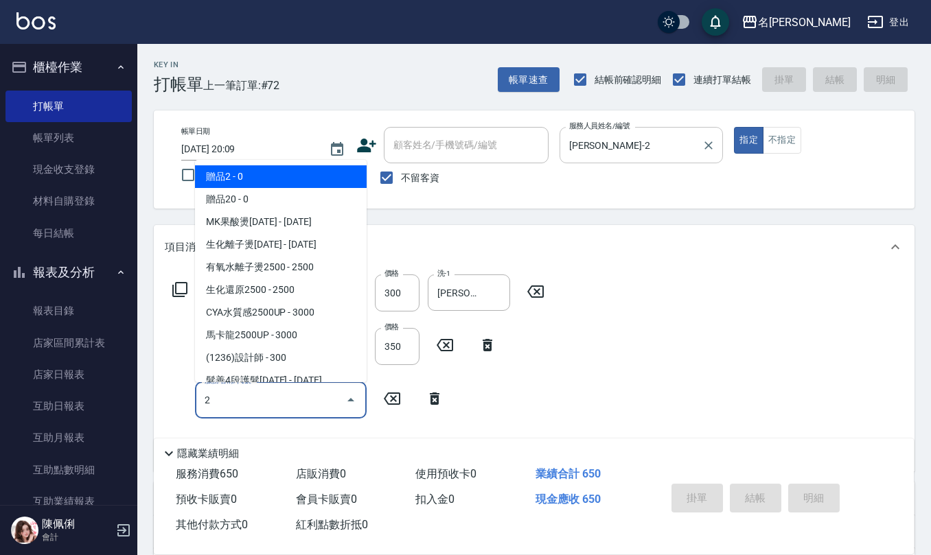
type input "2"
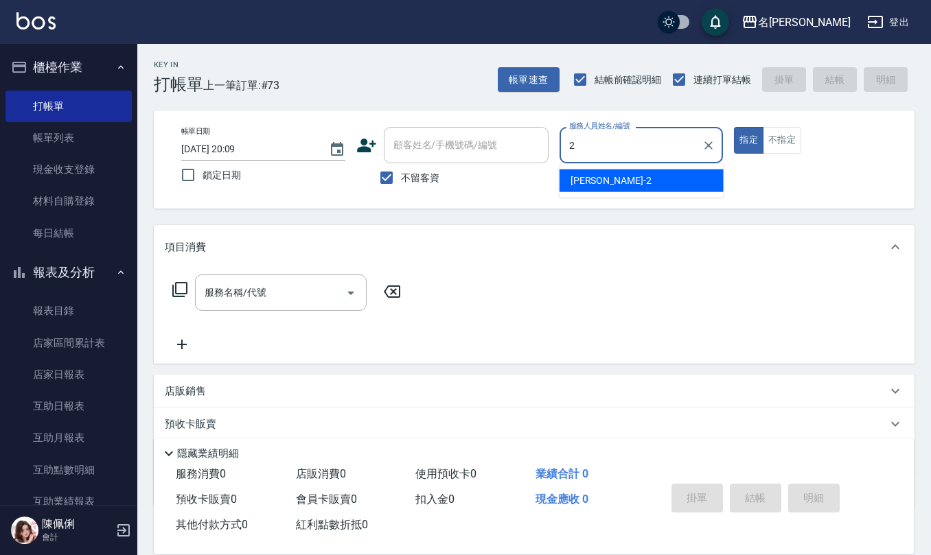
type input "[PERSON_NAME]-2"
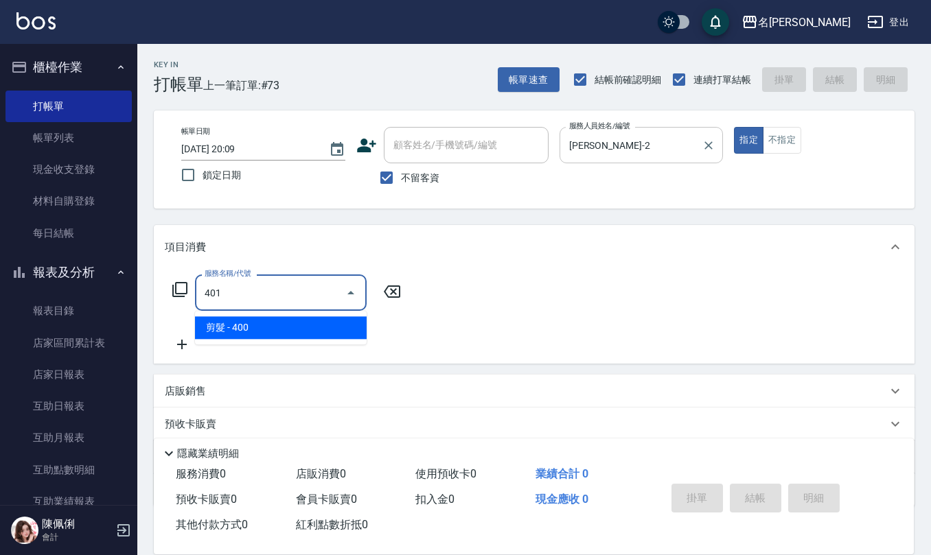
type input "剪髮(401)"
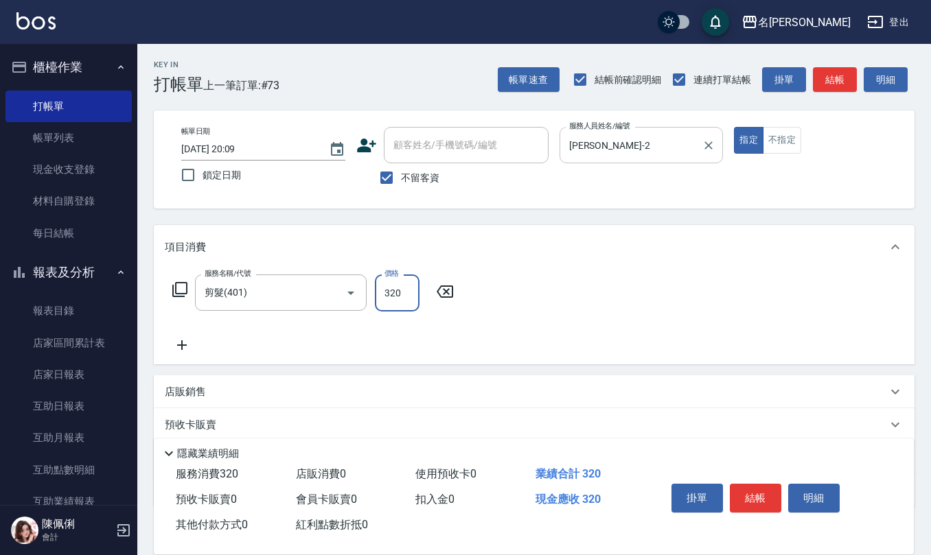
type input "320"
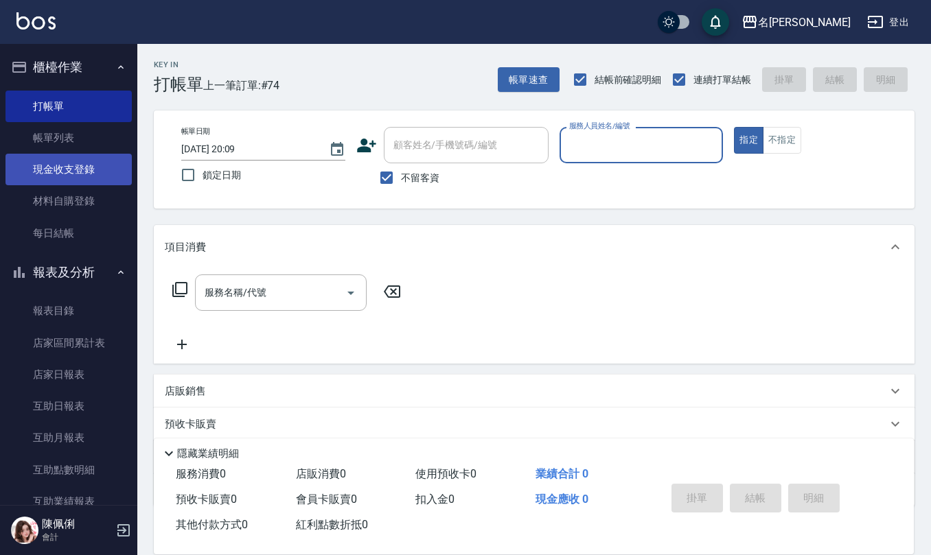
click at [64, 163] on link "現金收支登錄" at bounding box center [68, 170] width 126 height 32
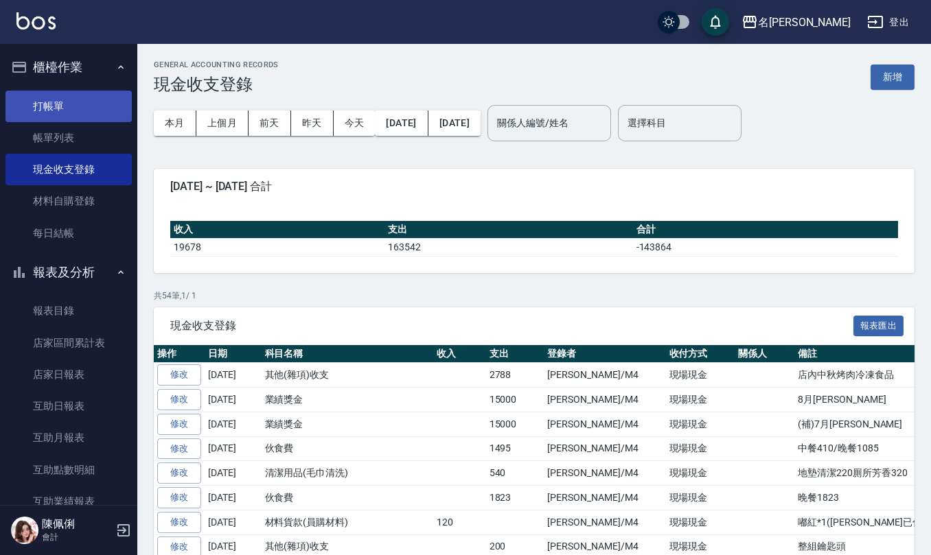
click at [77, 108] on link "打帳單" at bounding box center [68, 107] width 126 height 32
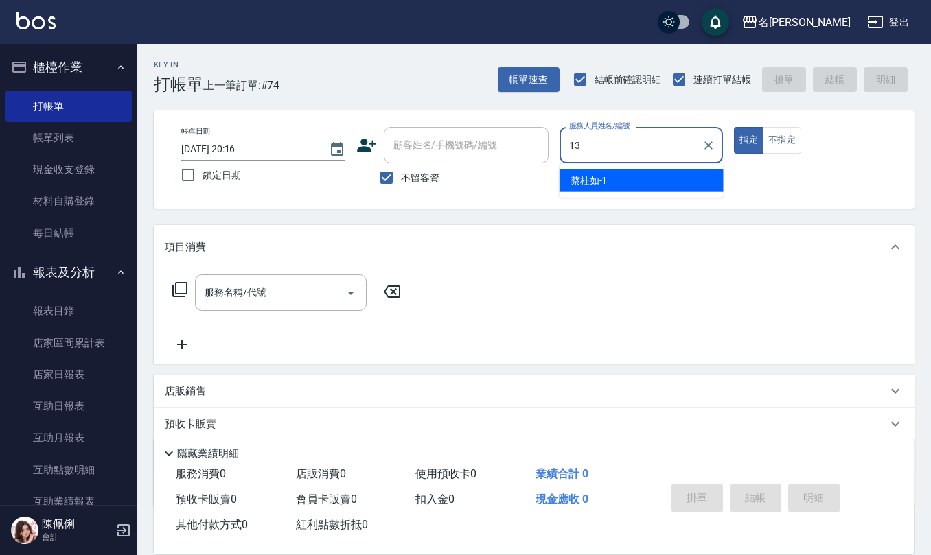
type input "[PERSON_NAME]-13"
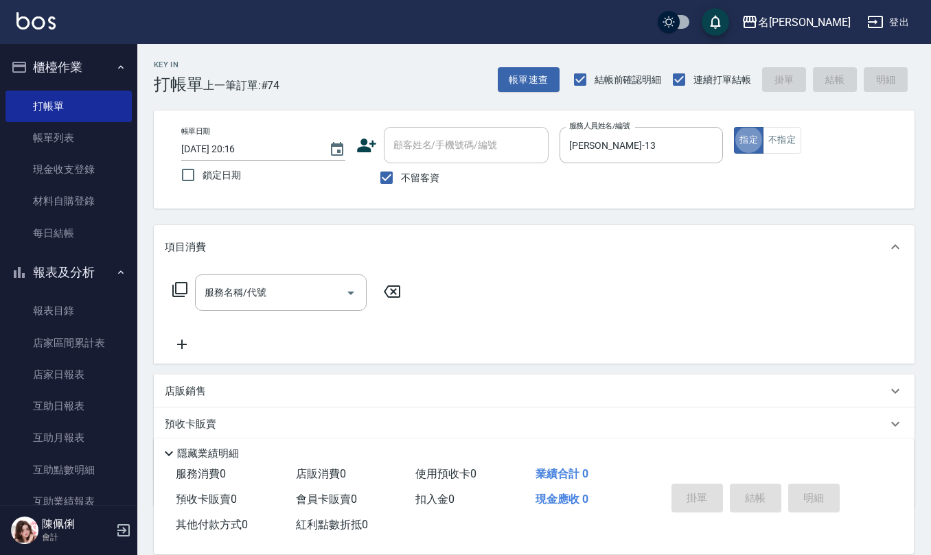
type button "true"
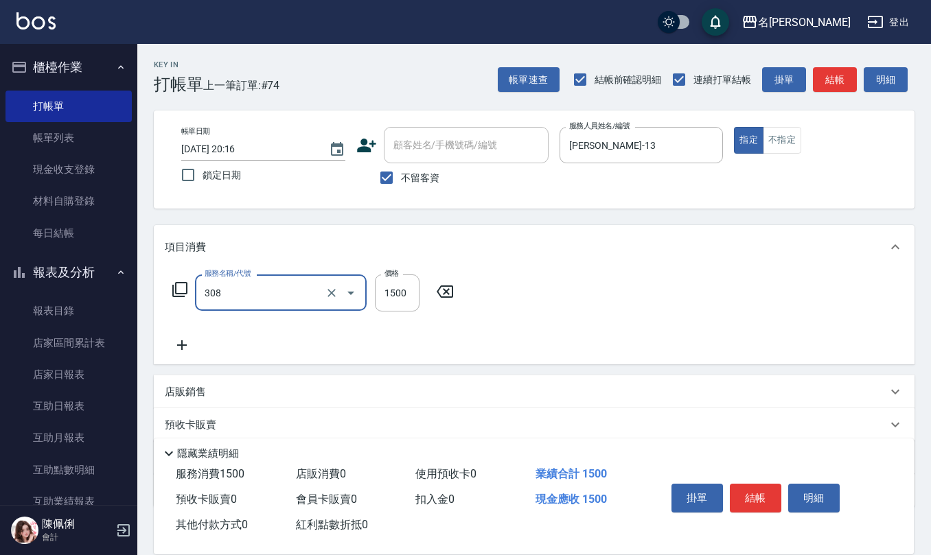
type input "效能離子燙1500(308)"
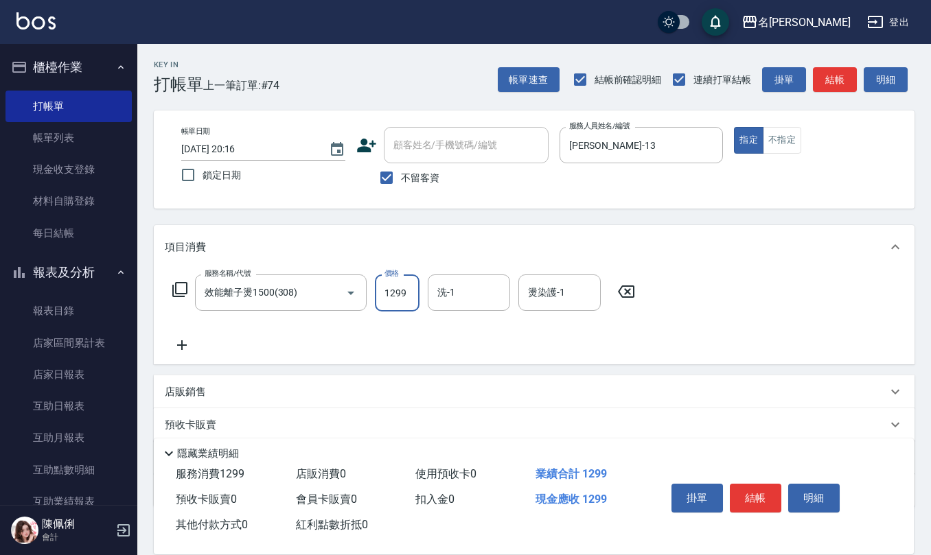
type input "1299"
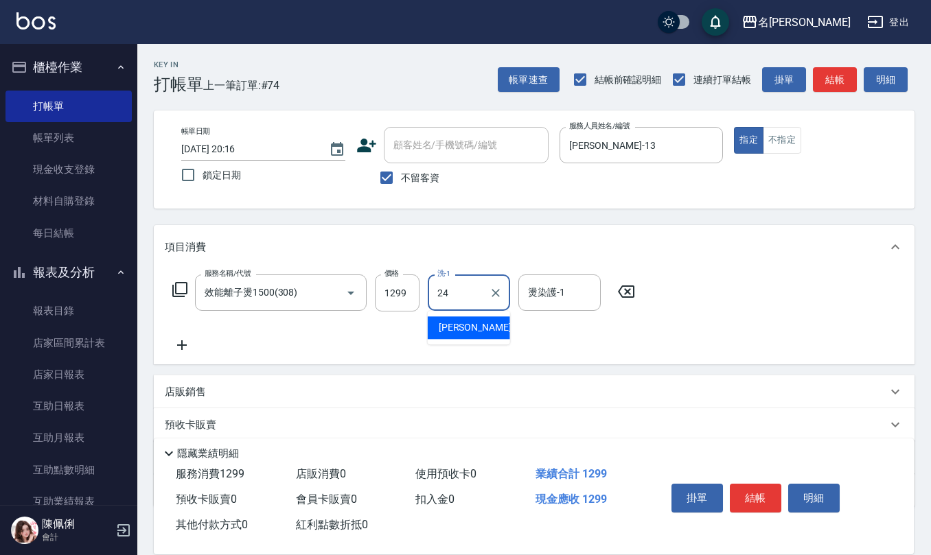
type input "[PERSON_NAME]-24"
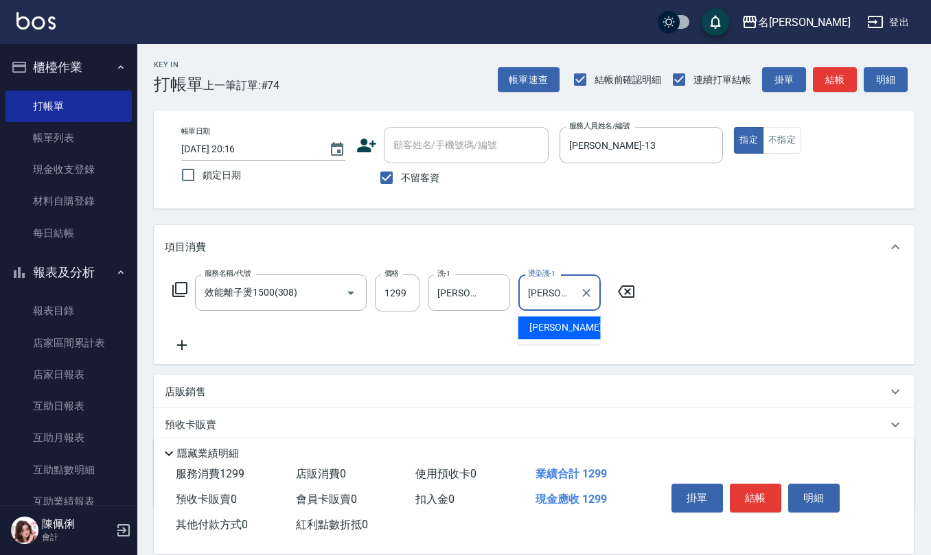
type input "[PERSON_NAME]-24"
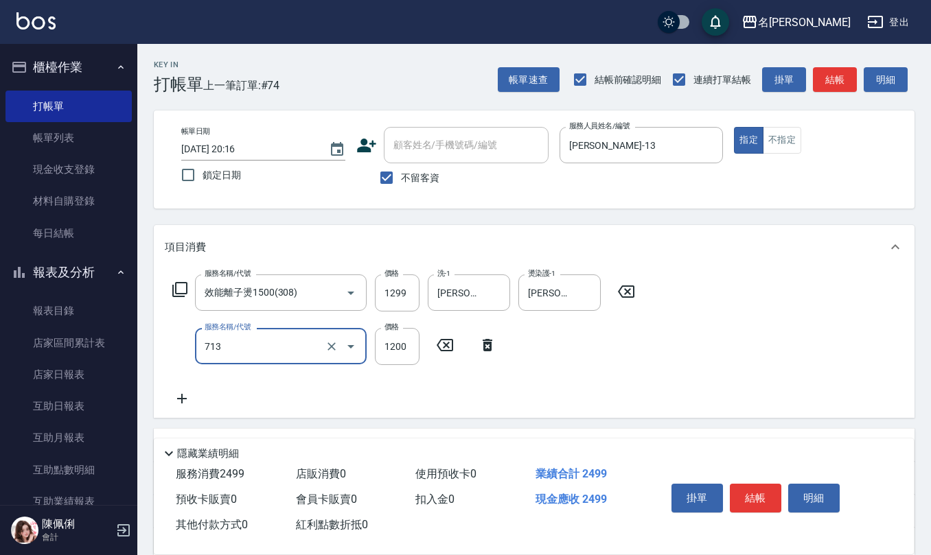
type input "水樣結構式1200(713)"
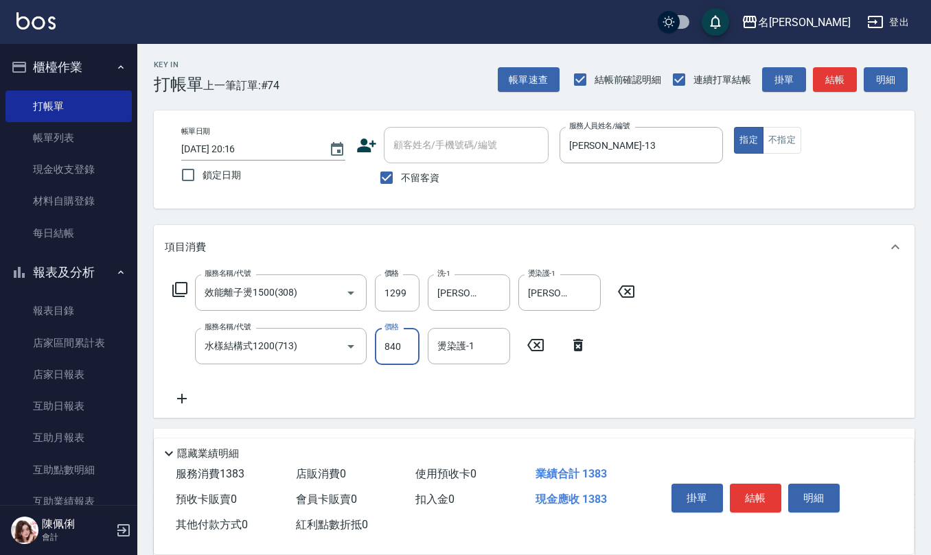
type input "840"
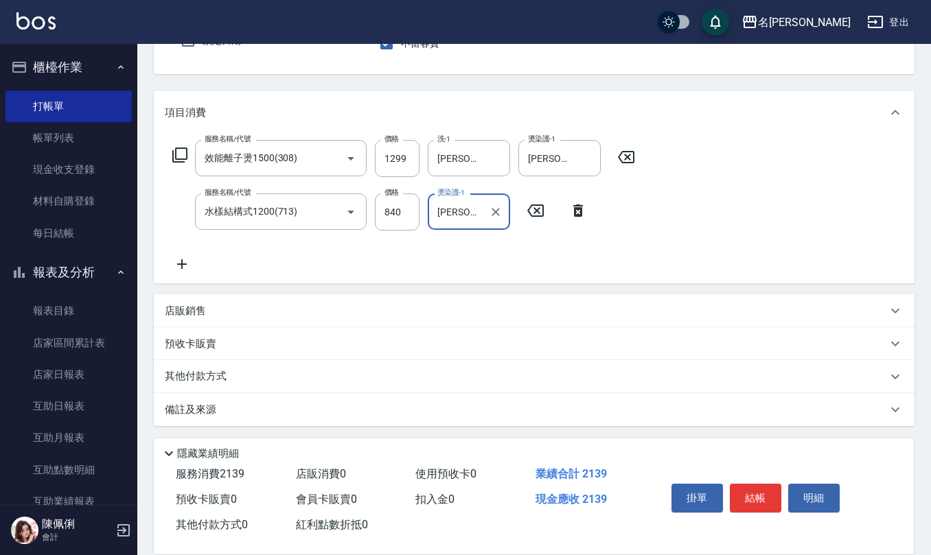
type input "[PERSON_NAME]-24"
drag, startPoint x: 275, startPoint y: 406, endPoint x: 292, endPoint y: 390, distance: 23.8
click at [273, 407] on div "備註及來源" at bounding box center [526, 410] width 722 height 14
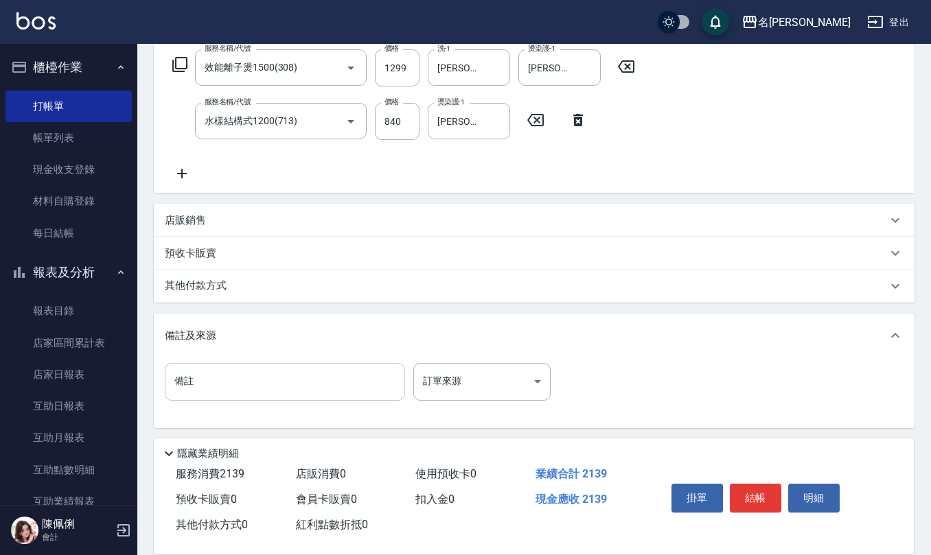
scroll to position [226, 0]
click at [265, 377] on input "備註" at bounding box center [285, 380] width 240 height 37
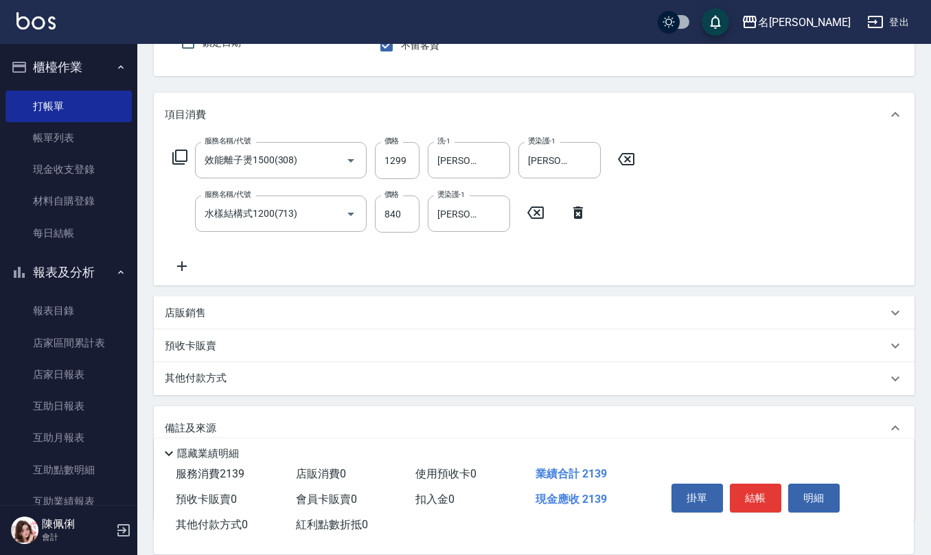
scroll to position [0, 0]
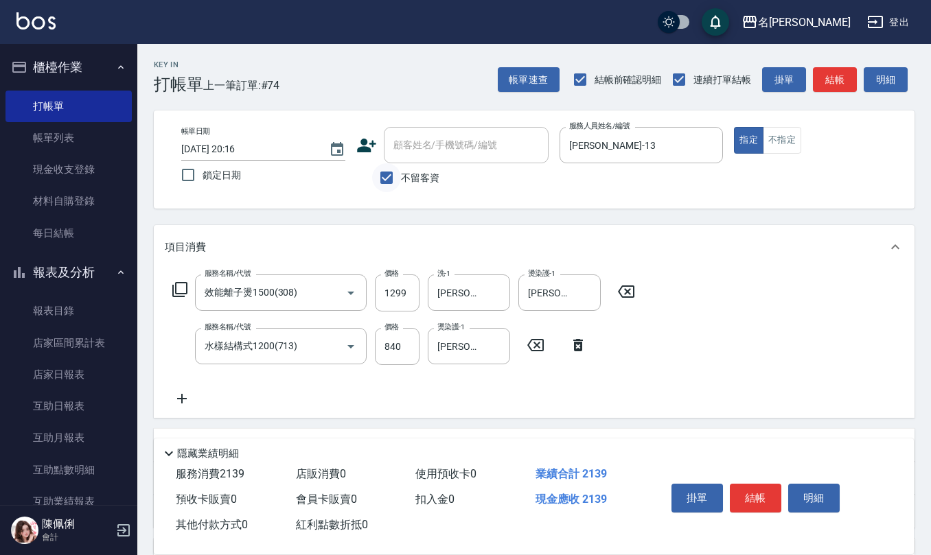
type input "有氧p"
drag, startPoint x: 380, startPoint y: 183, endPoint x: 388, endPoint y: 181, distance: 8.3
click at [380, 183] on input "不留客資" at bounding box center [386, 177] width 29 height 29
checkbox input "false"
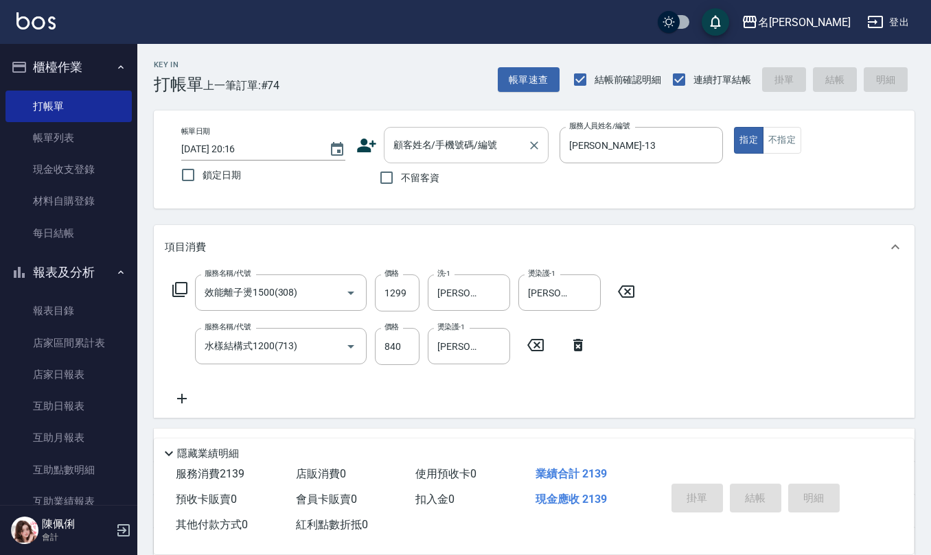
click at [434, 148] on input "顧客姓名/手機號碼/編號" at bounding box center [456, 145] width 132 height 24
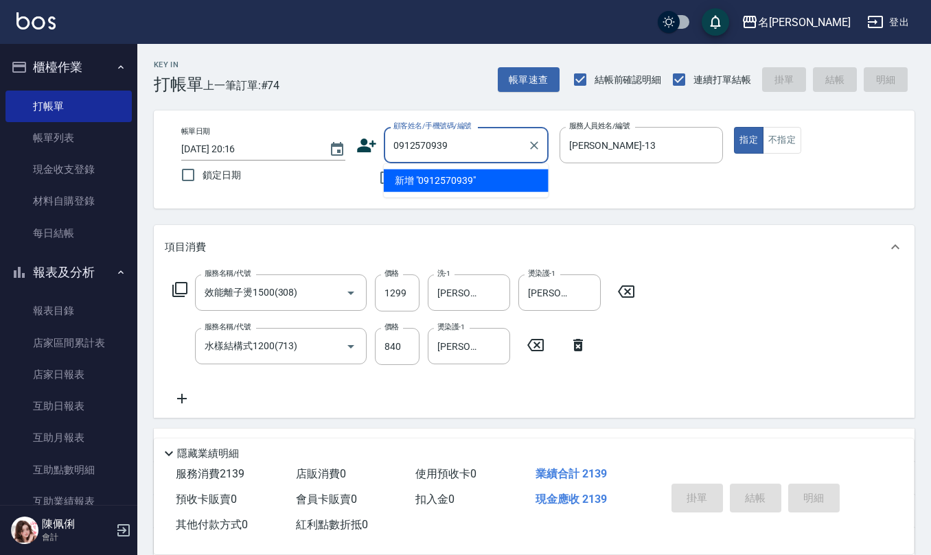
drag, startPoint x: 473, startPoint y: 156, endPoint x: 247, endPoint y: 145, distance: 226.0
click at [258, 151] on div "帳單日期 [DATE] 20:16 鎖定日期 顧客姓名/手機號碼/編號 0912570939 顧客姓名/手機號碼/編號 不留客資 服務人員姓名/編號 [PER…" at bounding box center [533, 159] width 727 height 65
type input "0912570939"
click at [360, 148] on icon at bounding box center [366, 146] width 19 height 14
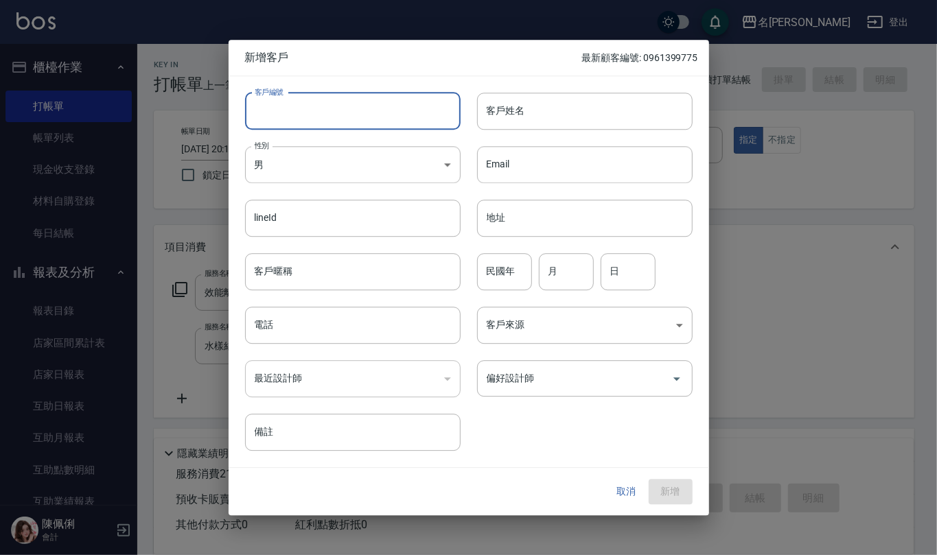
click at [393, 113] on input "客戶編號" at bounding box center [352, 111] width 215 height 37
paste input "0912570939"
type input "0912570939"
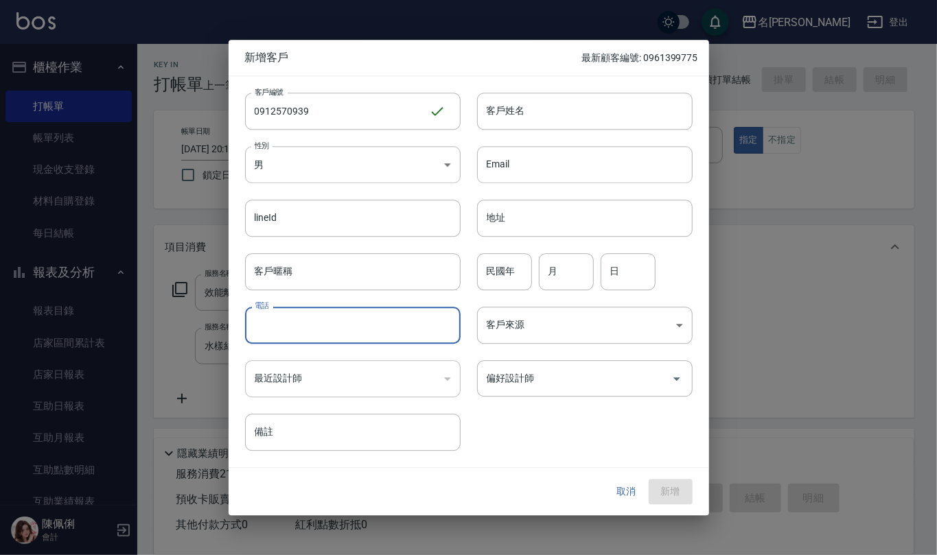
click at [352, 325] on input "電話" at bounding box center [352, 325] width 215 height 37
paste input "0912570939"
type input "0912570939"
click at [410, 171] on body "名留仁二 登出 櫃檯作業 打帳單 帳單列表 現金收支登錄 材料自購登錄 每日結帳 報表及分析 報表目錄 店家區間累計表 店家日報表 互助日報表 互助月報表 互…" at bounding box center [468, 407] width 937 height 815
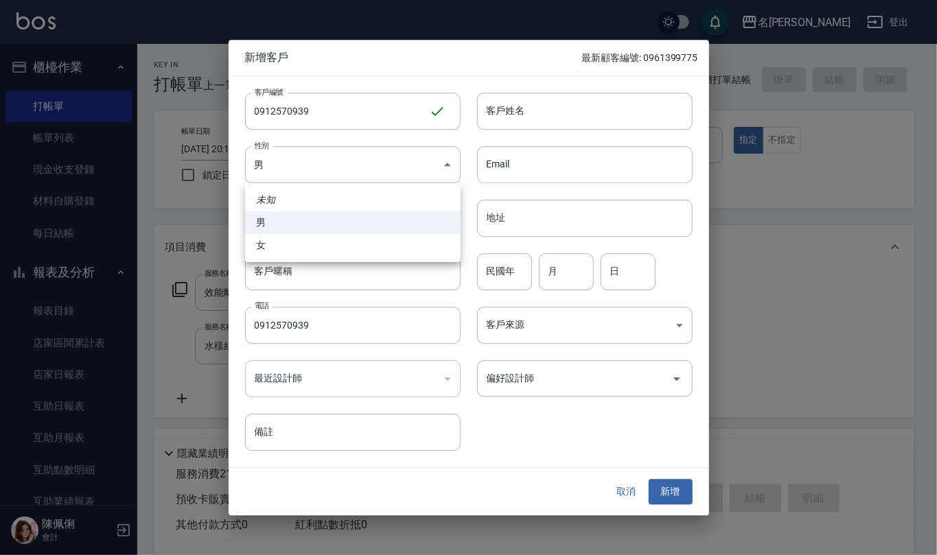
click at [391, 248] on li "女" at bounding box center [352, 245] width 215 height 23
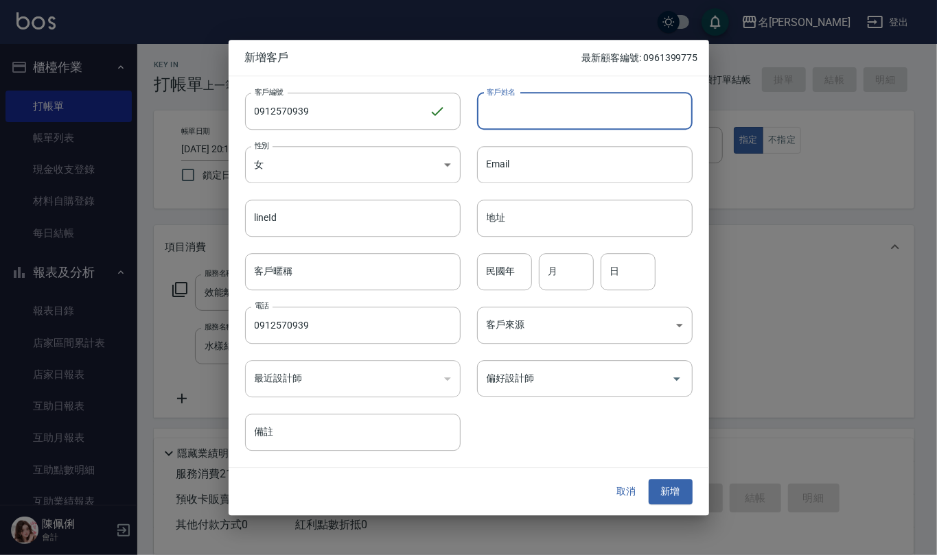
click at [524, 110] on input "客戶姓名" at bounding box center [584, 111] width 215 height 37
click at [498, 270] on input "民國年" at bounding box center [504, 271] width 55 height 37
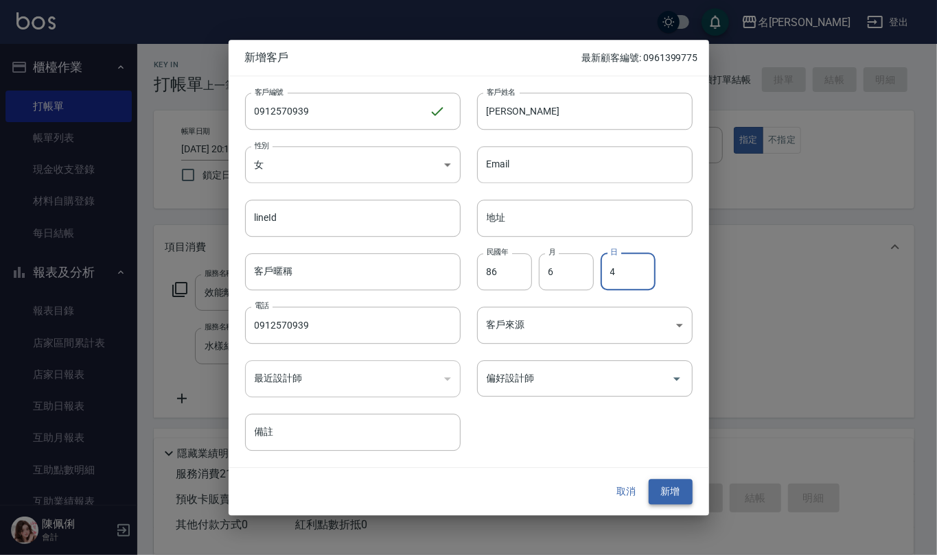
click at [675, 494] on button "新增" at bounding box center [671, 492] width 44 height 25
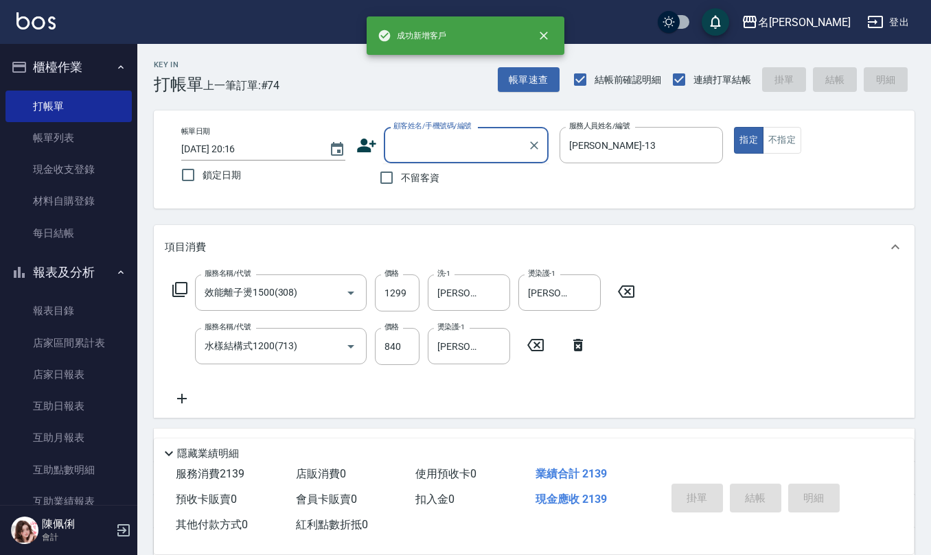
click at [458, 139] on input "顧客姓名/手機號碼/編號" at bounding box center [456, 145] width 132 height 24
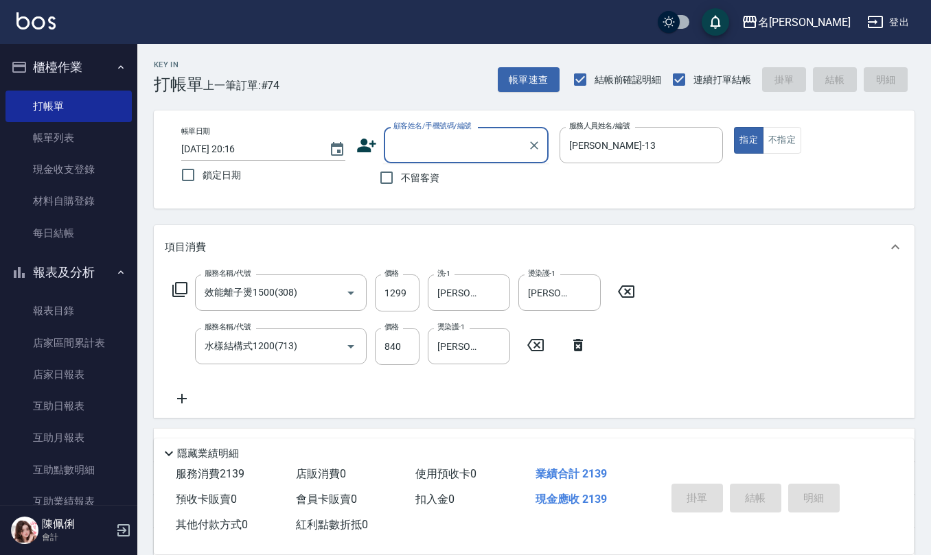
paste input "0912570939"
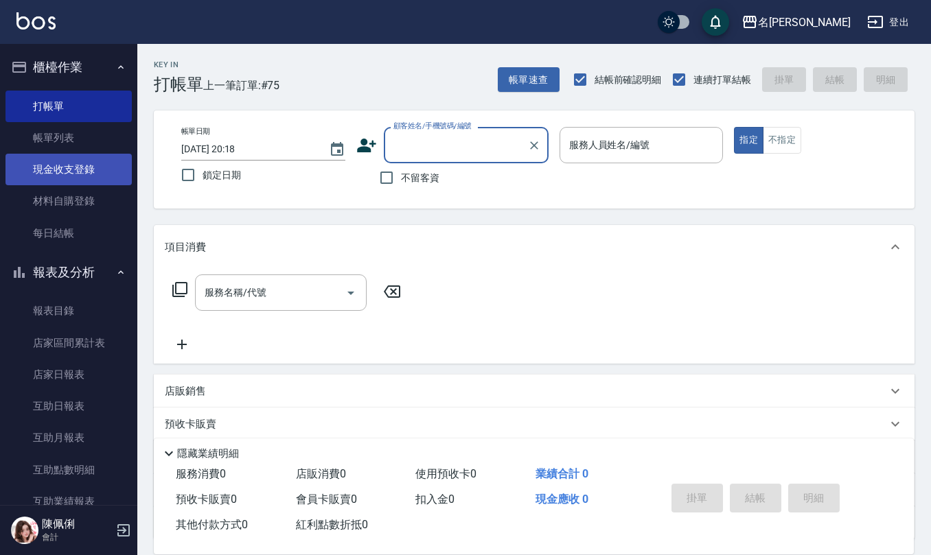
click at [70, 171] on link "現金收支登錄" at bounding box center [68, 170] width 126 height 32
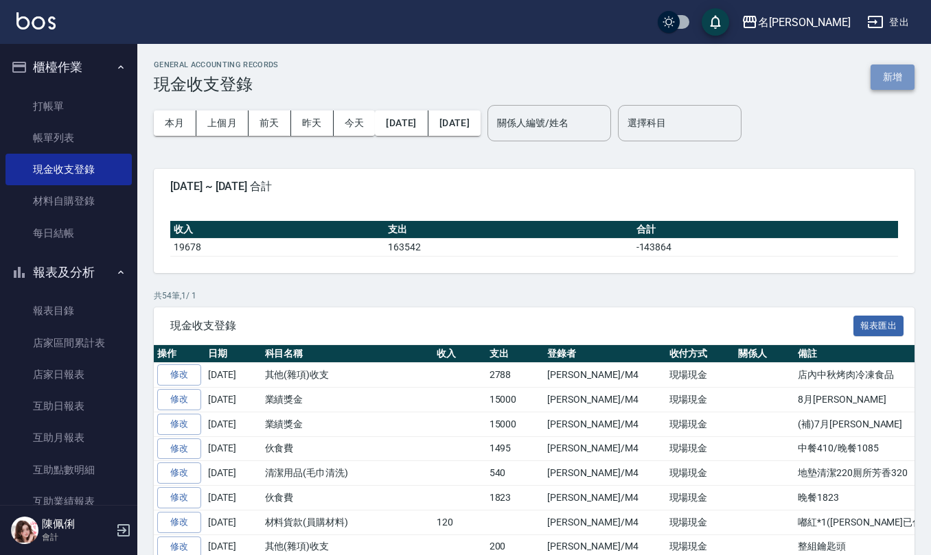
click at [898, 75] on button "新增" at bounding box center [892, 77] width 44 height 25
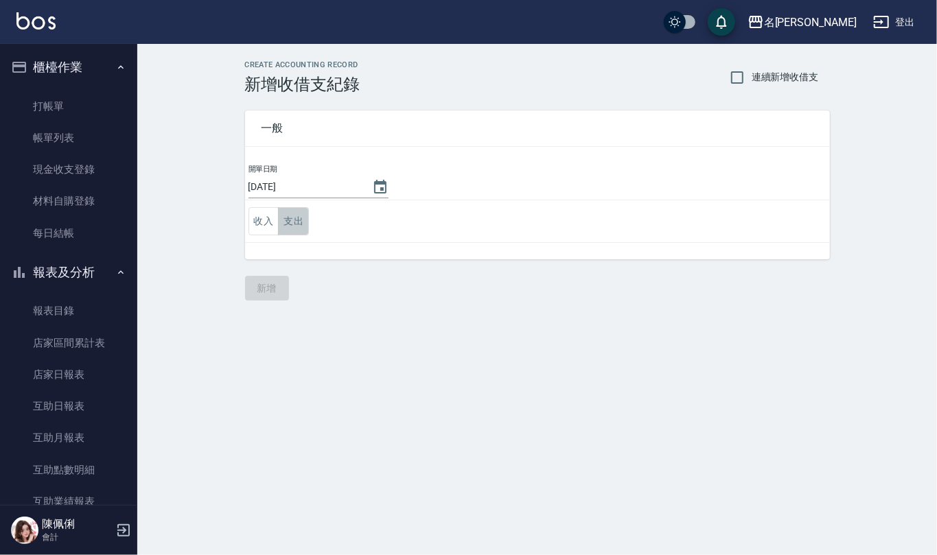
click at [292, 220] on button "支出" at bounding box center [293, 221] width 31 height 28
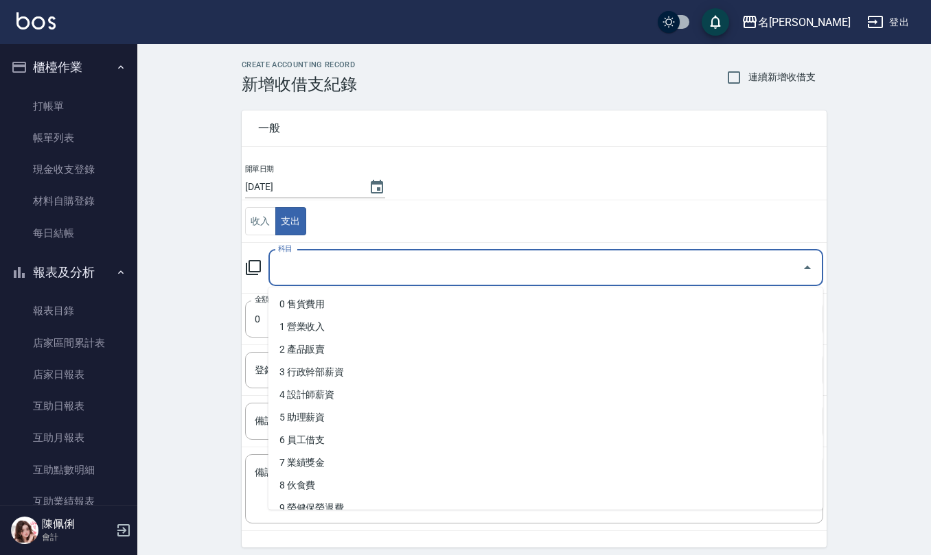
drag, startPoint x: 303, startPoint y: 270, endPoint x: 308, endPoint y: 327, distance: 57.2
click at [303, 272] on input "科目" at bounding box center [536, 268] width 522 height 24
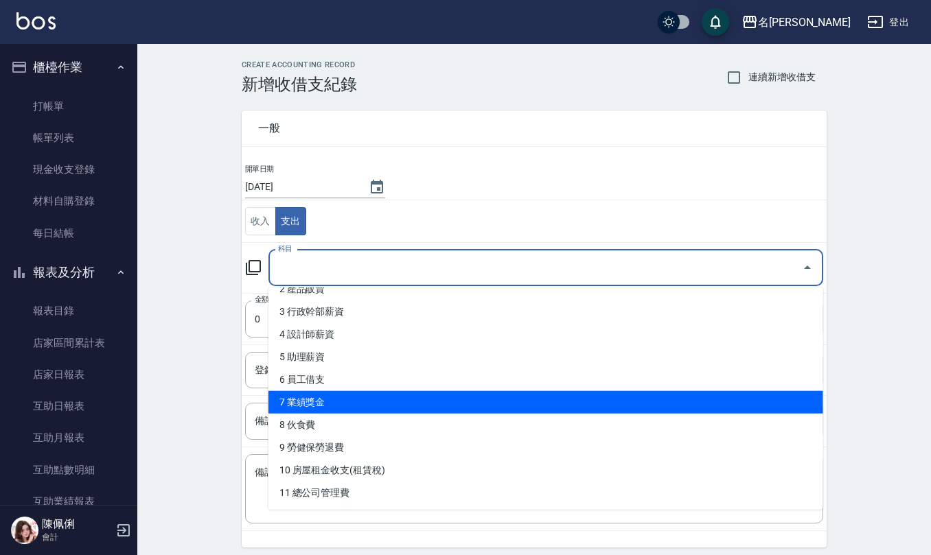
scroll to position [91, 0]
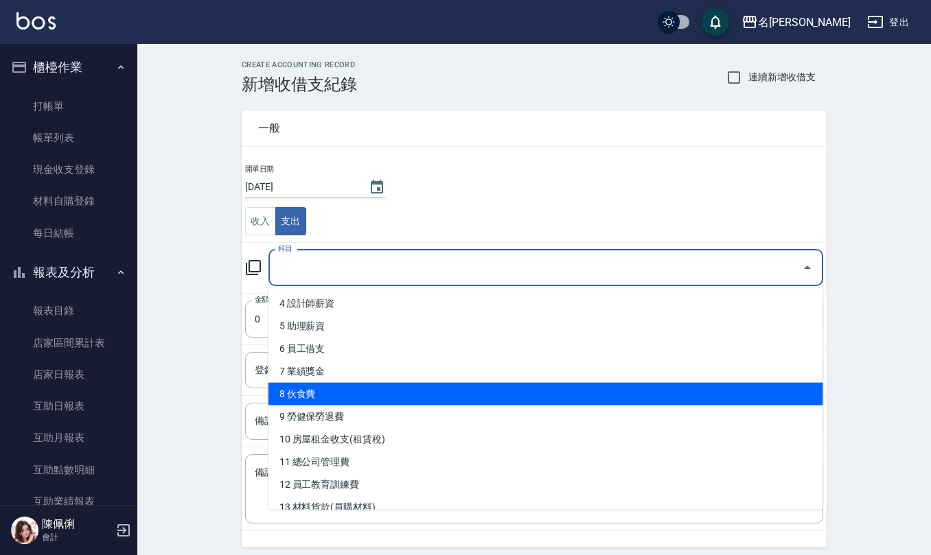
click at [327, 390] on li "8 伙食費" at bounding box center [545, 394] width 555 height 23
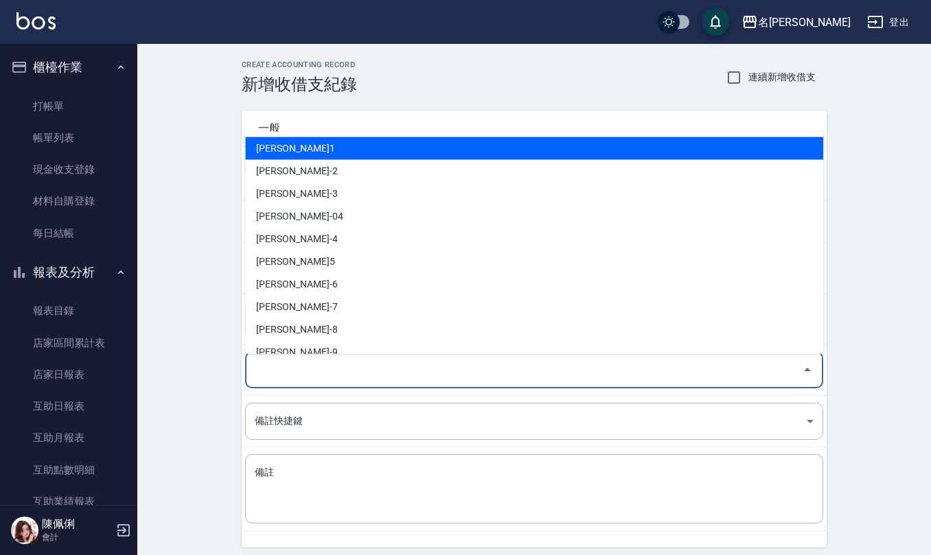
drag, startPoint x: 308, startPoint y: 376, endPoint x: 339, endPoint y: 268, distance: 112.7
click at [307, 376] on input "登錄者" at bounding box center [523, 370] width 545 height 24
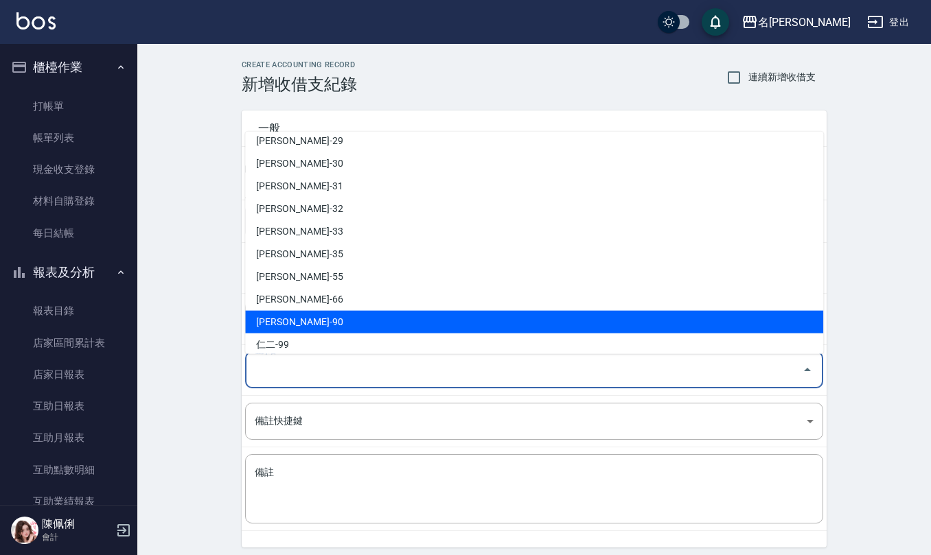
scroll to position [640, 0]
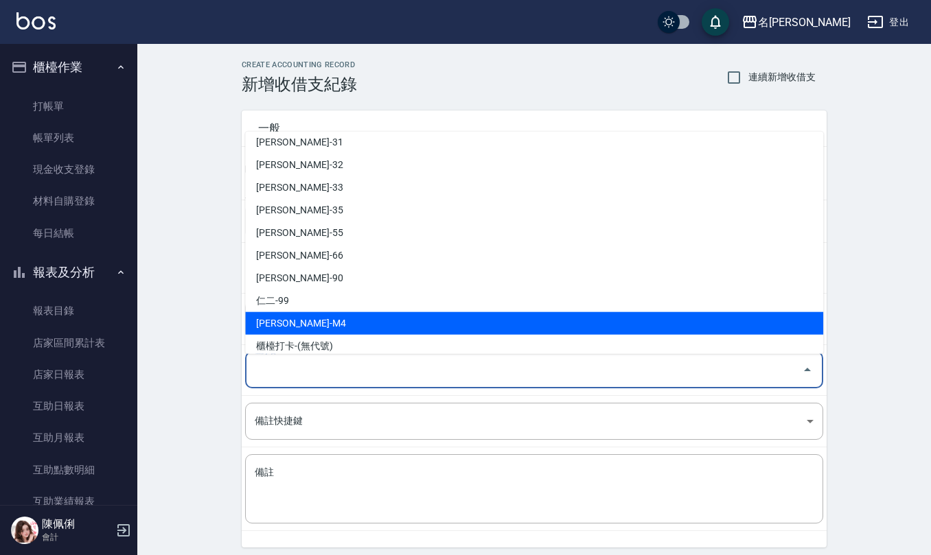
click at [347, 321] on li "[PERSON_NAME]-M4" at bounding box center [534, 323] width 578 height 23
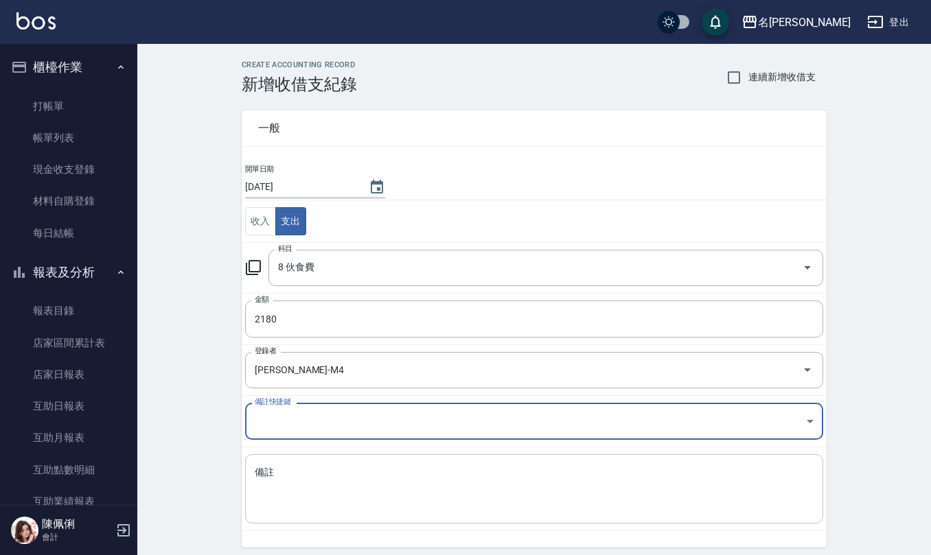
click at [336, 489] on textarea "備註" at bounding box center [534, 489] width 559 height 47
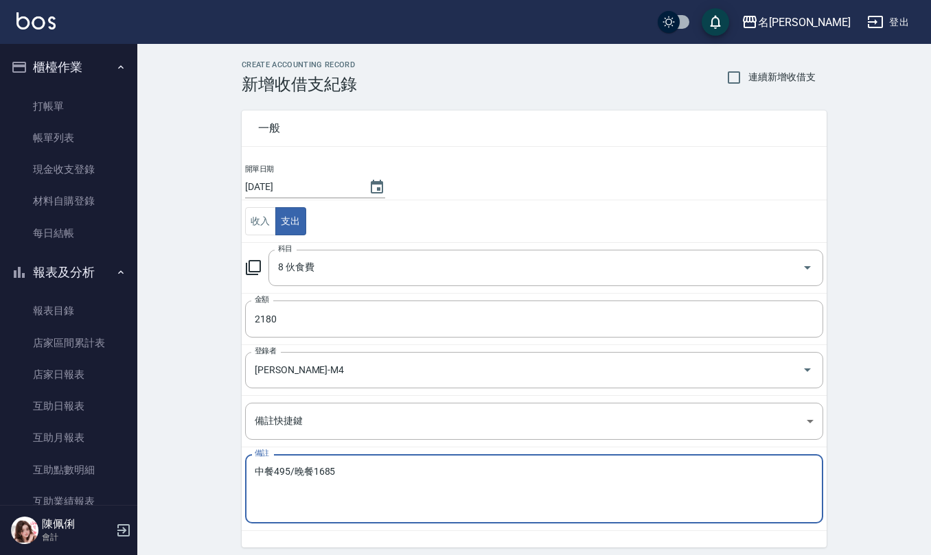
scroll to position [52, 0]
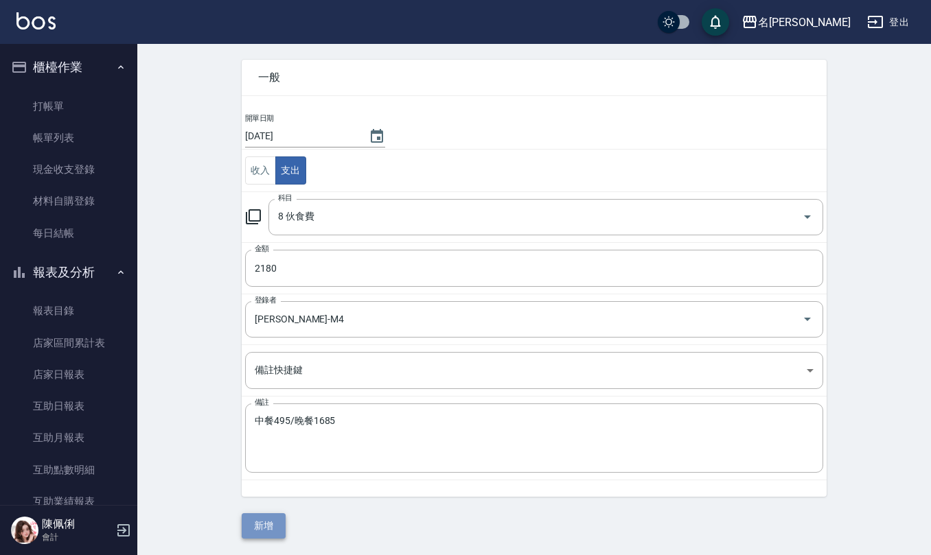
click at [270, 520] on button "新增" at bounding box center [264, 525] width 44 height 25
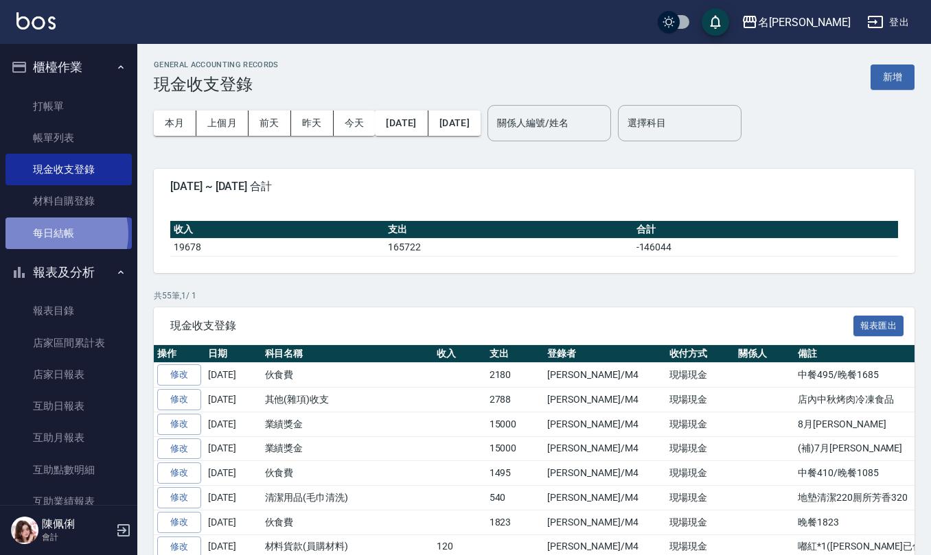
click at [49, 233] on link "每日結帳" at bounding box center [68, 234] width 126 height 32
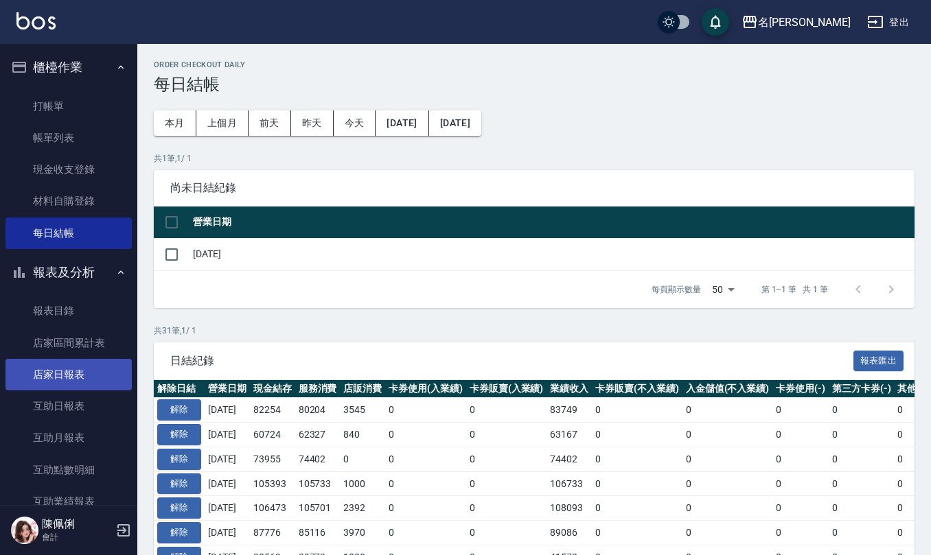
click at [86, 371] on link "店家日報表" at bounding box center [68, 375] width 126 height 32
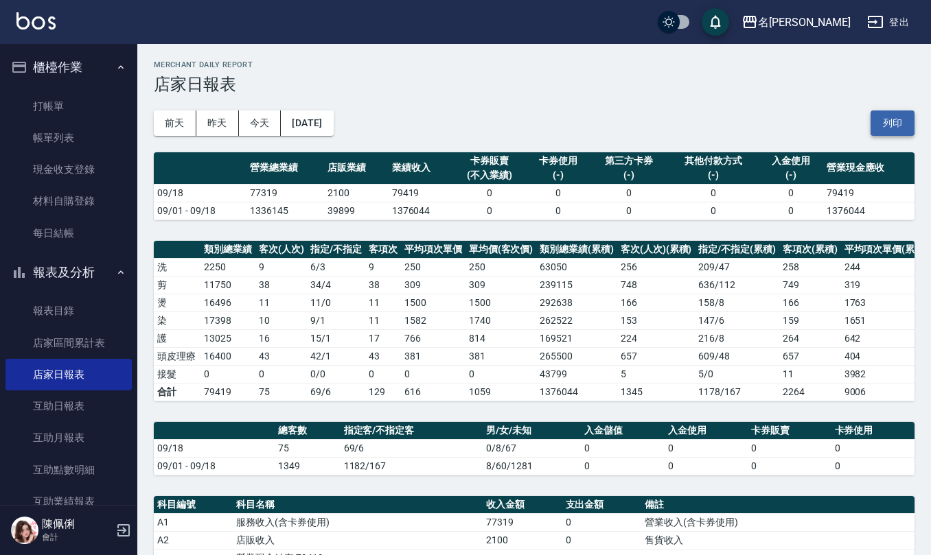
click at [906, 119] on button "列印" at bounding box center [892, 122] width 44 height 25
click at [86, 418] on link "互助日報表" at bounding box center [68, 406] width 126 height 32
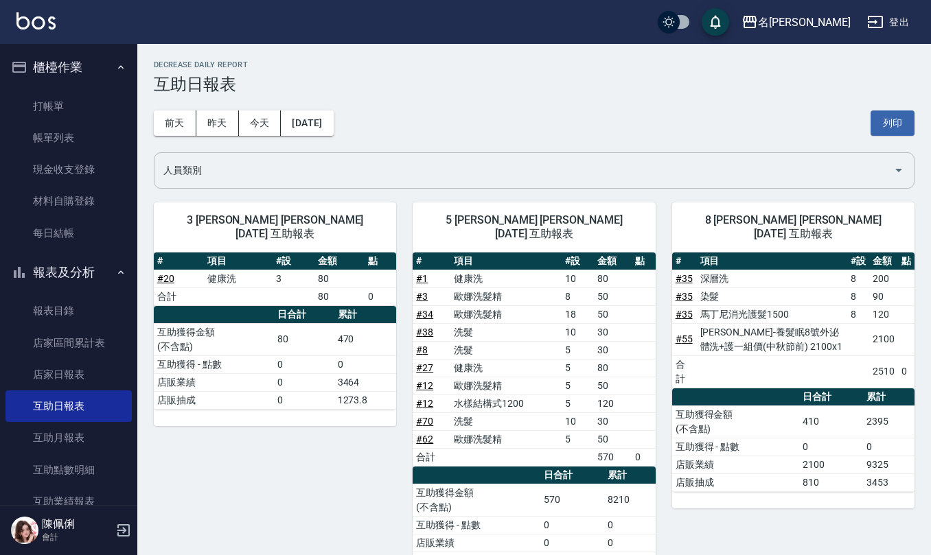
click at [277, 174] on input "人員類別" at bounding box center [523, 171] width 727 height 24
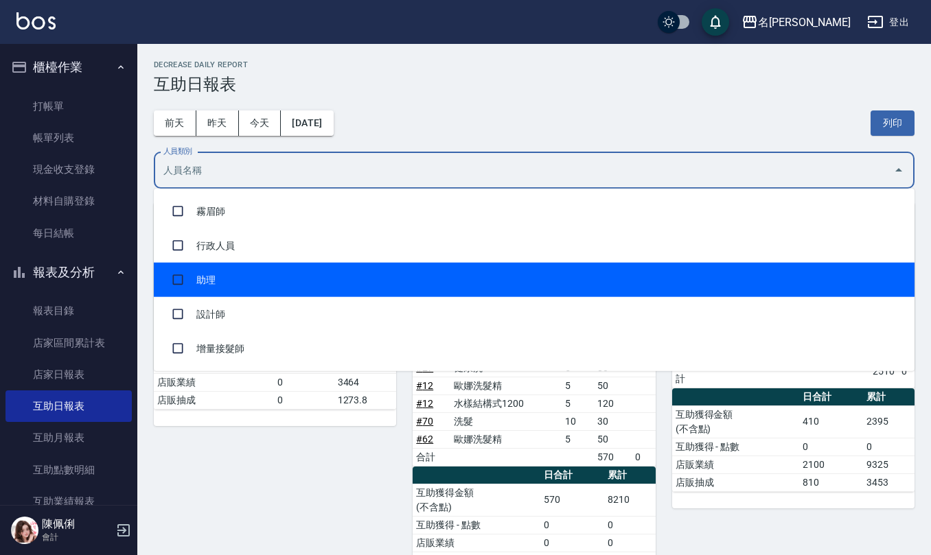
drag, startPoint x: 283, startPoint y: 272, endPoint x: 355, endPoint y: 265, distance: 72.5
click at [283, 275] on li "助理" at bounding box center [534, 280] width 760 height 34
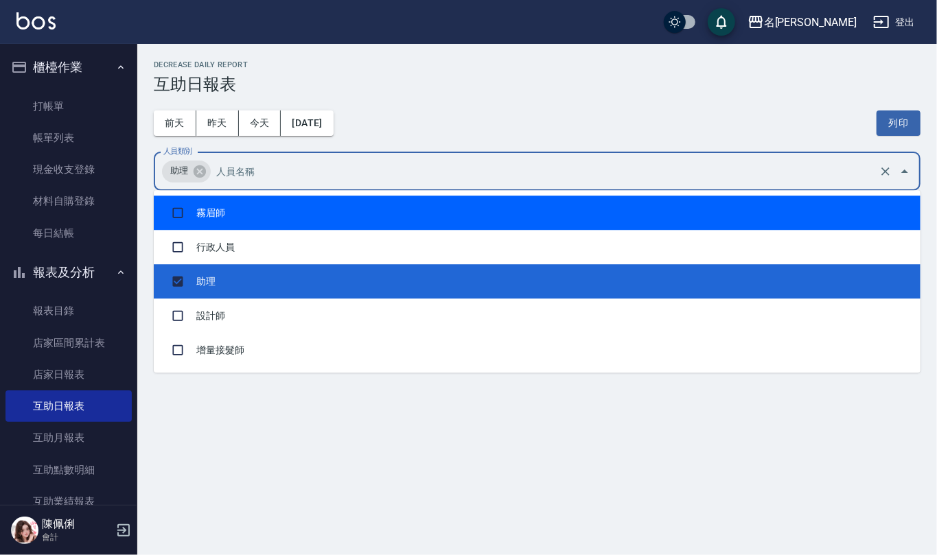
click at [476, 110] on div "[DATE] [DATE] [DATE] [DATE] 列印" at bounding box center [537, 123] width 767 height 58
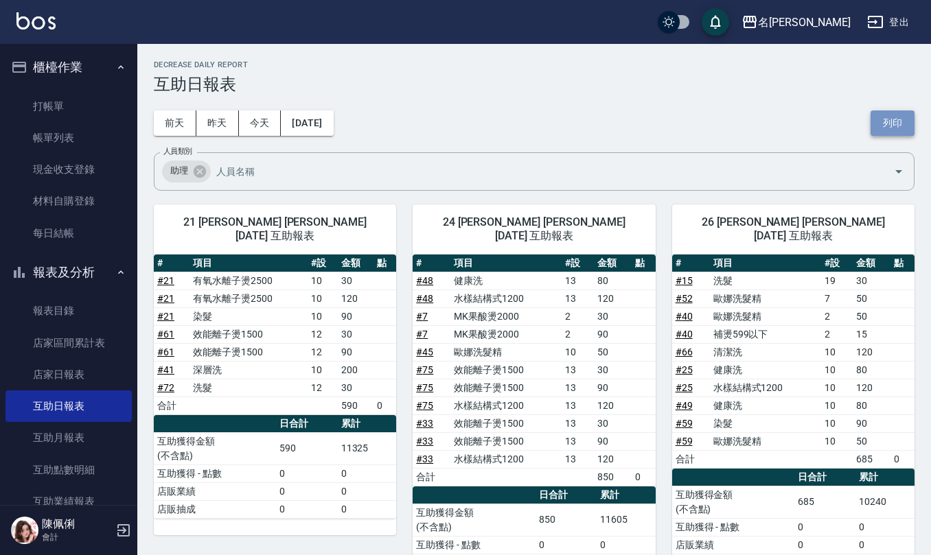
click at [902, 126] on button "列印" at bounding box center [892, 122] width 44 height 25
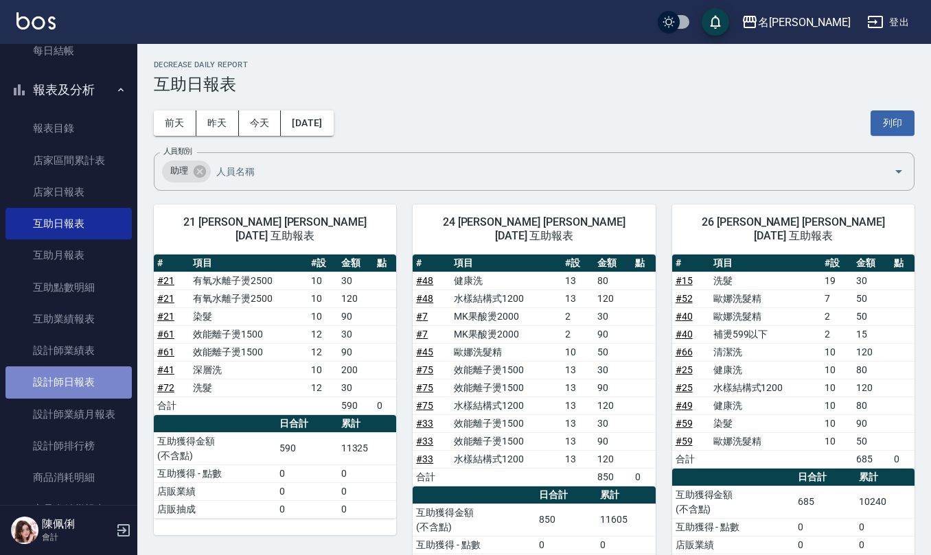
click at [91, 375] on link "設計師日報表" at bounding box center [68, 382] width 126 height 32
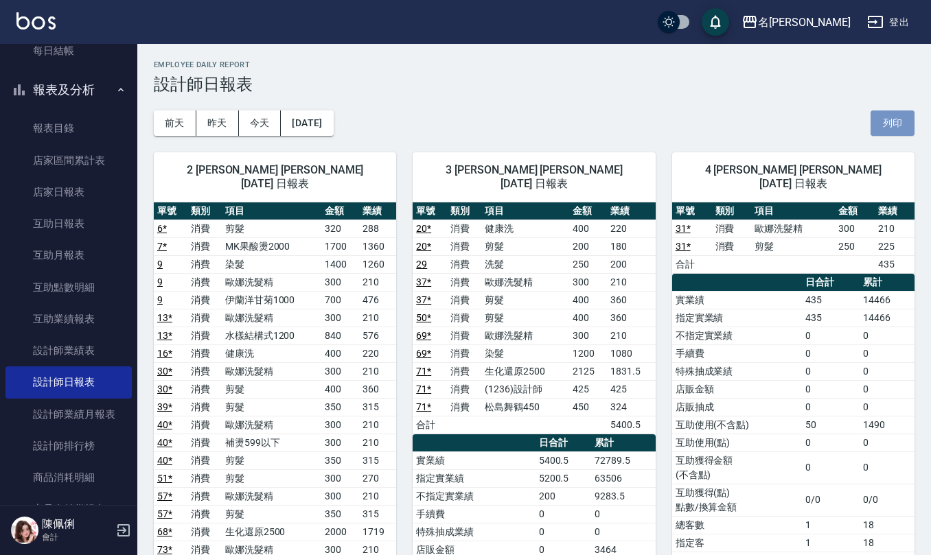
drag, startPoint x: 884, startPoint y: 115, endPoint x: 662, endPoint y: 486, distance: 432.2
click at [884, 114] on button "列印" at bounding box center [892, 122] width 44 height 25
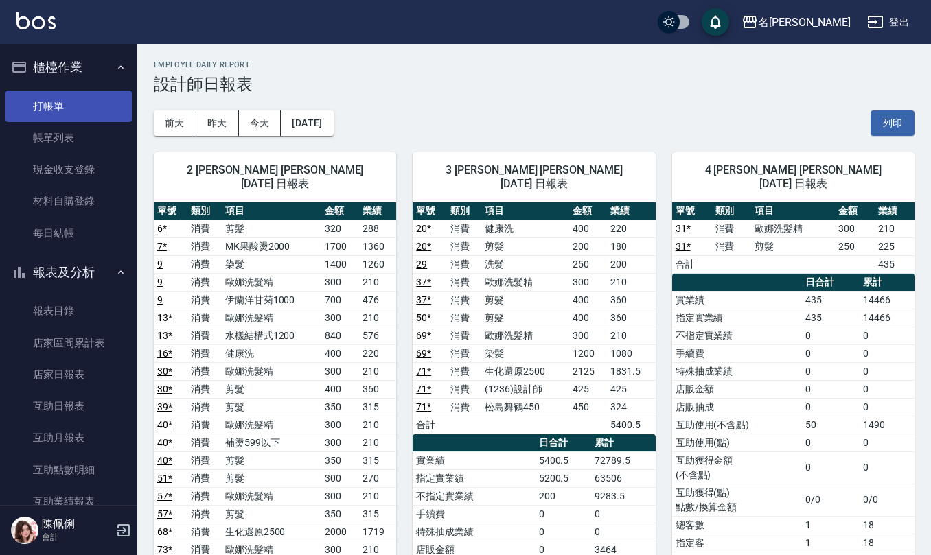
click at [53, 97] on link "打帳單" at bounding box center [68, 107] width 126 height 32
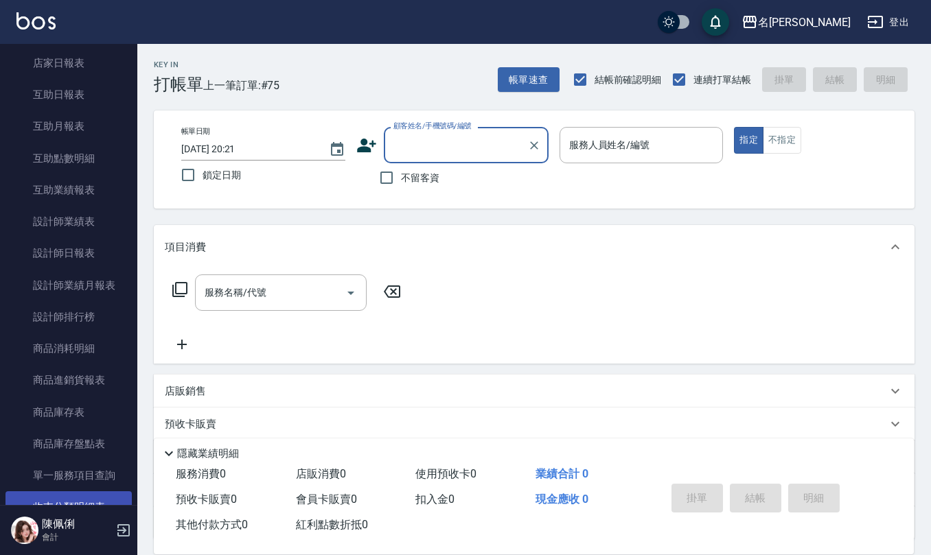
scroll to position [366, 0]
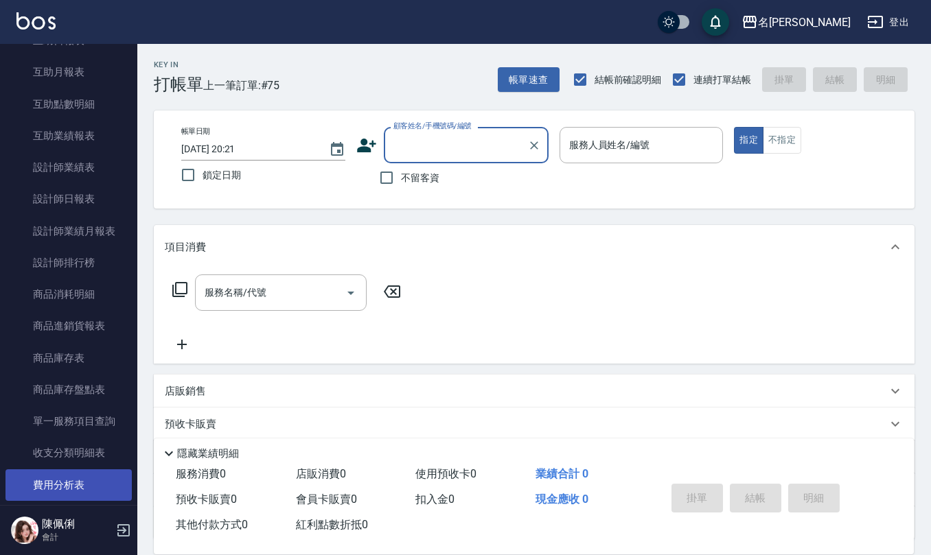
click at [75, 483] on link "費用分析表" at bounding box center [68, 485] width 126 height 32
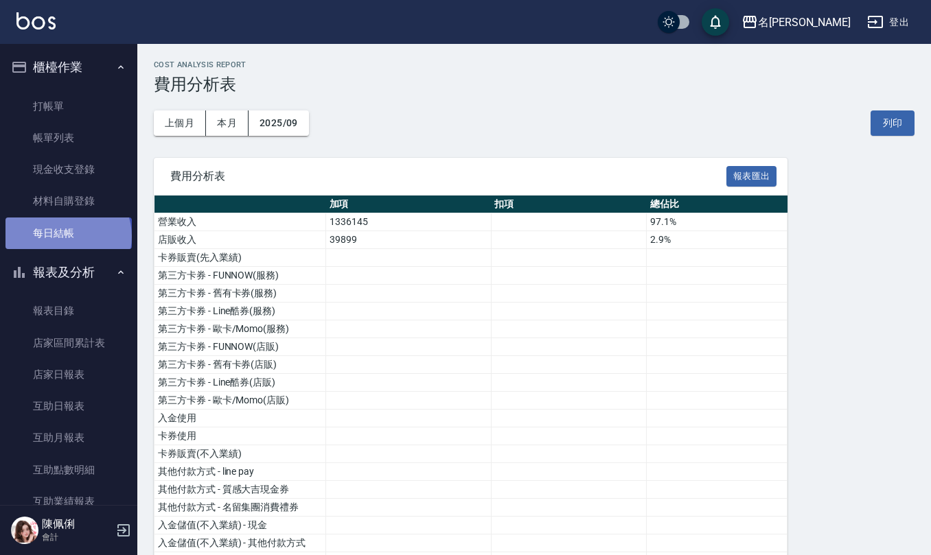
click at [67, 236] on link "每日結帳" at bounding box center [68, 234] width 126 height 32
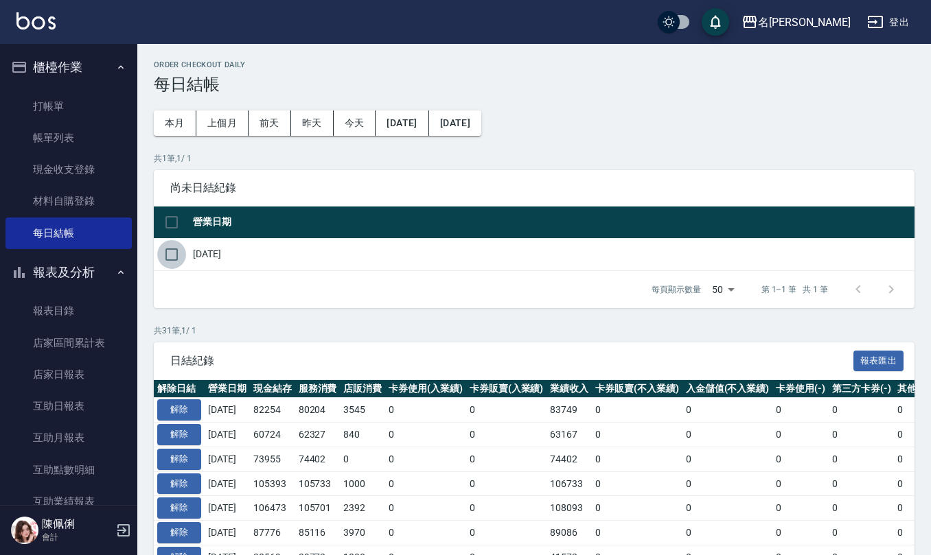
click at [165, 259] on input "checkbox" at bounding box center [171, 254] width 29 height 29
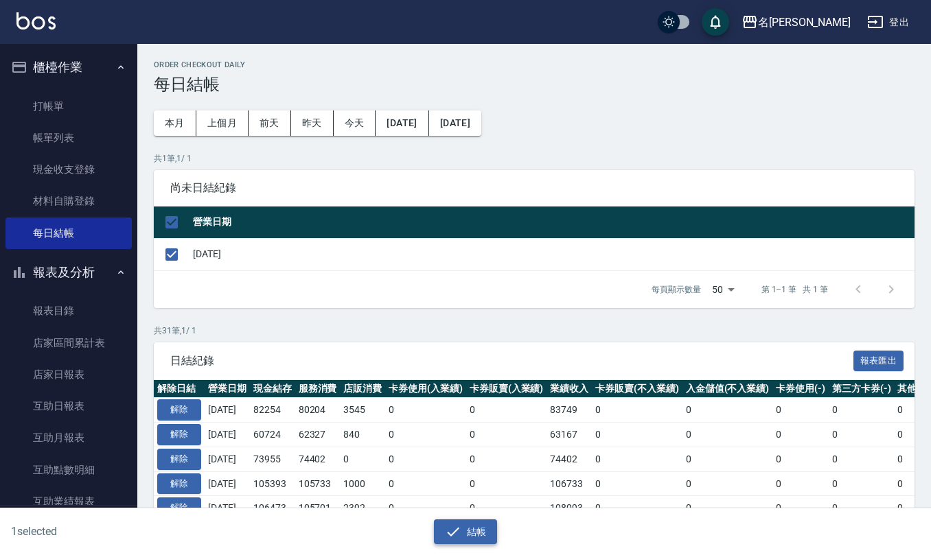
click at [460, 533] on icon "button" at bounding box center [453, 532] width 16 height 16
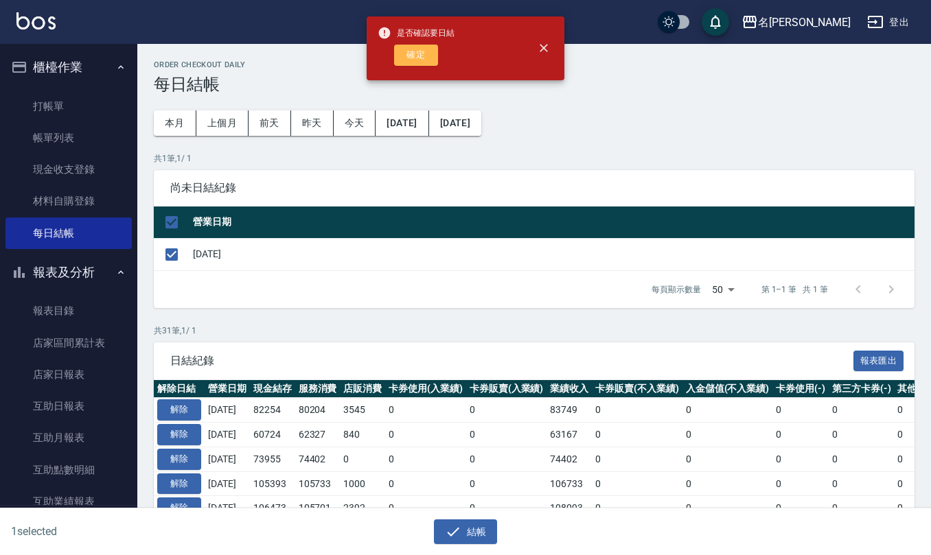
click at [432, 61] on button "確定" at bounding box center [416, 55] width 44 height 21
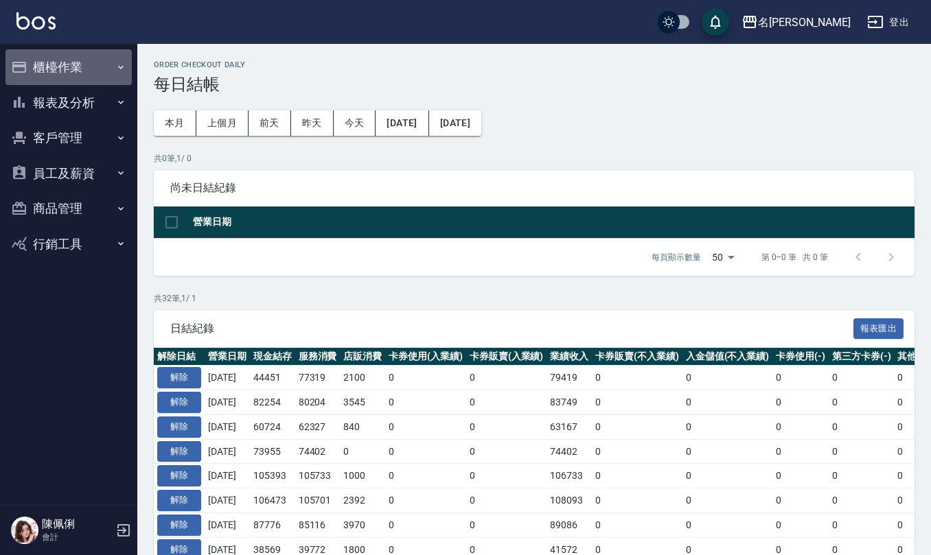
click at [58, 80] on button "櫃檯作業" at bounding box center [68, 67] width 126 height 36
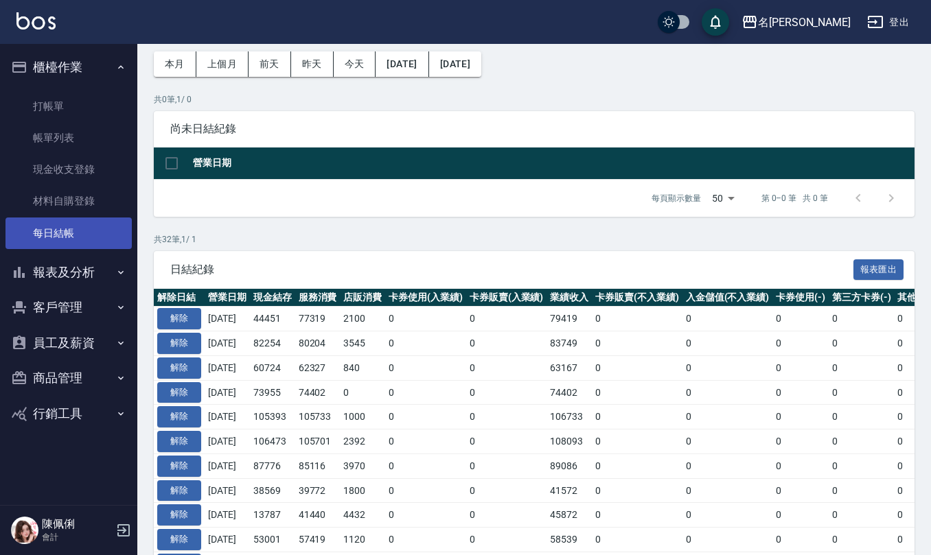
scroll to position [91, 0]
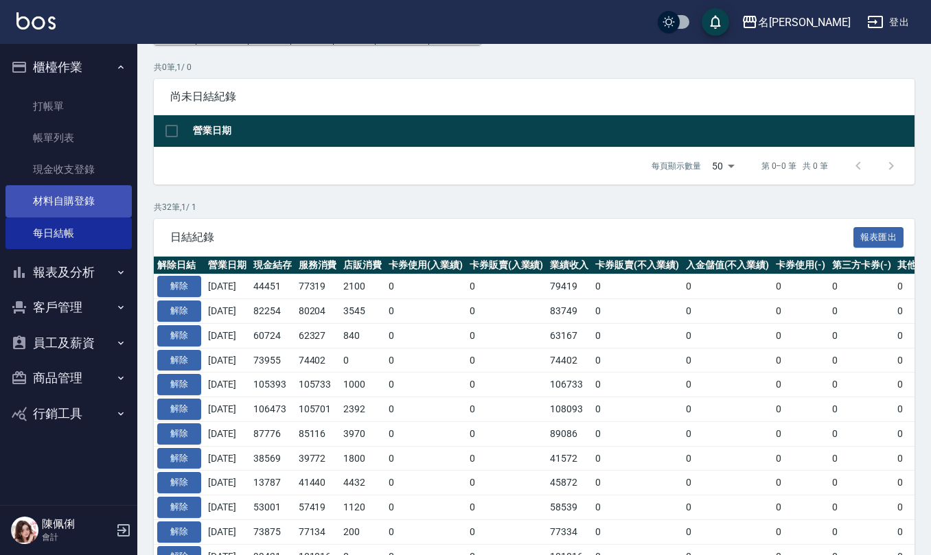
click at [91, 201] on link "材料自購登錄" at bounding box center [68, 201] width 126 height 32
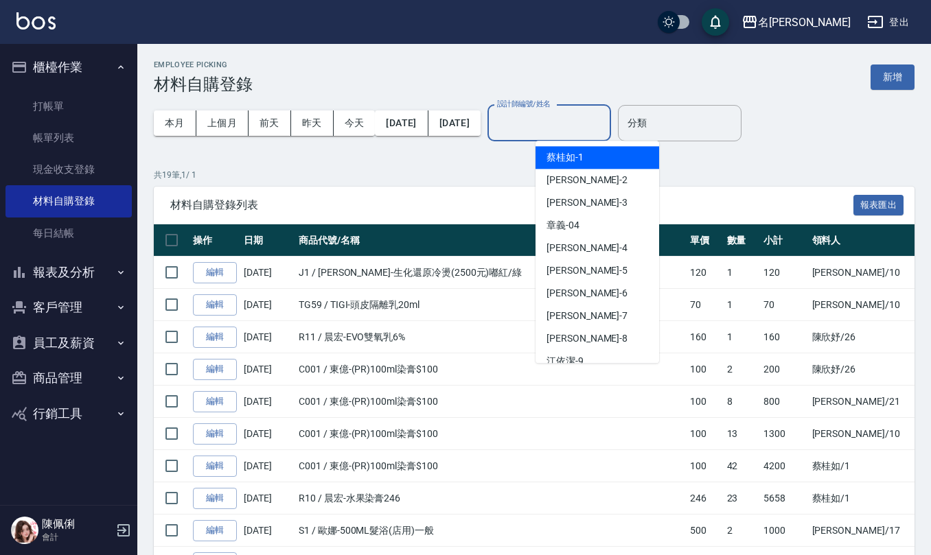
click at [605, 124] on input "設計師編號/姓名" at bounding box center [548, 123] width 111 height 24
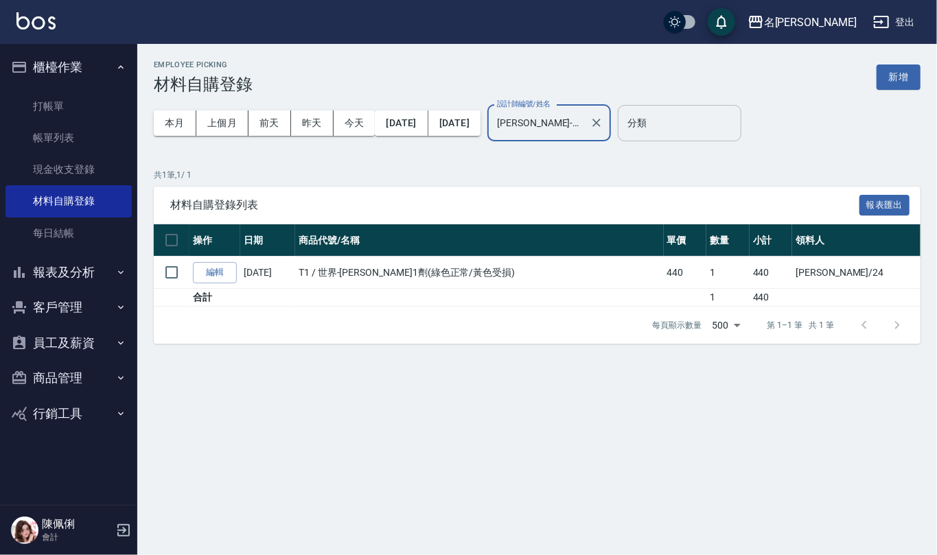
click at [696, 137] on div "分類" at bounding box center [680, 123] width 124 height 36
type input "[PERSON_NAME]-24"
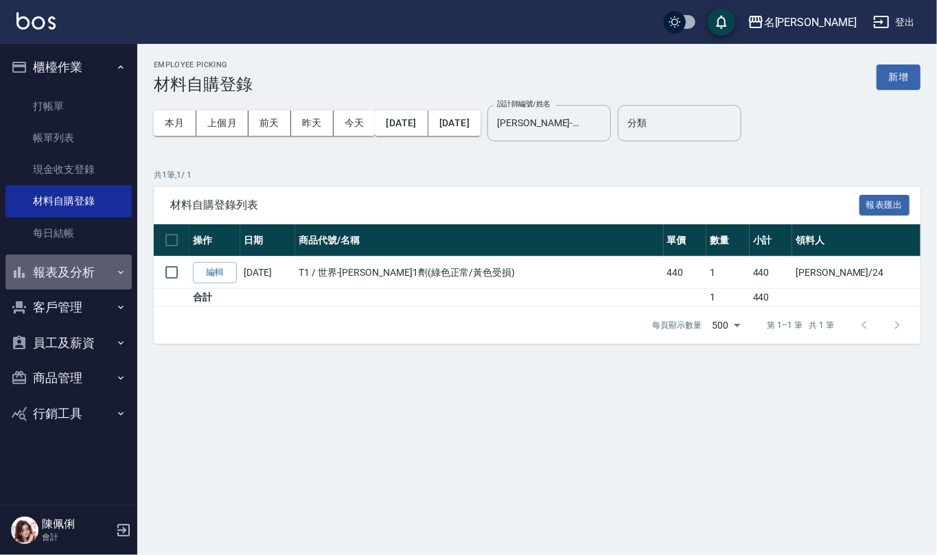
click at [80, 270] on button "報表及分析" at bounding box center [68, 273] width 126 height 36
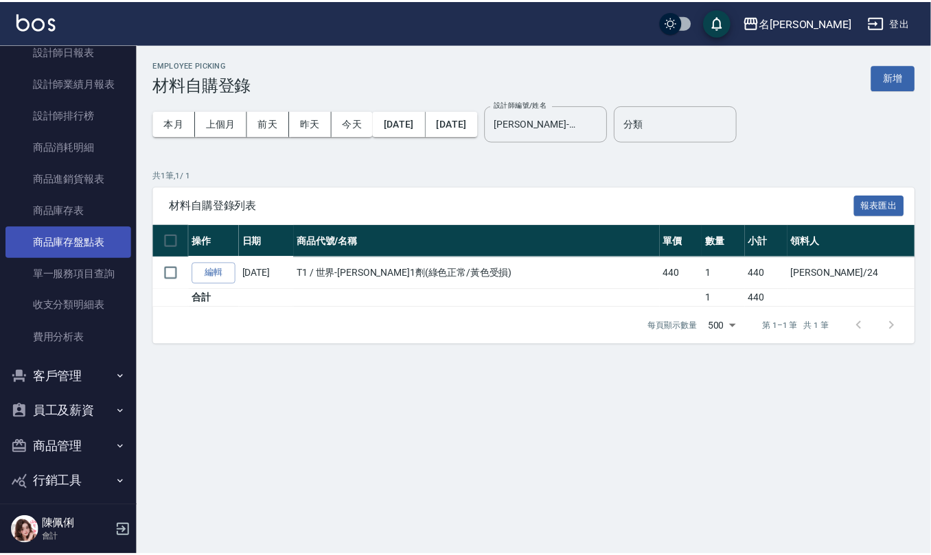
scroll to position [525, 0]
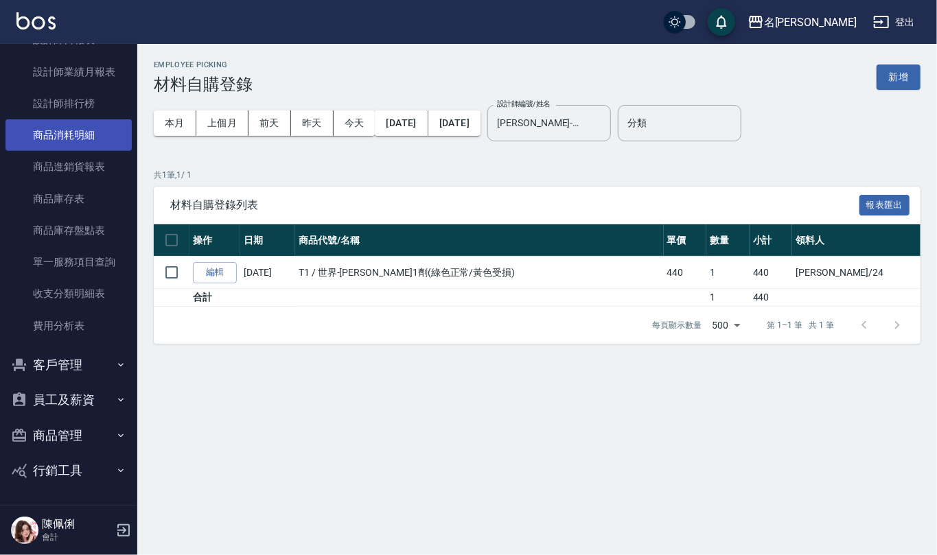
click at [113, 135] on link "商品消耗明細" at bounding box center [68, 135] width 126 height 32
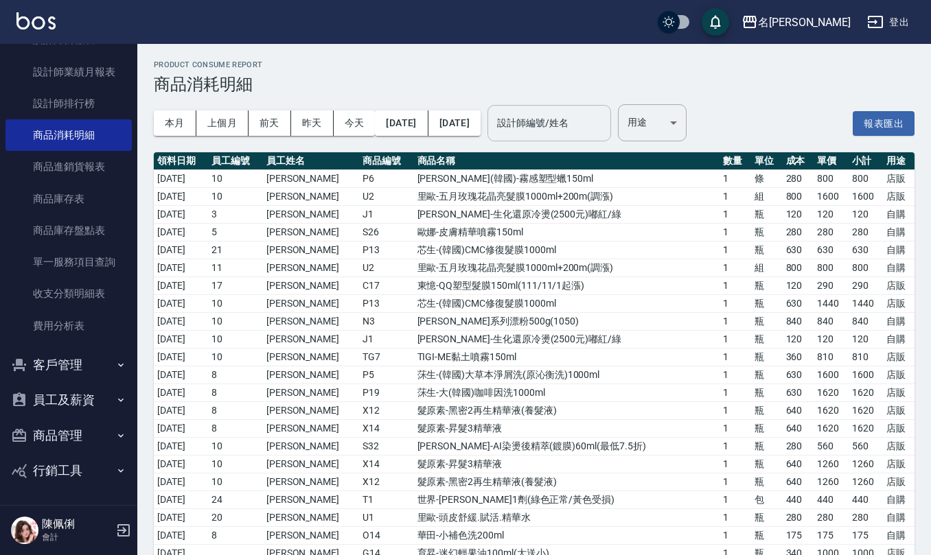
click at [586, 129] on input "設計師編號/姓名" at bounding box center [548, 123] width 111 height 24
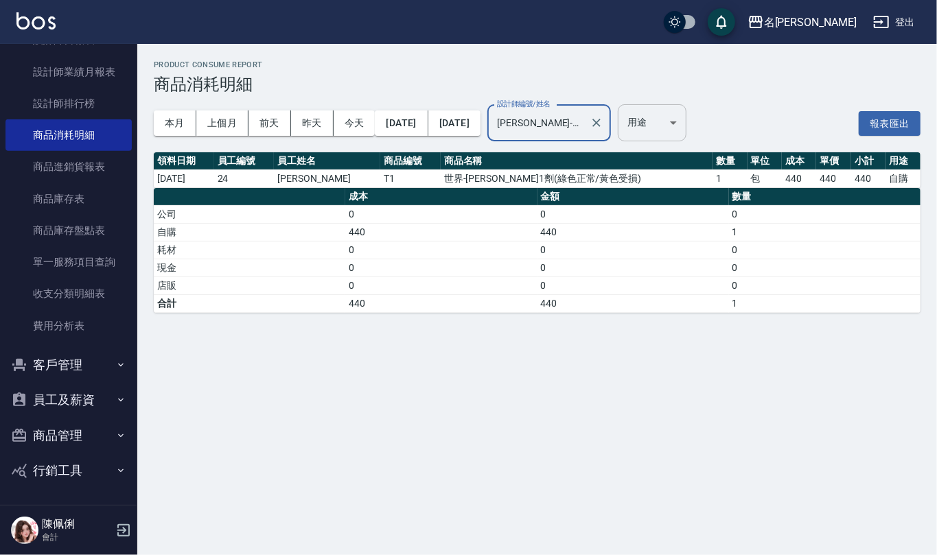
type input "[PERSON_NAME]-24"
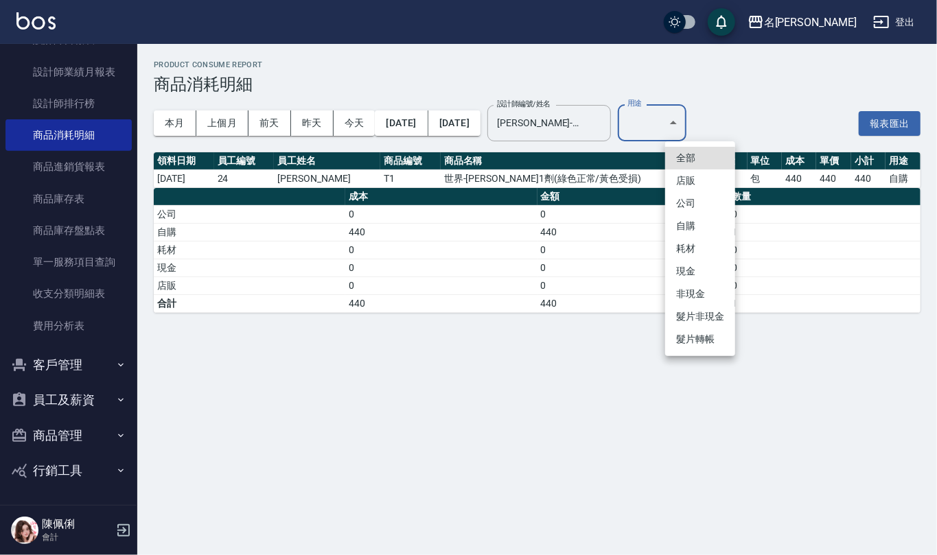
click at [712, 122] on body "名留仁二 登出 櫃檯作業 打帳單 帳單列表 現金收支登錄 材料自購登錄 每日結帳 報表及分析 報表目錄 店家區間累計表 店家日報表 互助日報表 互助月報表 互…" at bounding box center [468, 277] width 937 height 555
click at [701, 231] on li "自購" at bounding box center [700, 226] width 70 height 23
type input "自購"
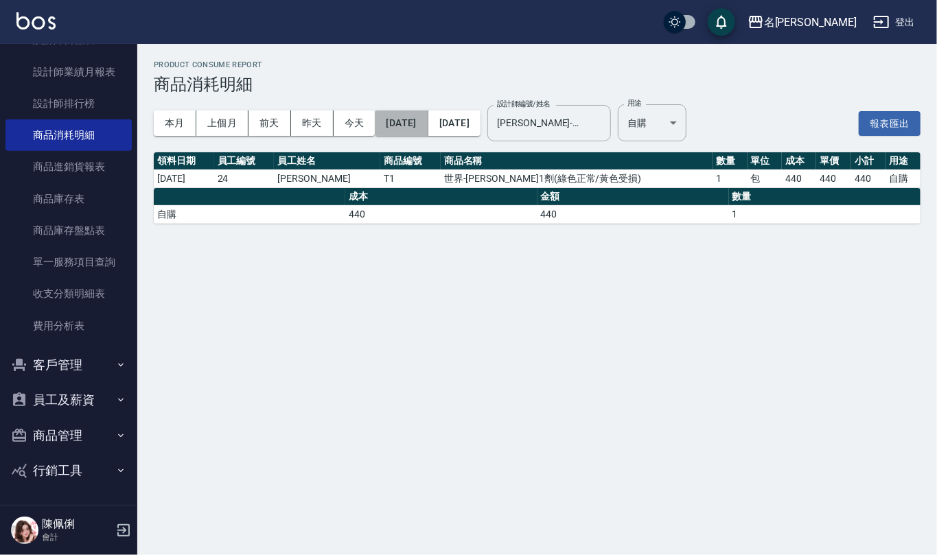
click at [428, 113] on button "[DATE]" at bounding box center [401, 122] width 53 height 25
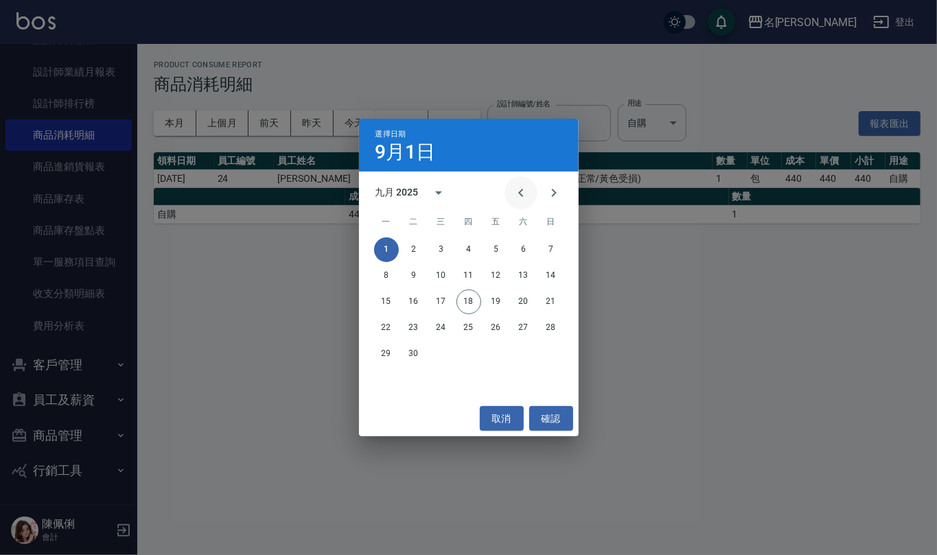
click at [511, 198] on button "Previous month" at bounding box center [520, 192] width 33 height 33
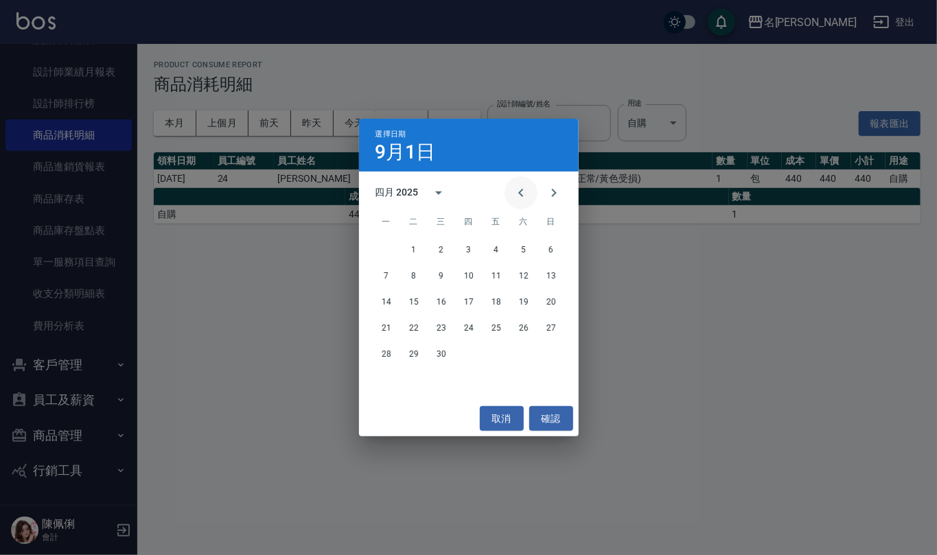
click at [511, 198] on button "Previous month" at bounding box center [520, 192] width 33 height 33
click at [525, 244] on button "1" at bounding box center [523, 249] width 25 height 25
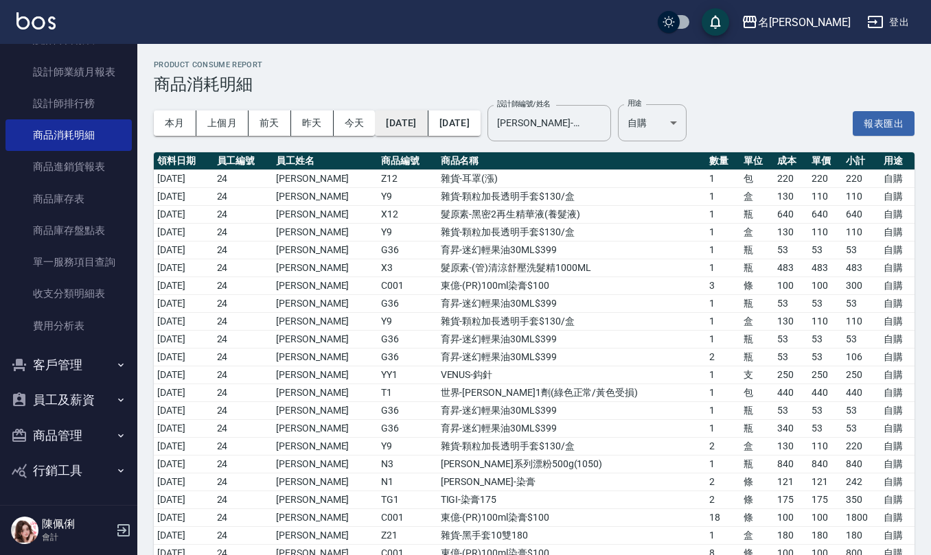
click at [428, 116] on button "2025/02/01" at bounding box center [401, 122] width 53 height 25
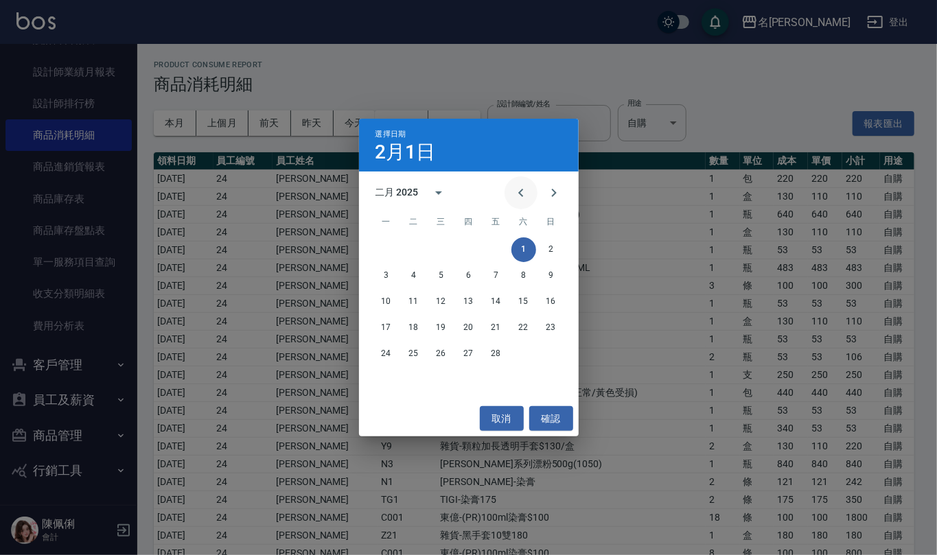
click at [522, 190] on icon "Previous month" at bounding box center [520, 193] width 5 height 8
click at [441, 243] on button "1" at bounding box center [441, 249] width 25 height 25
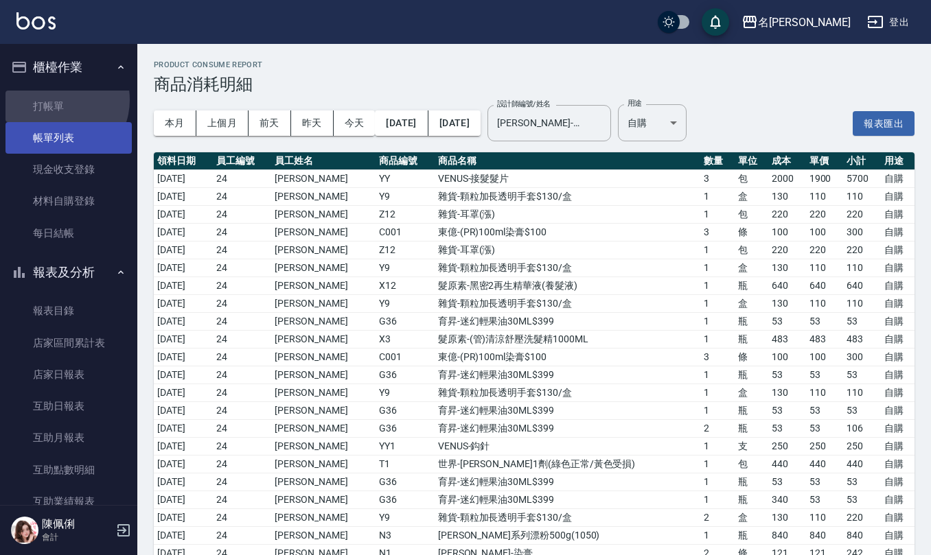
drag, startPoint x: 58, startPoint y: 100, endPoint x: 121, endPoint y: 135, distance: 73.1
click at [58, 99] on link "打帳單" at bounding box center [68, 107] width 126 height 32
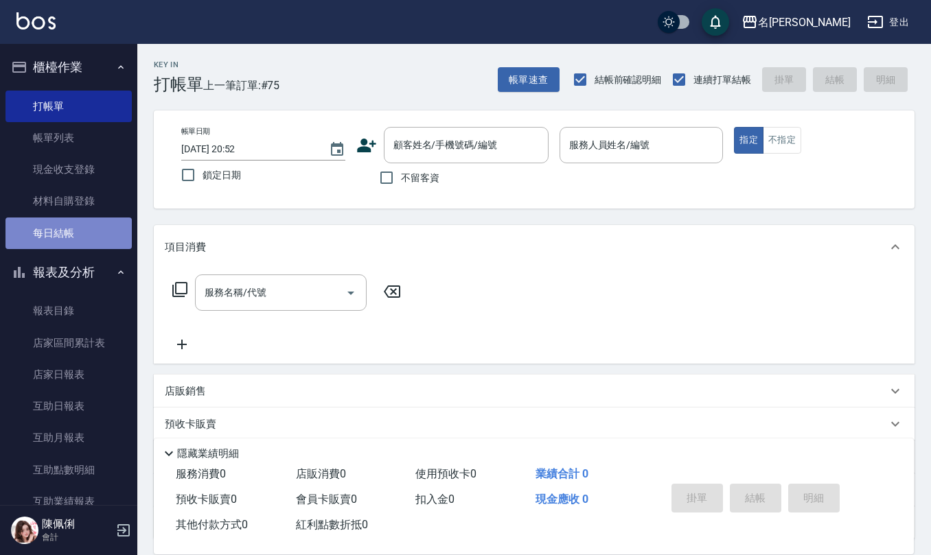
click at [75, 229] on link "每日結帳" at bounding box center [68, 234] width 126 height 32
